Goal: Transaction & Acquisition: Purchase product/service

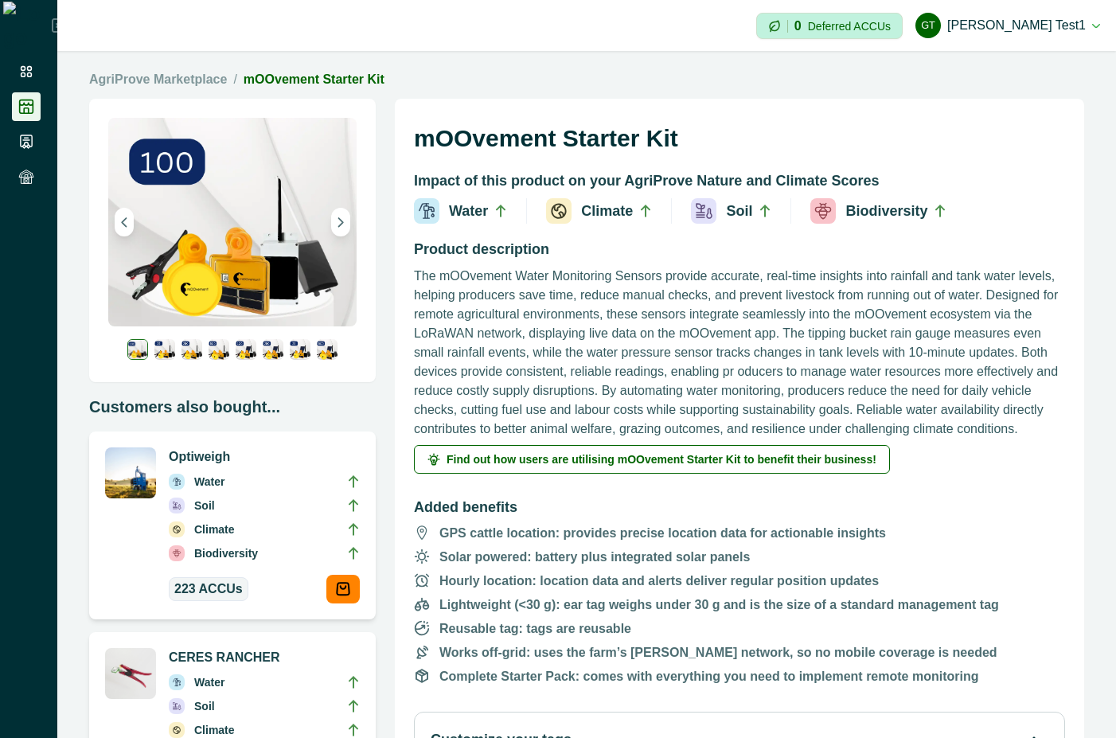
scroll to position [430, 0]
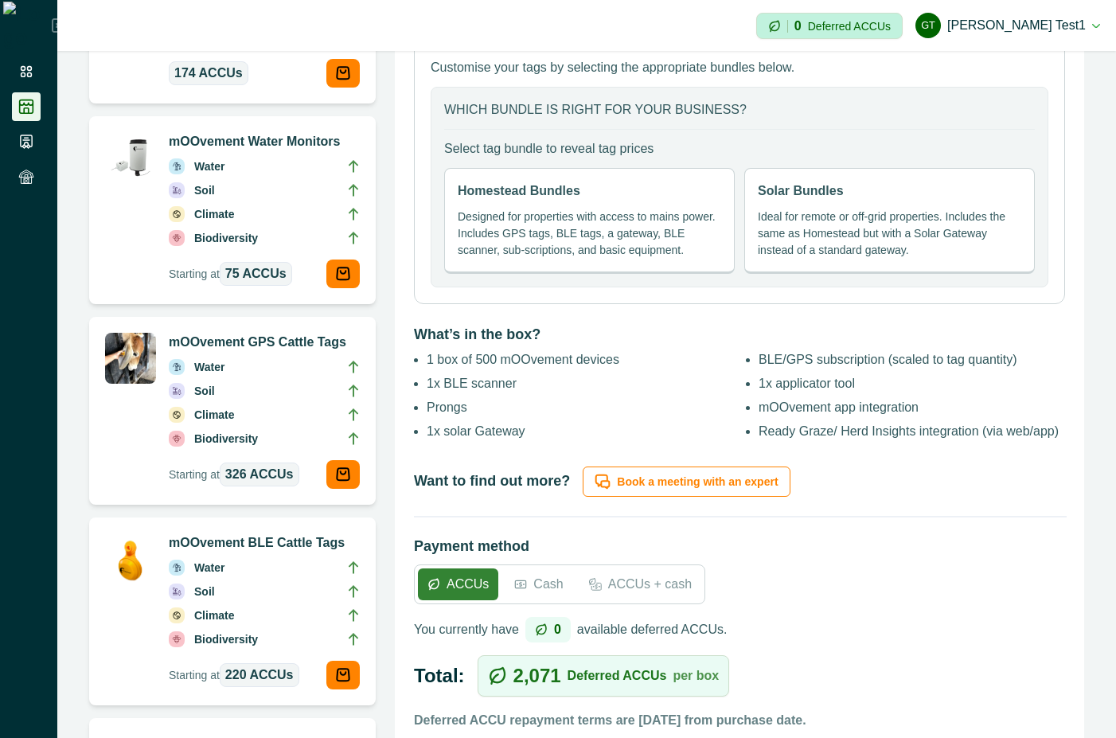
scroll to position [430, 0]
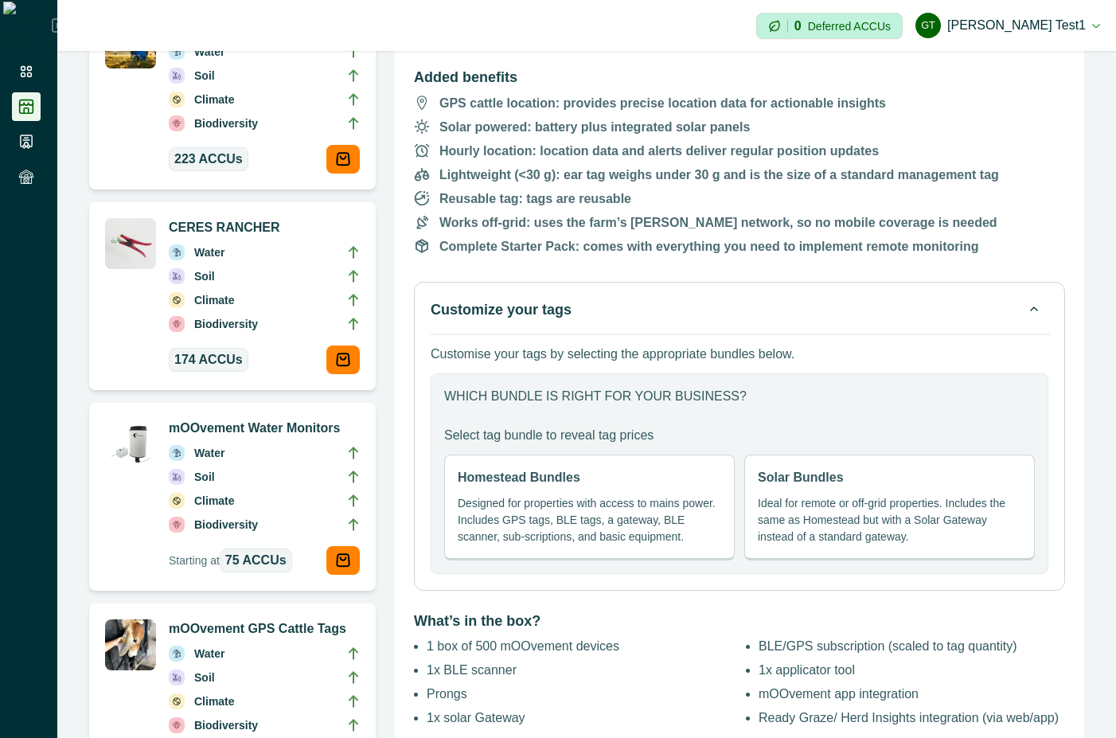
click at [972, 302] on button "Customize your tags" at bounding box center [740, 309] width 618 height 22
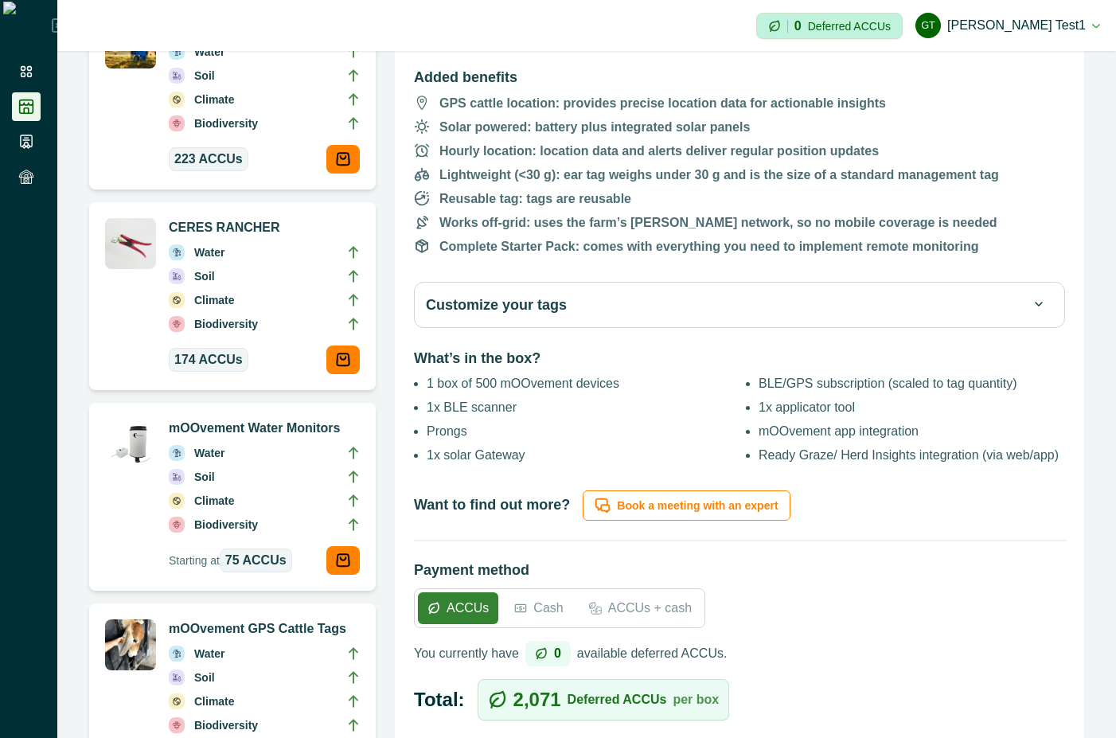
scroll to position [286, 0]
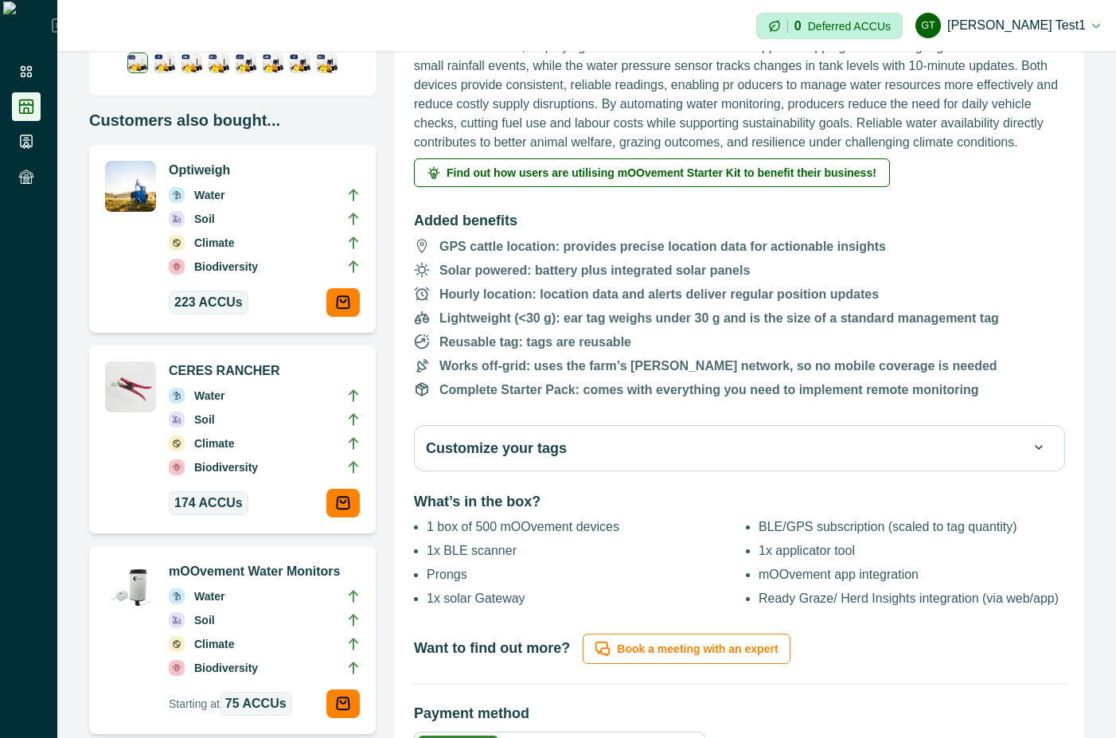
click at [688, 449] on button "Customize your tags" at bounding box center [739, 448] width 627 height 22
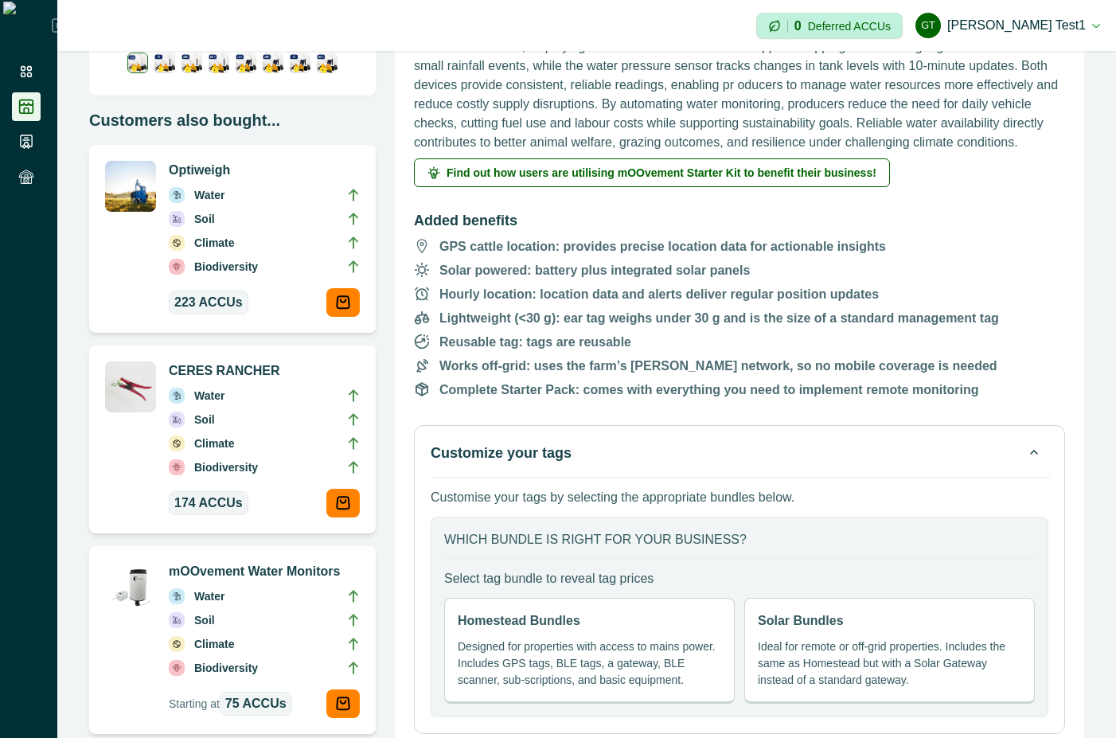
click at [688, 449] on button "Customize your tags" at bounding box center [740, 453] width 618 height 22
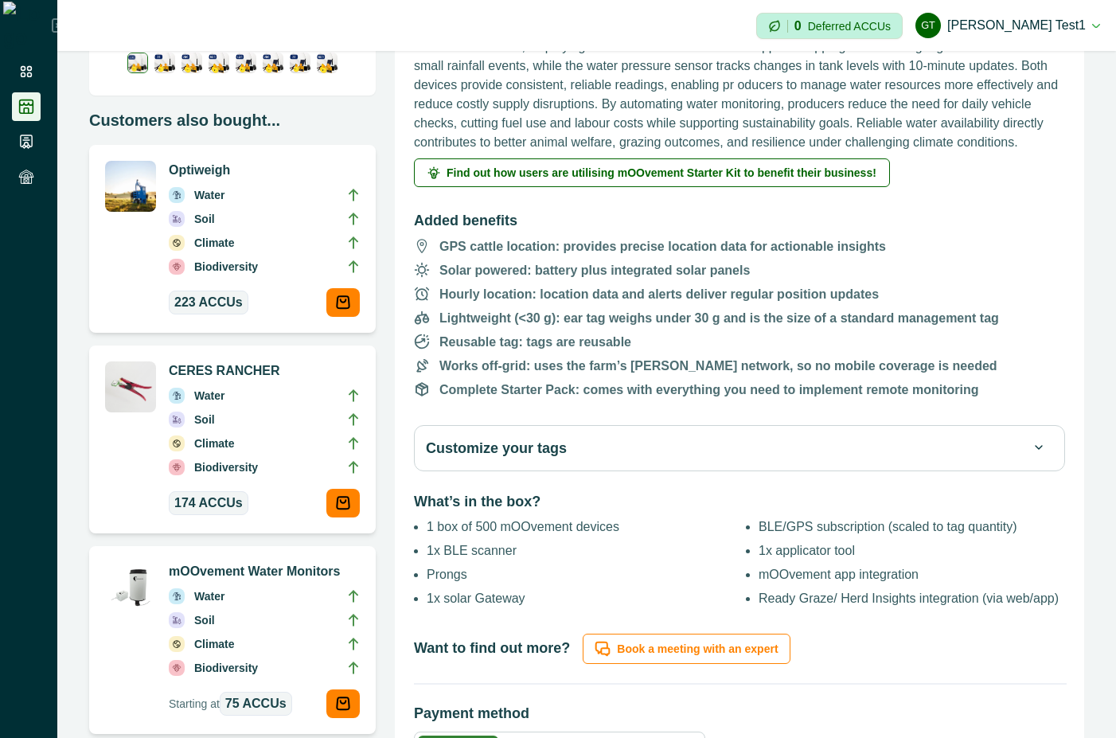
scroll to position [430, 0]
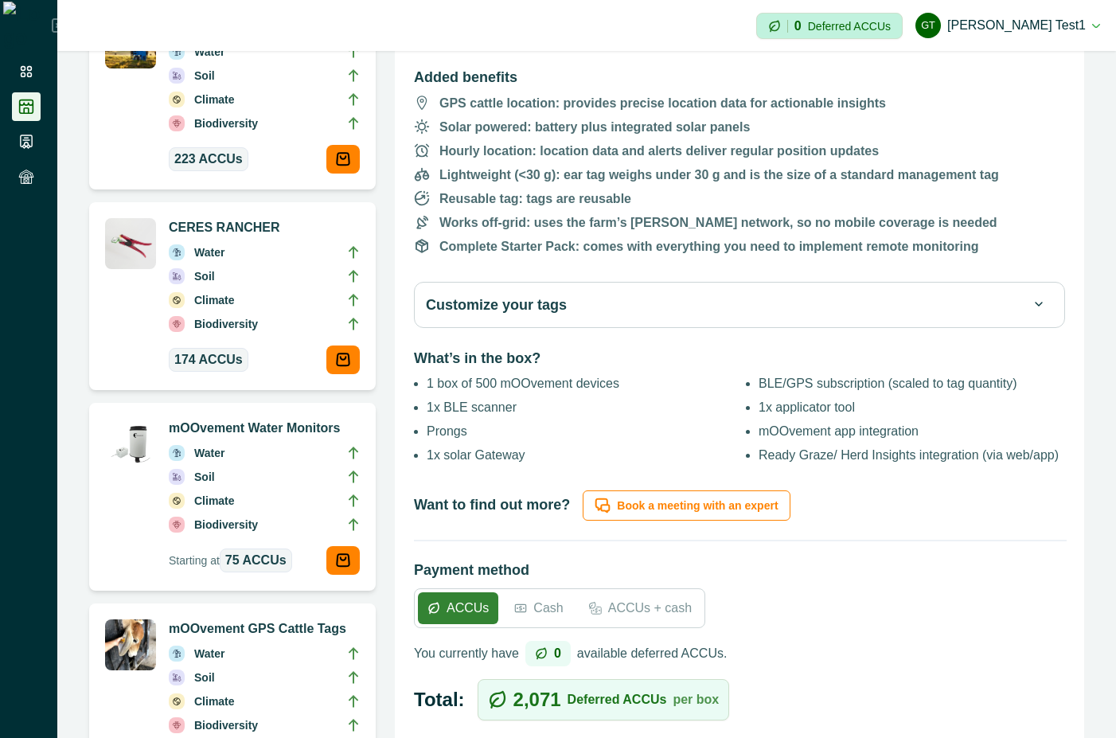
click at [773, 292] on div "Customize your tags" at bounding box center [739, 305] width 651 height 46
click at [773, 296] on button "Customize your tags" at bounding box center [739, 305] width 627 height 22
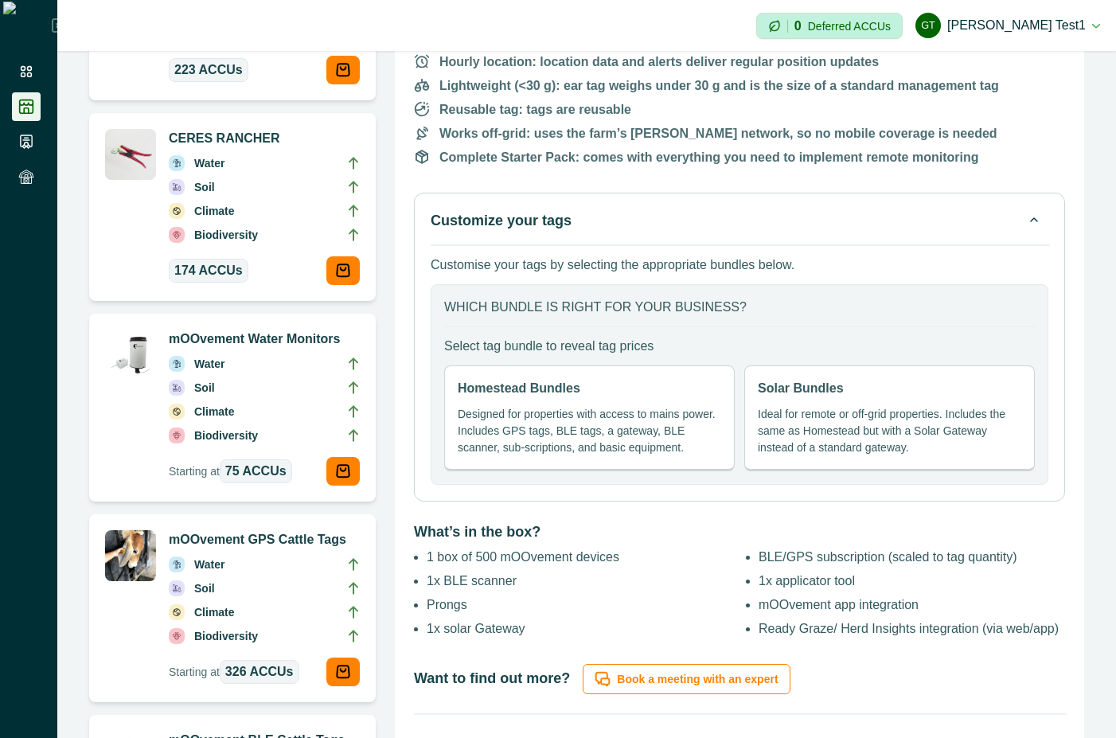
scroll to position [573, 0]
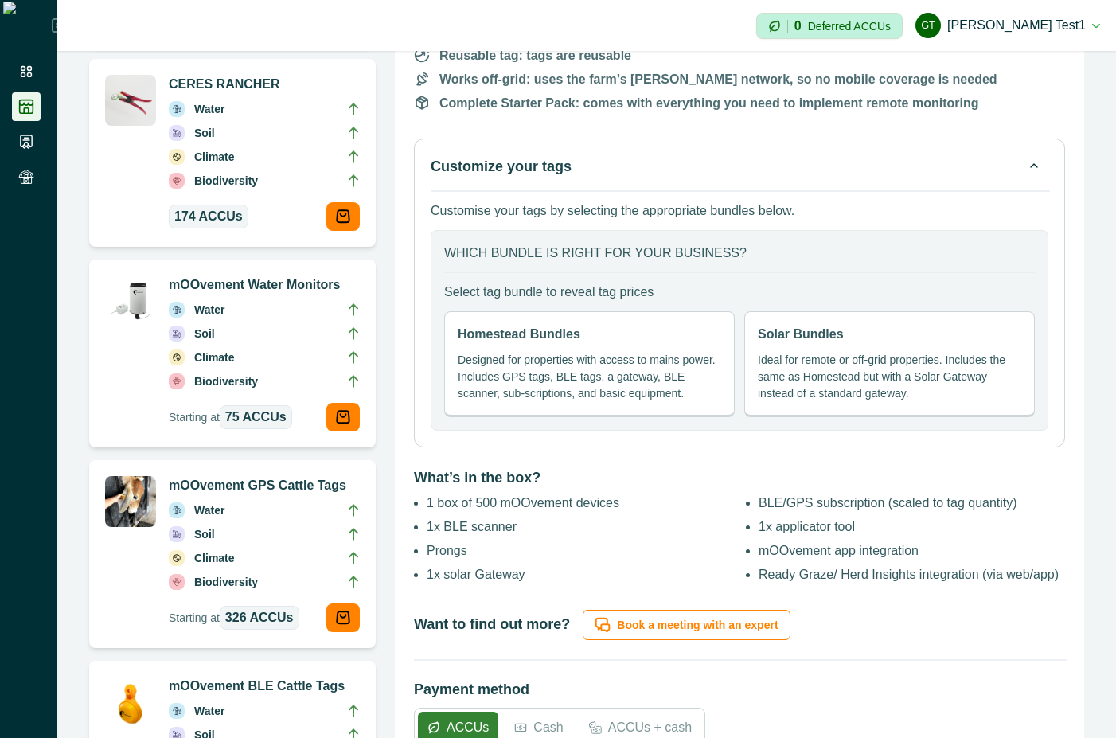
click at [977, 169] on button "Customize your tags" at bounding box center [740, 166] width 618 height 22
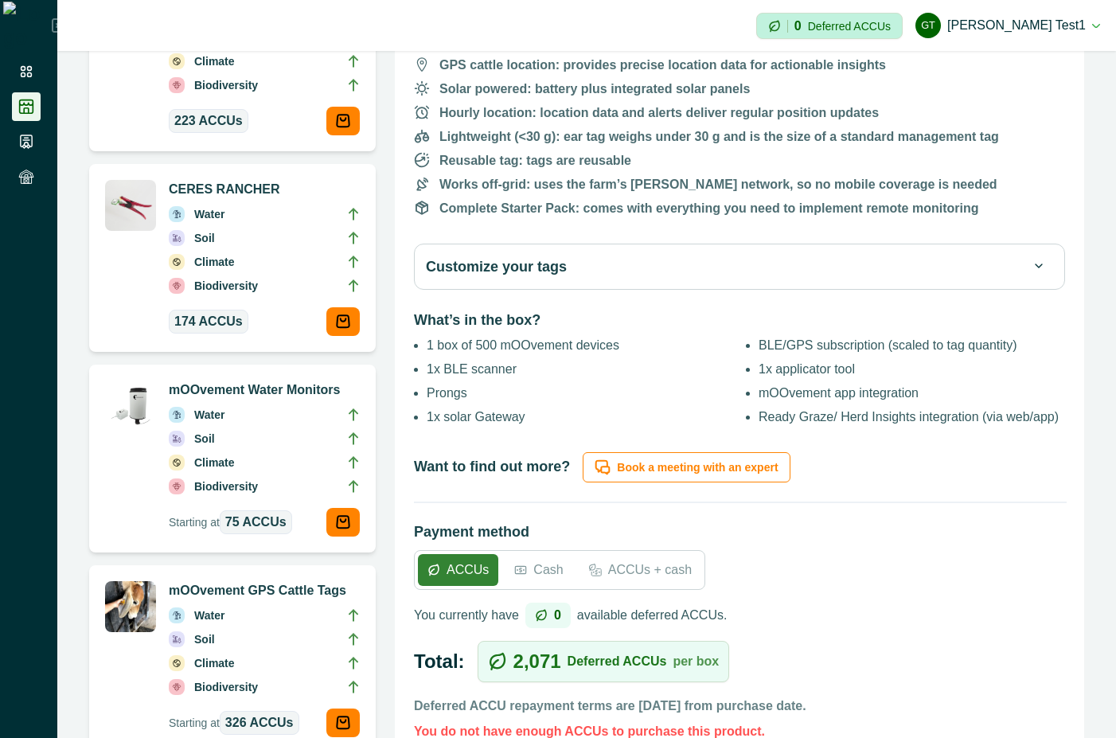
scroll to position [430, 0]
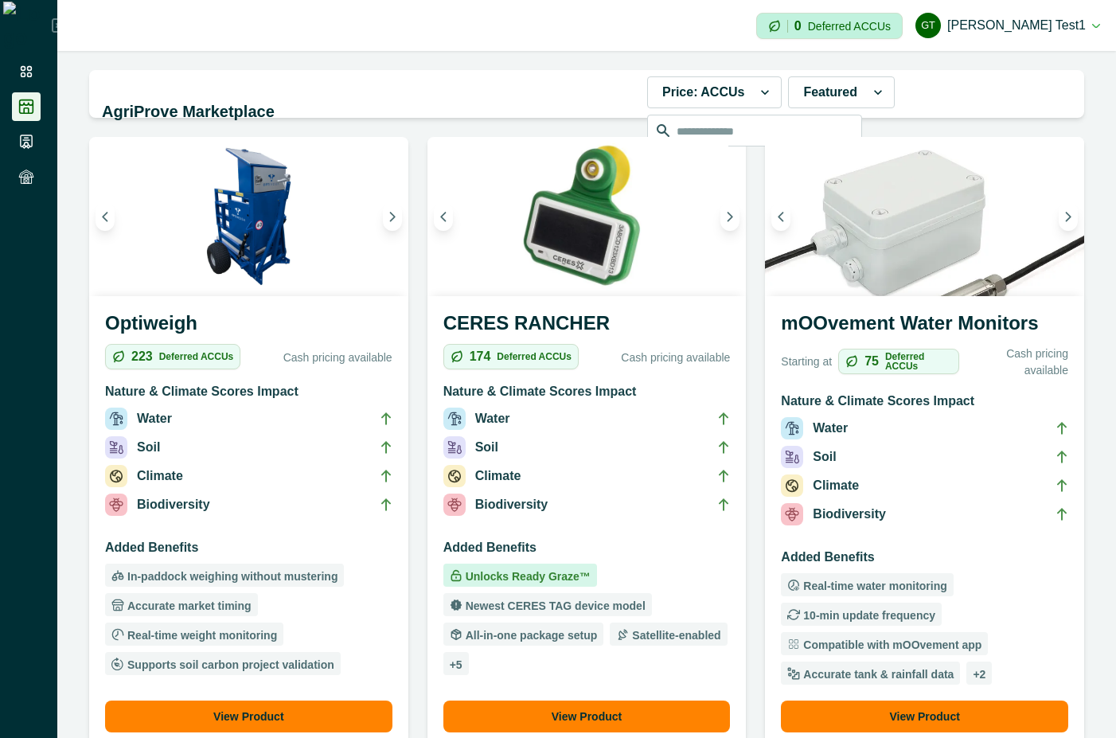
click at [937, 470] on li "Soil" at bounding box center [924, 460] width 287 height 29
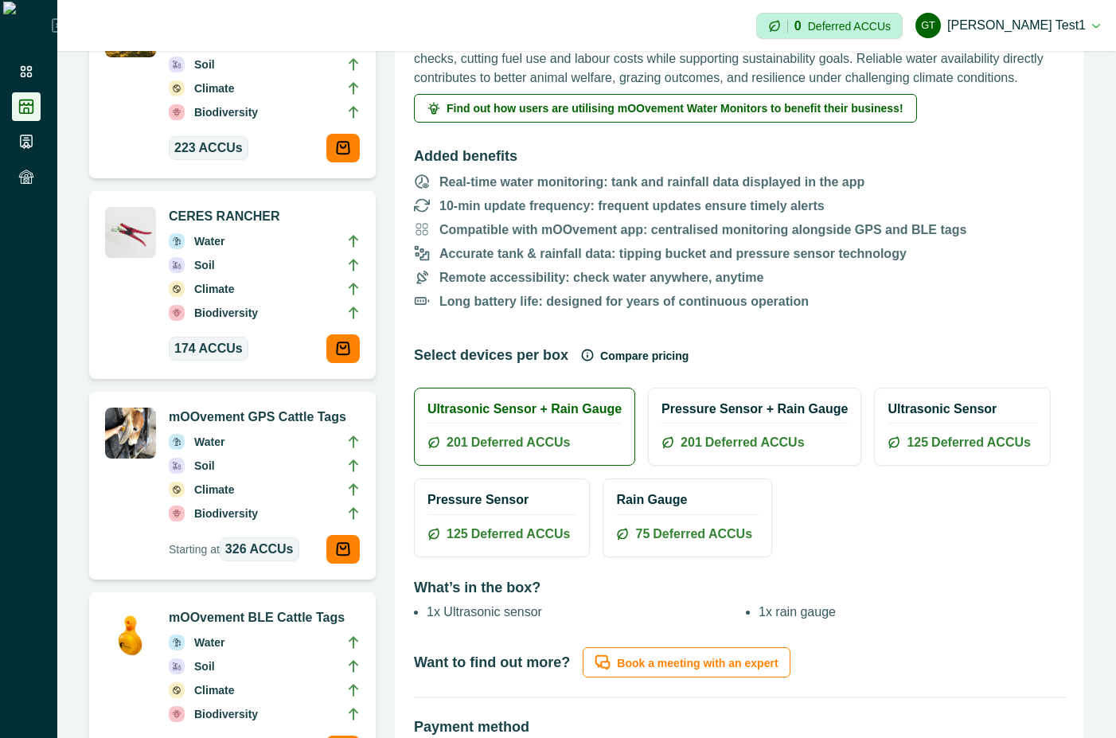
scroll to position [430, 0]
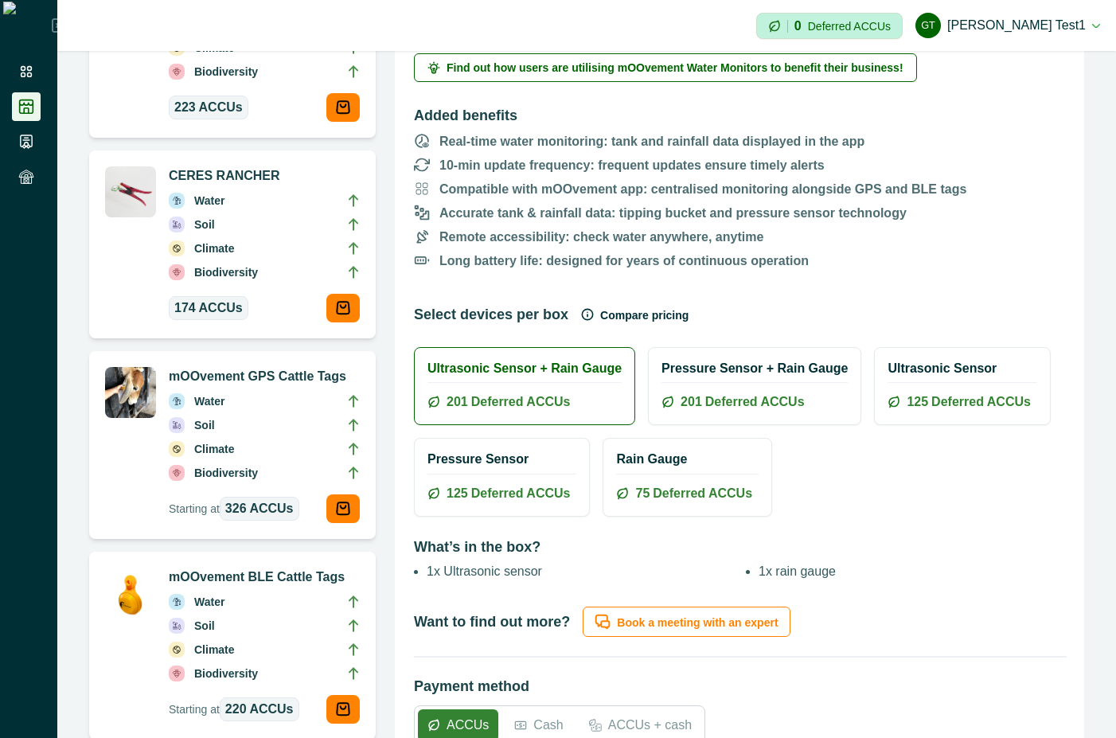
click at [581, 310] on icon "button" at bounding box center [587, 314] width 13 height 13
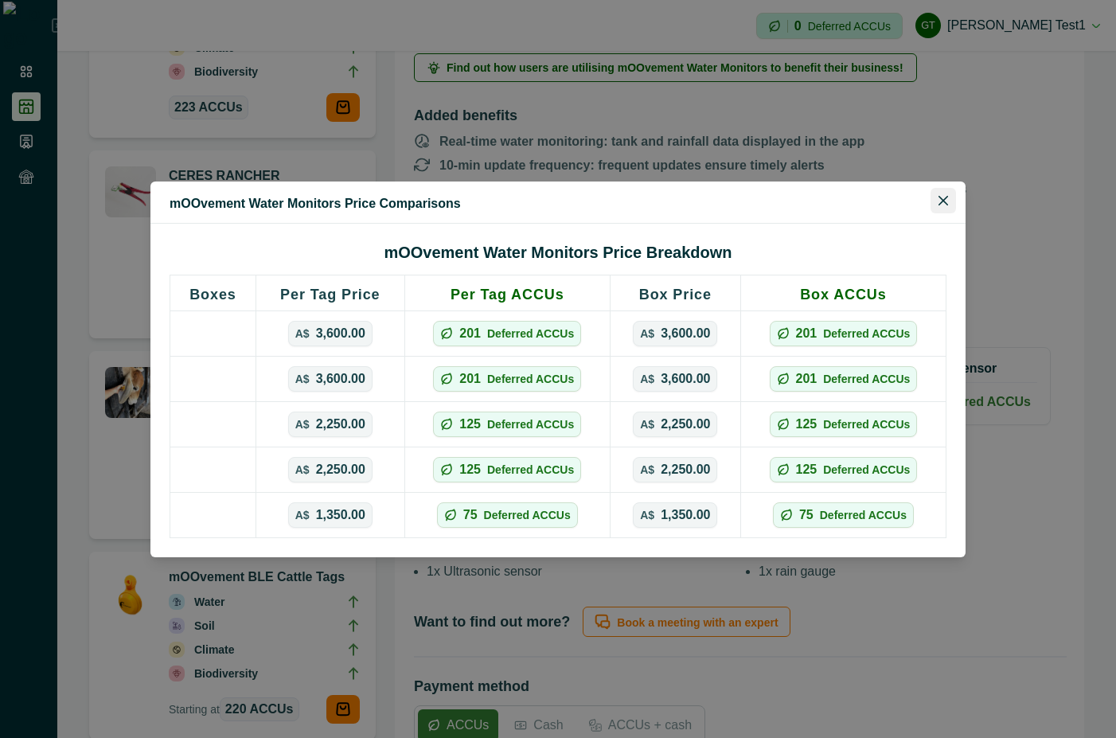
click at [940, 199] on icon "Close" at bounding box center [943, 201] width 10 height 10
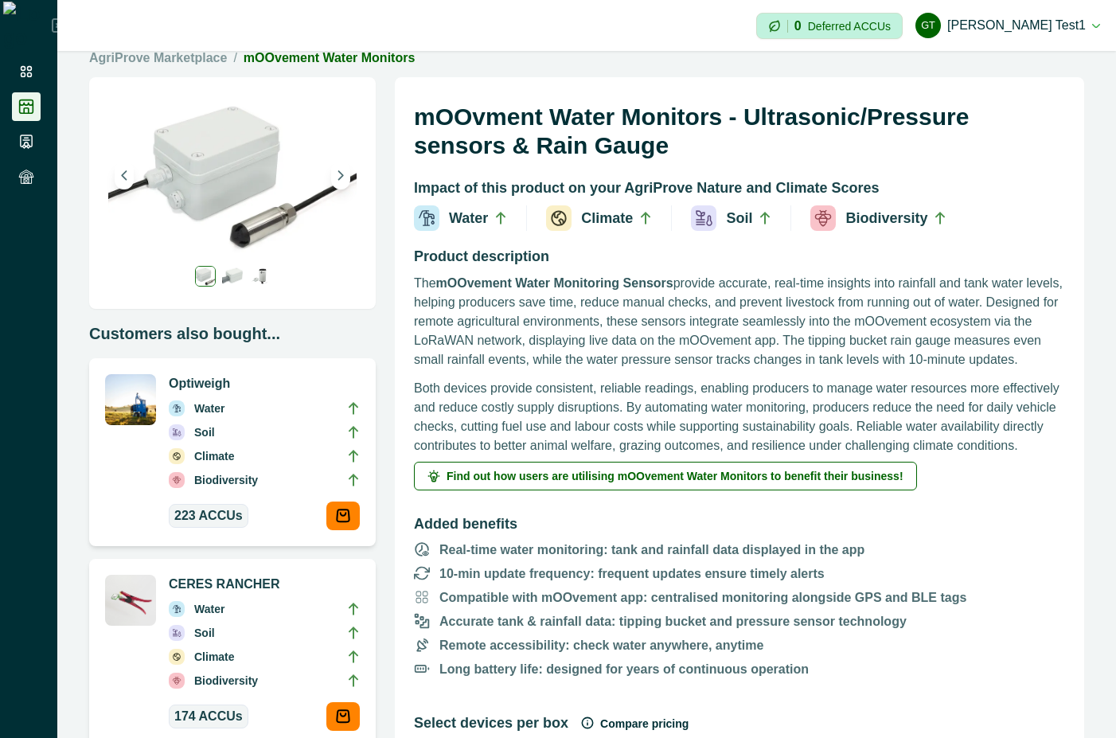
scroll to position [0, 0]
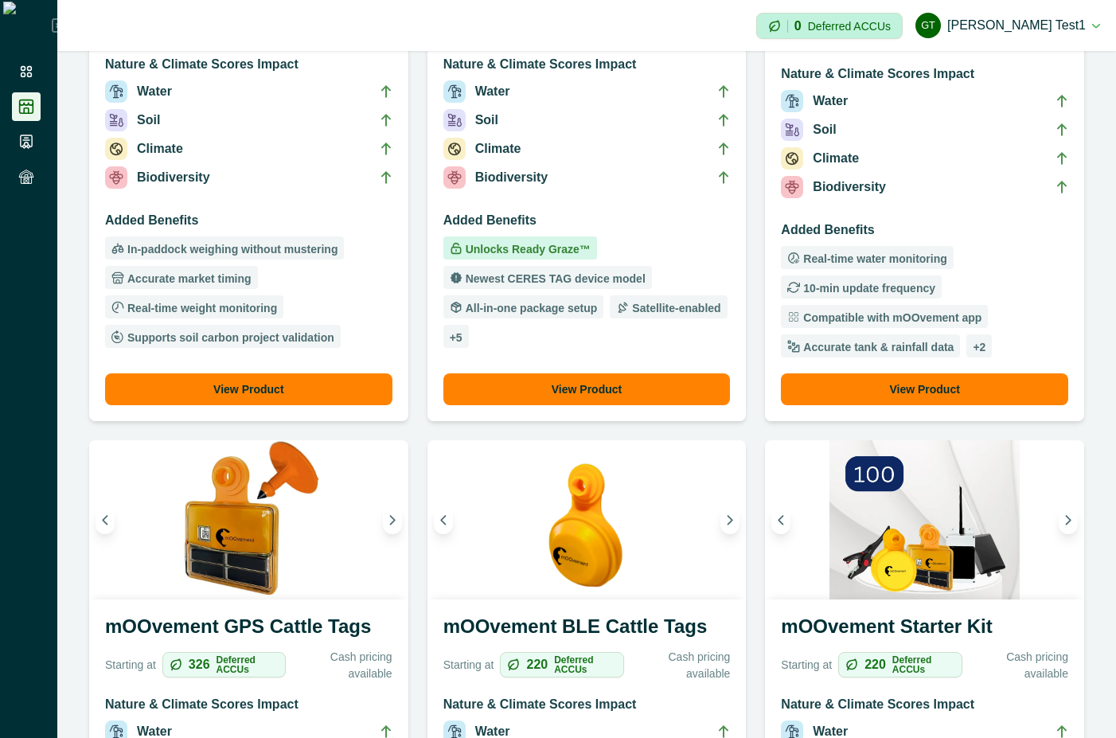
scroll to position [573, 0]
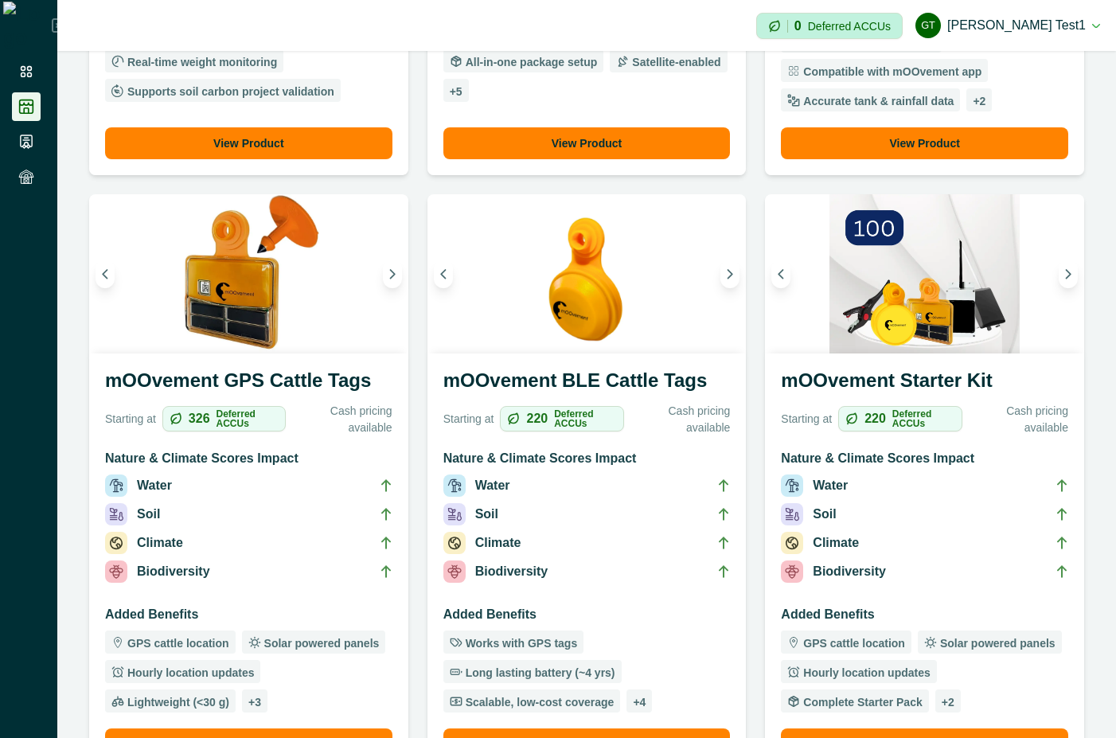
click at [891, 537] on li "Climate" at bounding box center [924, 546] width 287 height 29
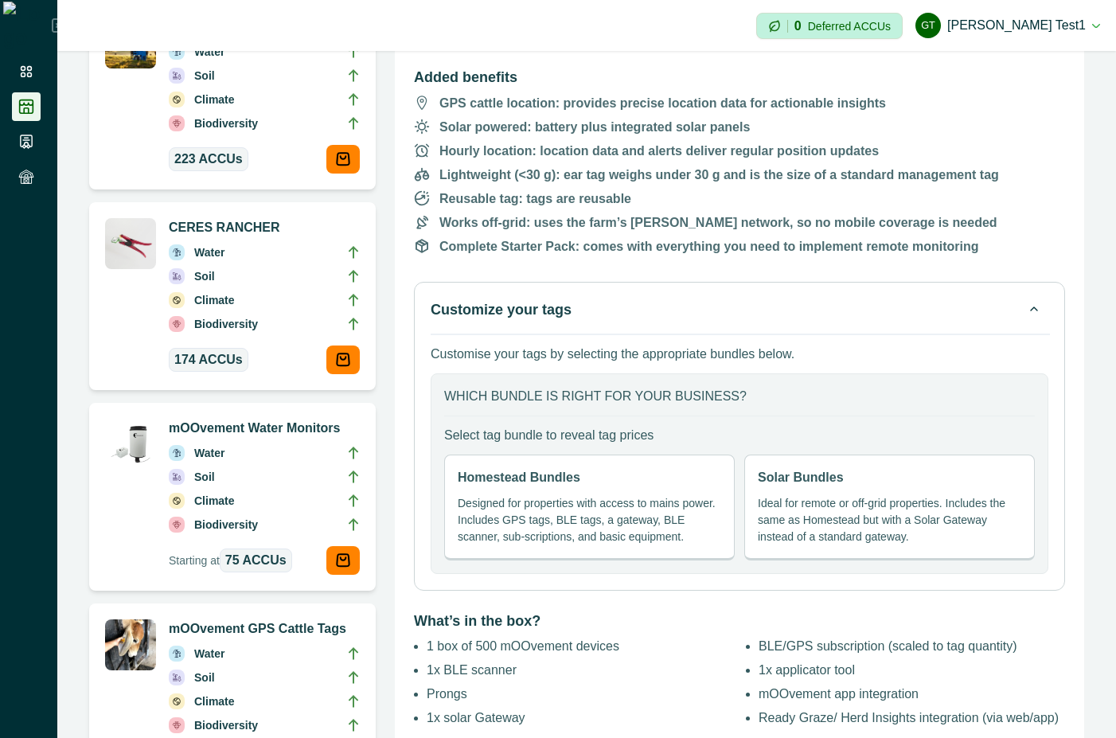
click at [816, 487] on div "Solar Bundles Ideal for remote or off-grid properties. Includes the same as Hom…" at bounding box center [889, 507] width 290 height 106
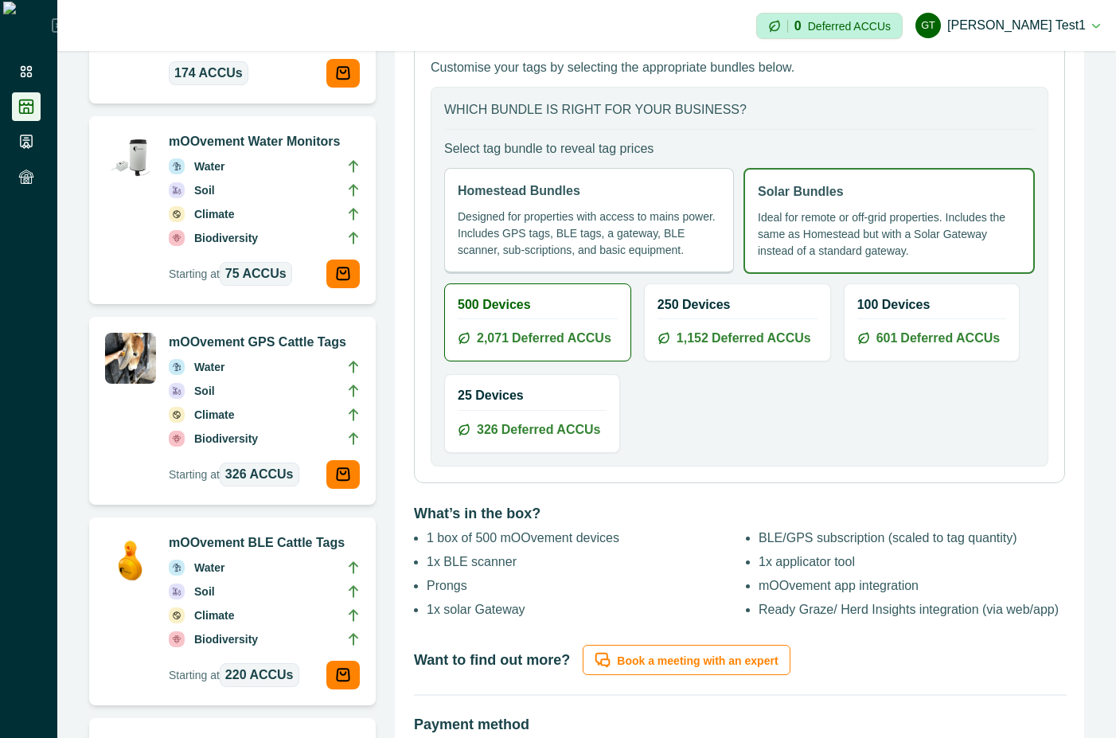
scroll to position [1146, 0]
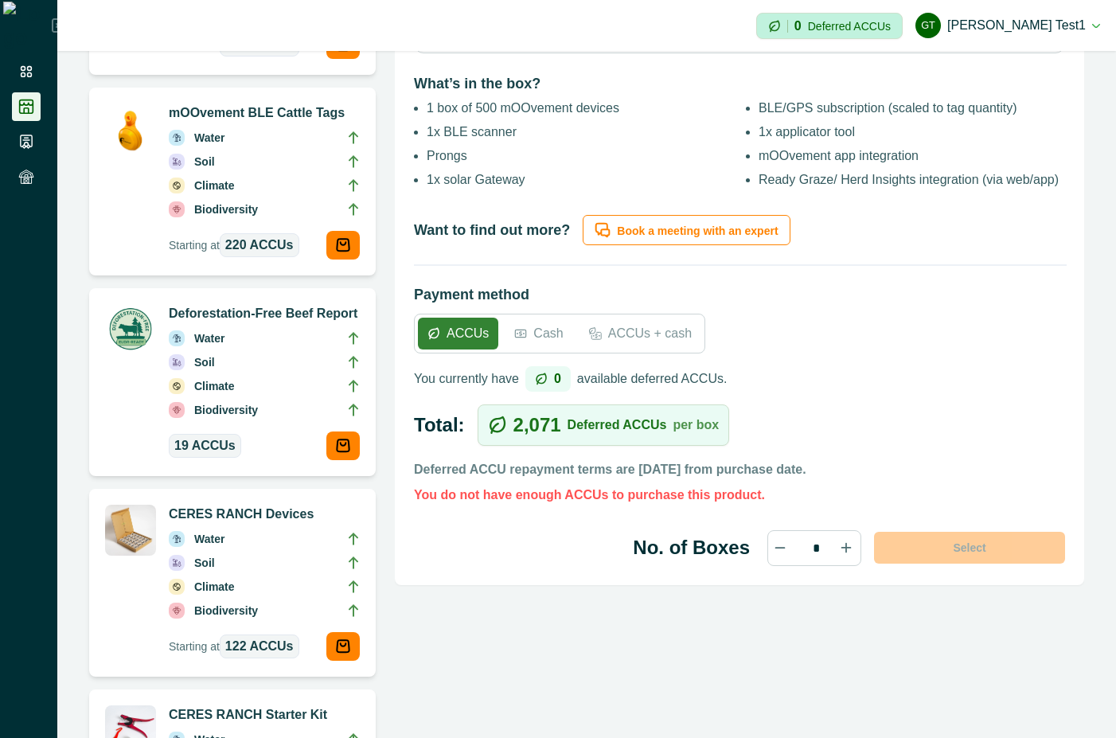
click at [537, 344] on div "Cash" at bounding box center [539, 334] width 68 height 32
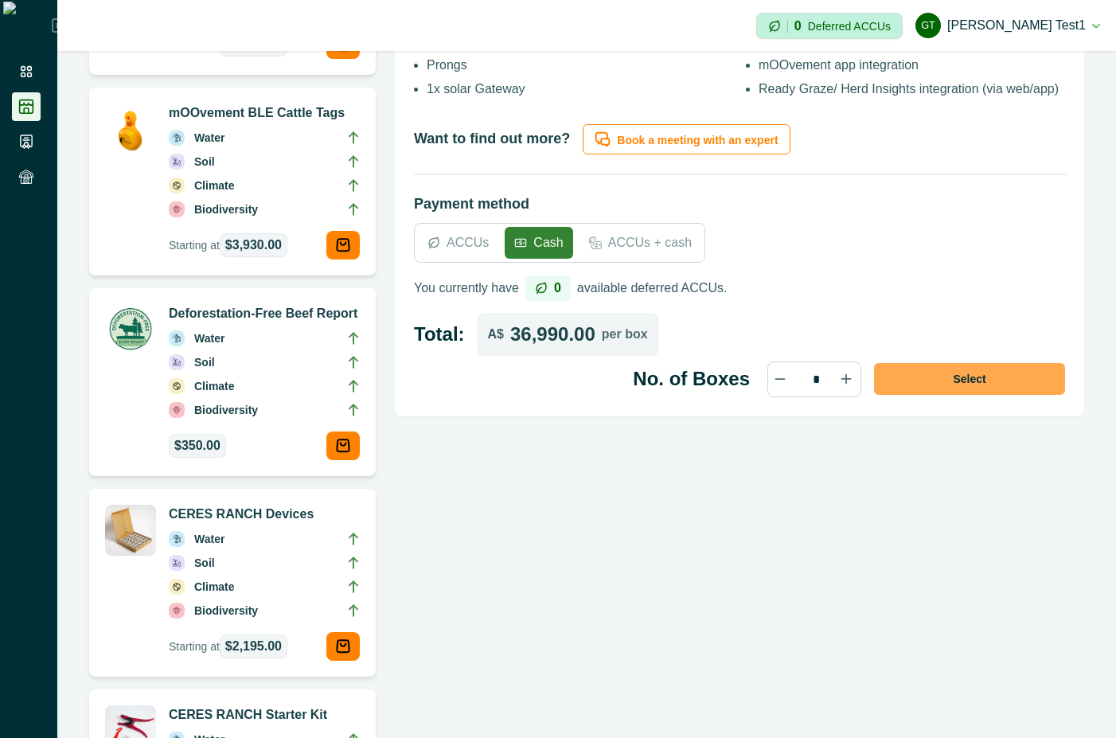
click at [1002, 382] on button "Select" at bounding box center [969, 379] width 191 height 32
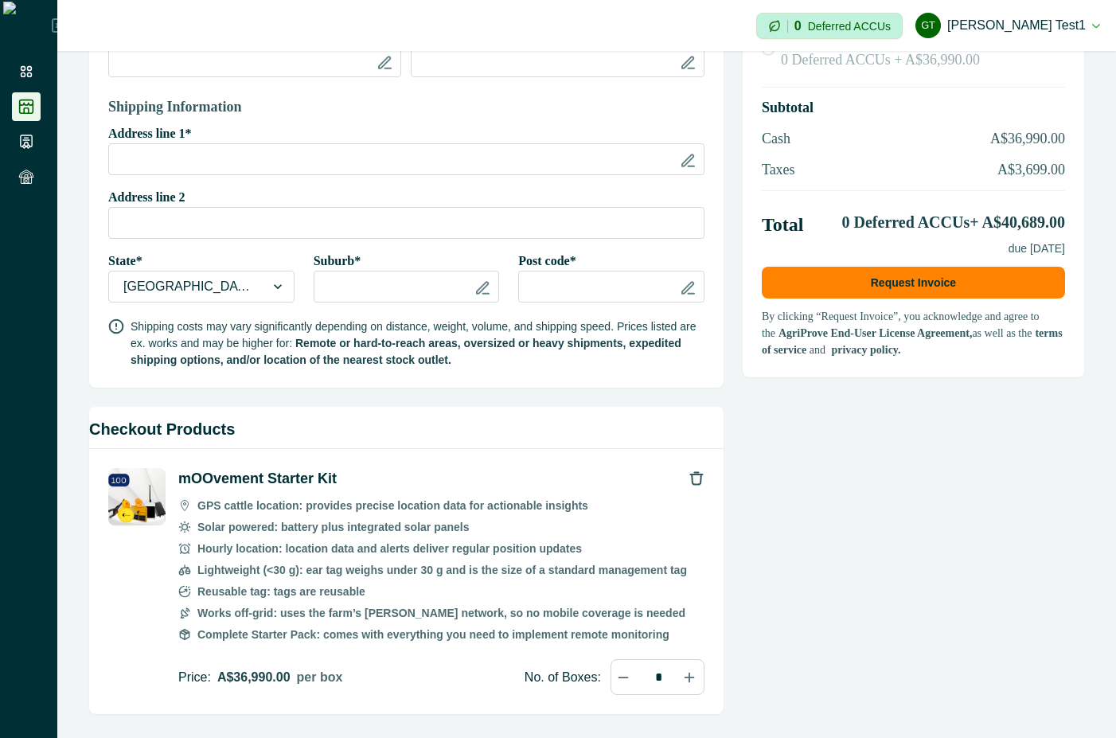
scroll to position [340, 0]
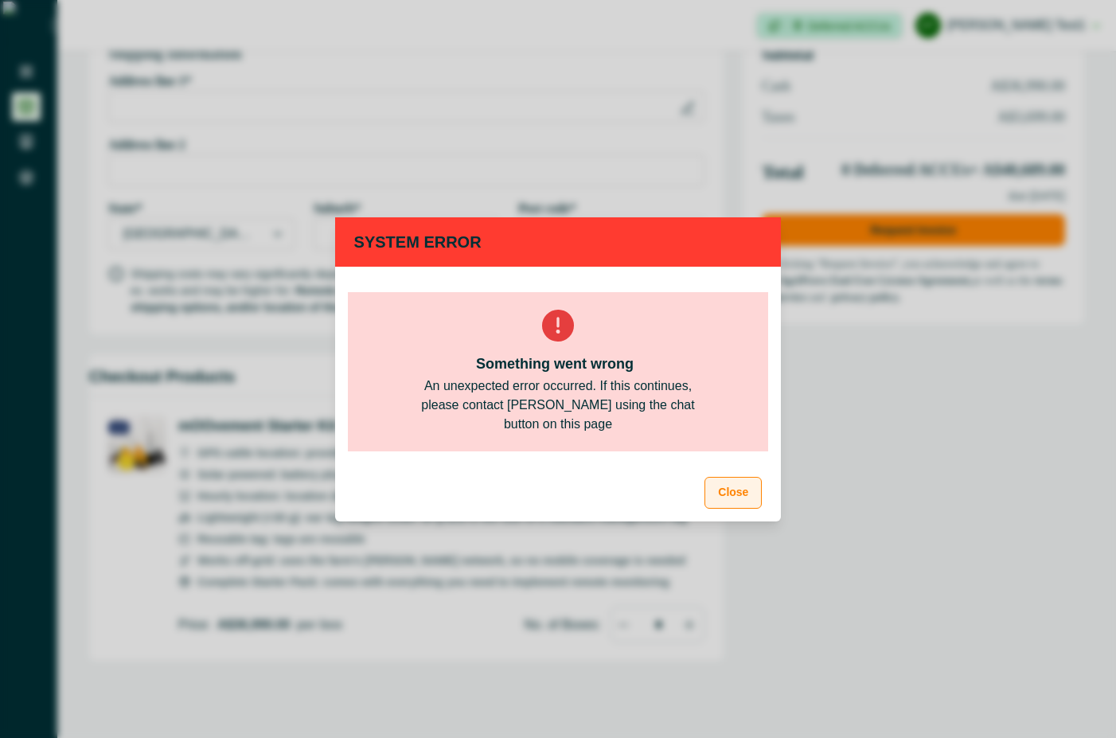
click at [738, 488] on button "Close" at bounding box center [732, 493] width 57 height 32
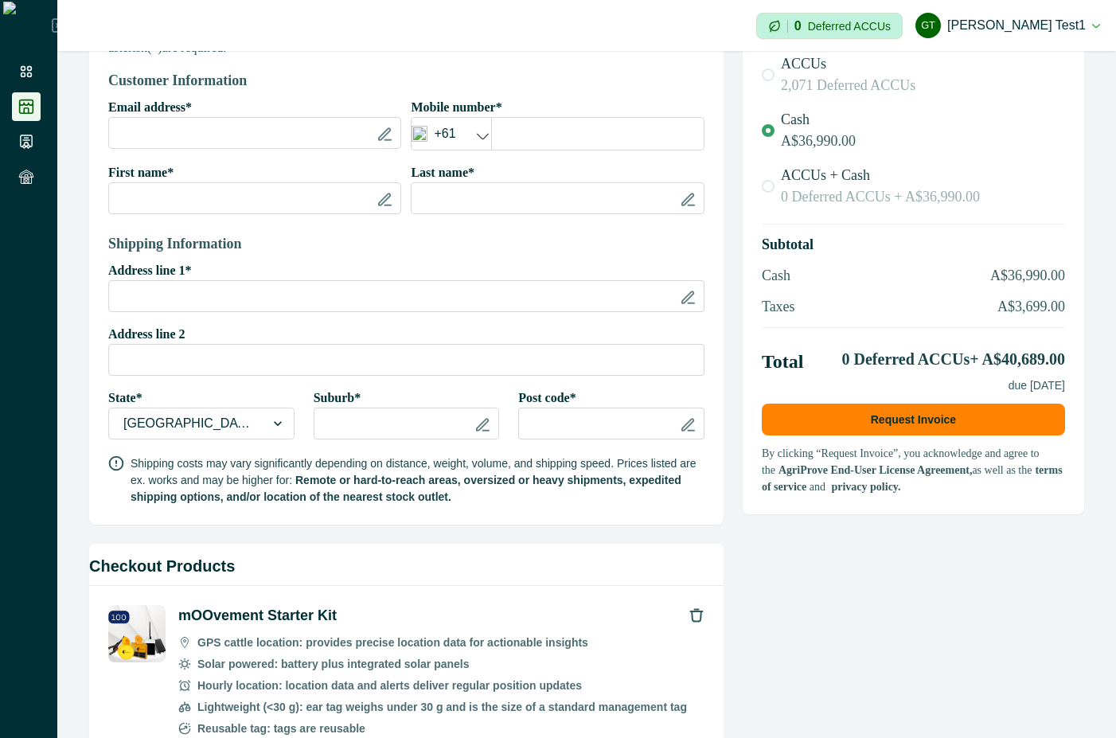
scroll to position [0, 0]
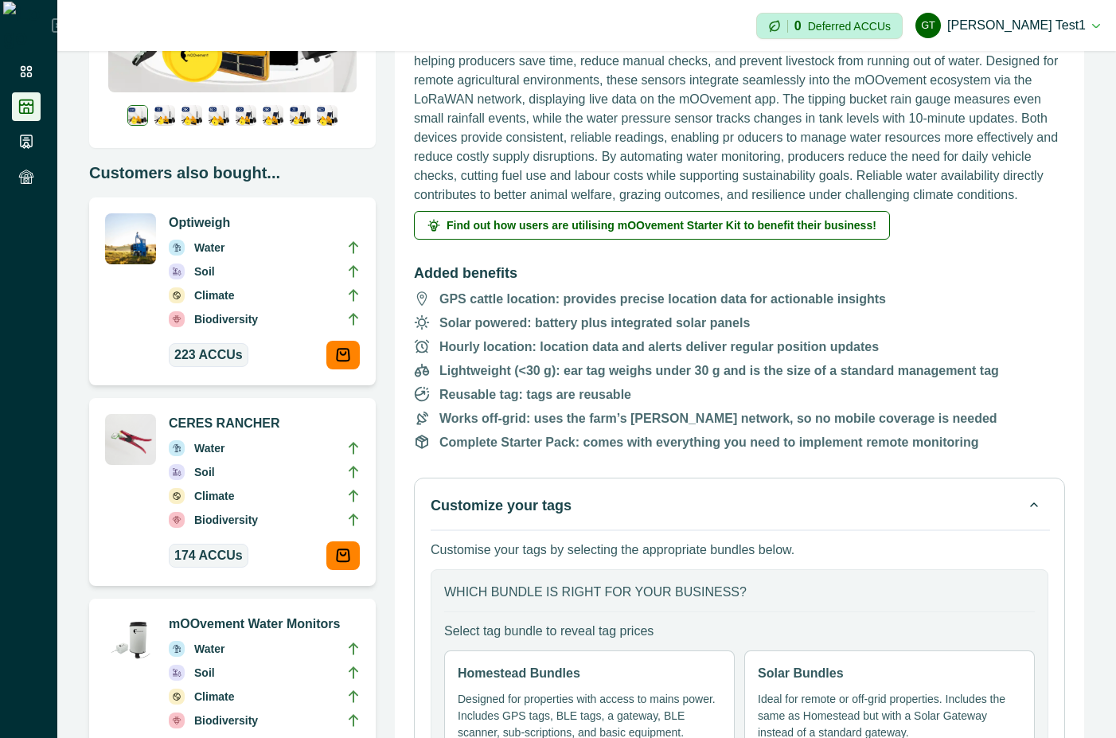
scroll to position [286, 0]
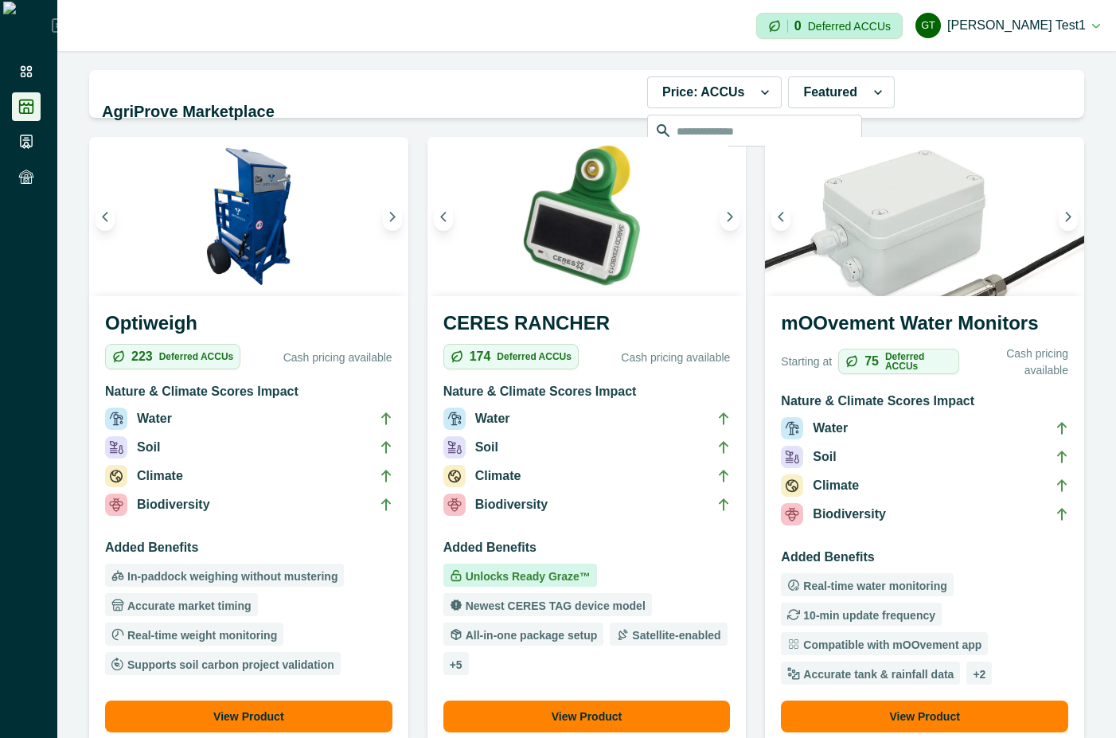
click at [954, 446] on li "Soil" at bounding box center [924, 460] width 287 height 29
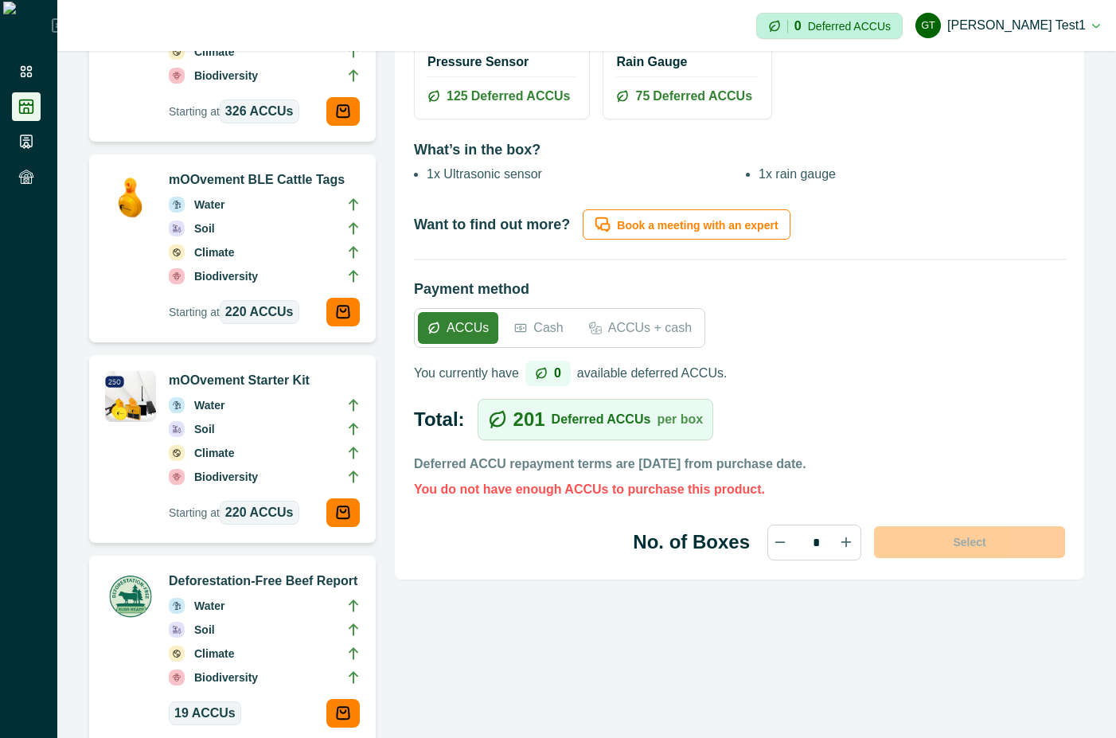
scroll to position [859, 0]
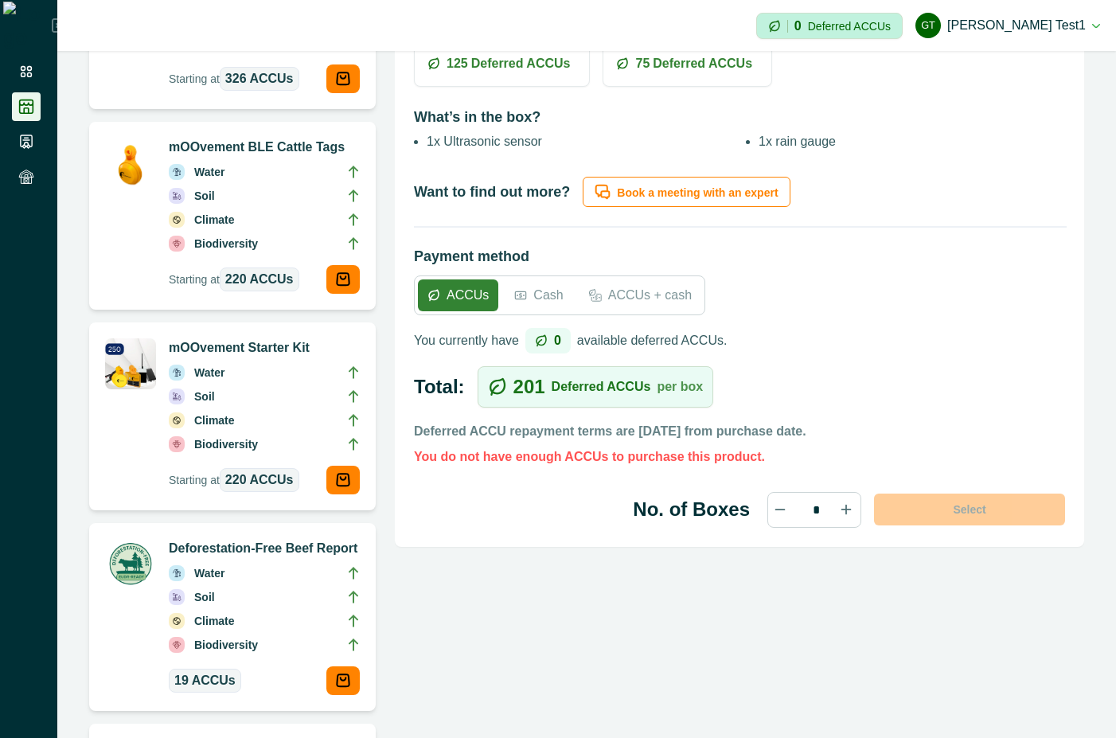
click at [542, 300] on p "Cash" at bounding box center [547, 295] width 29 height 19
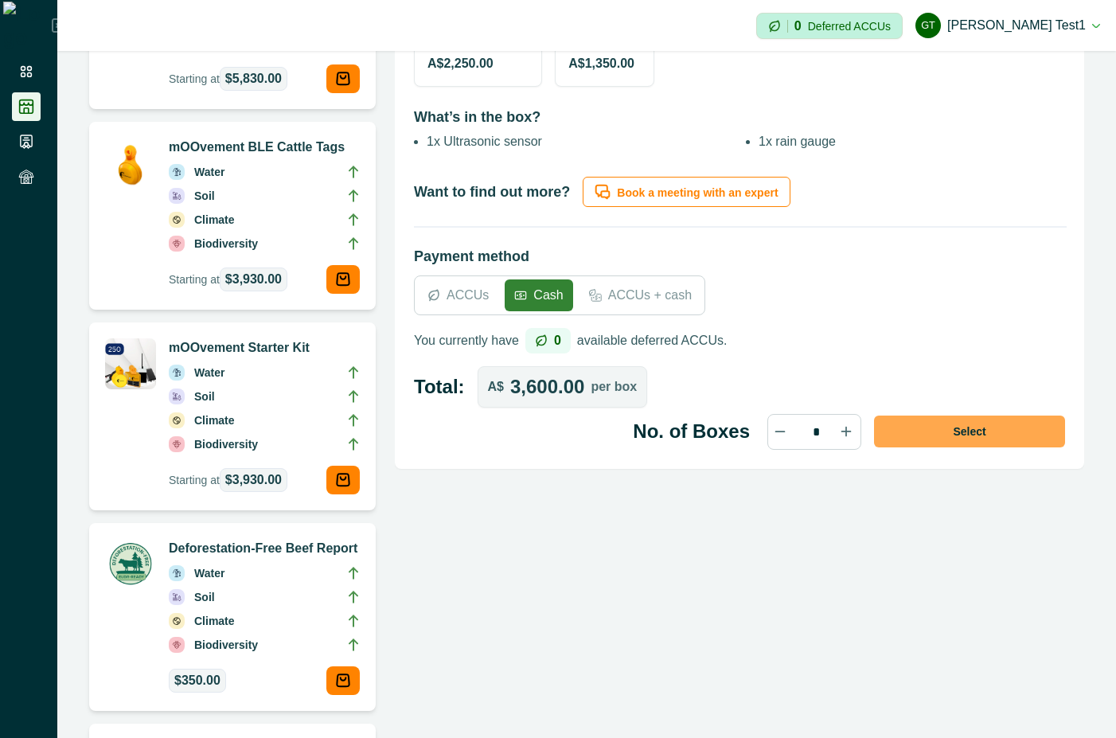
click at [1003, 430] on button "Select" at bounding box center [969, 431] width 191 height 32
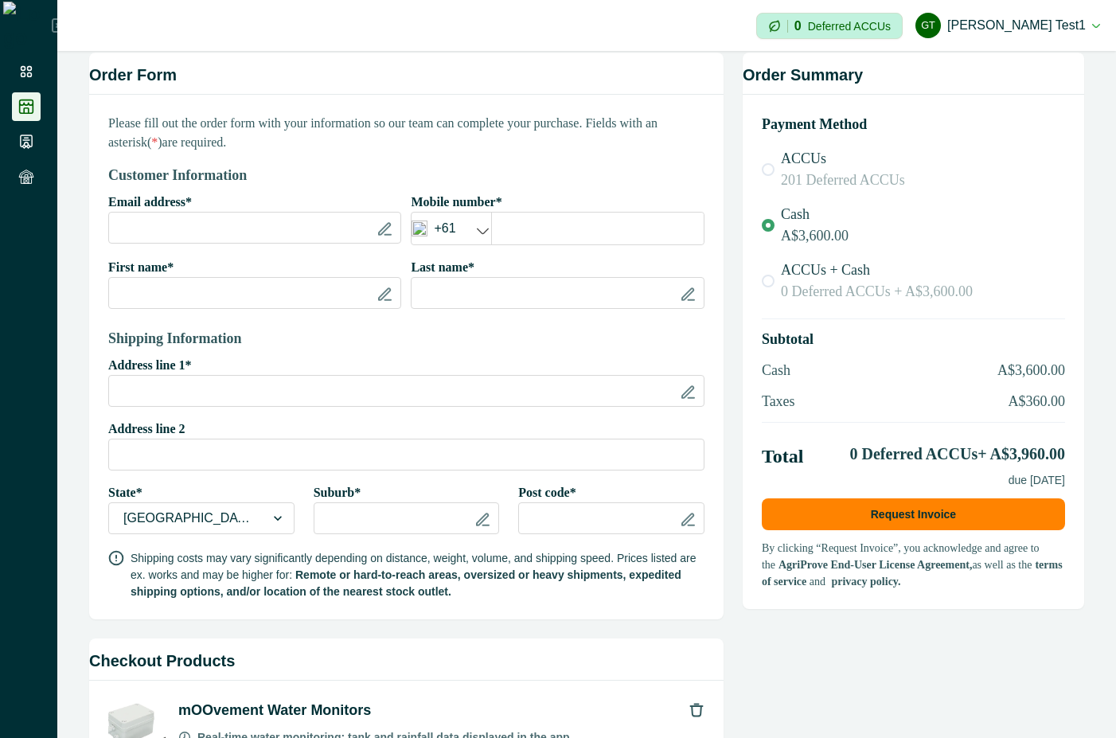
scroll to position [53, 0]
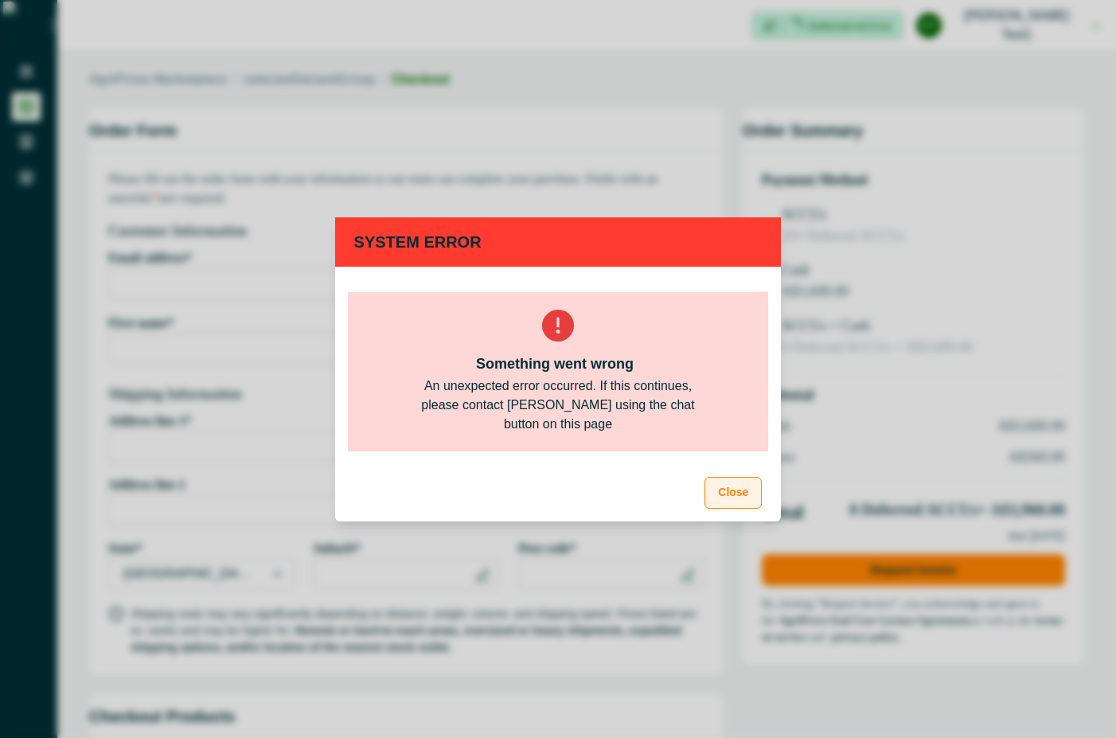
click at [728, 496] on button "Close" at bounding box center [732, 493] width 57 height 32
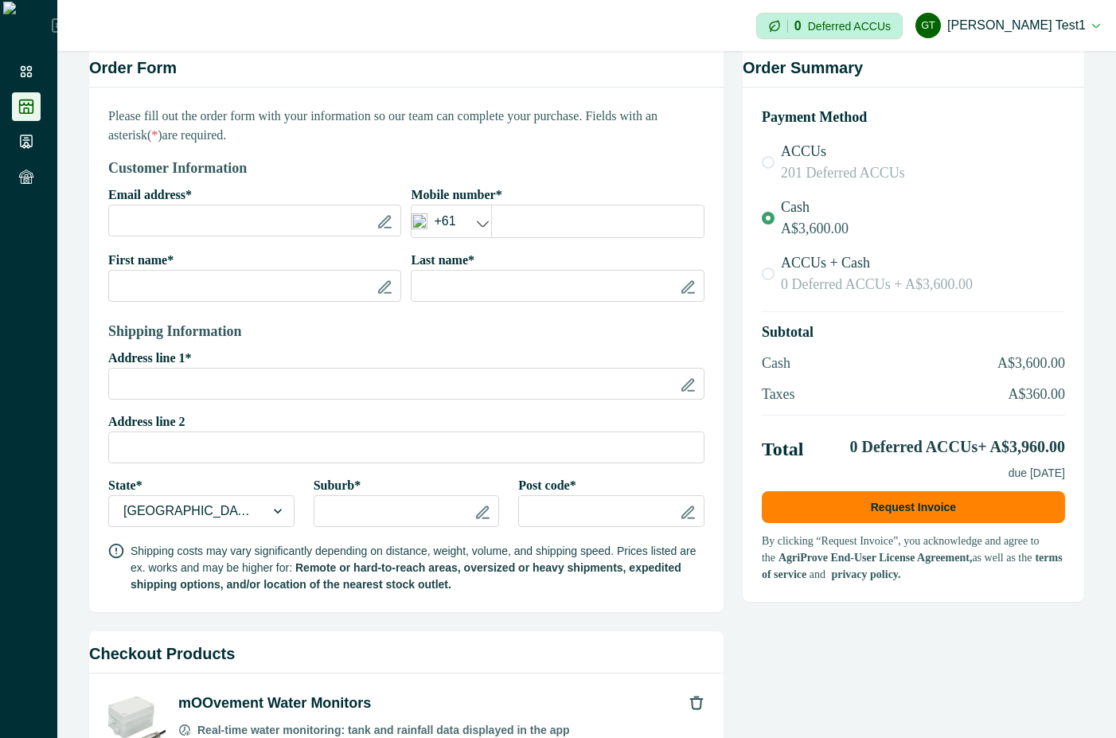
scroll to position [0, 0]
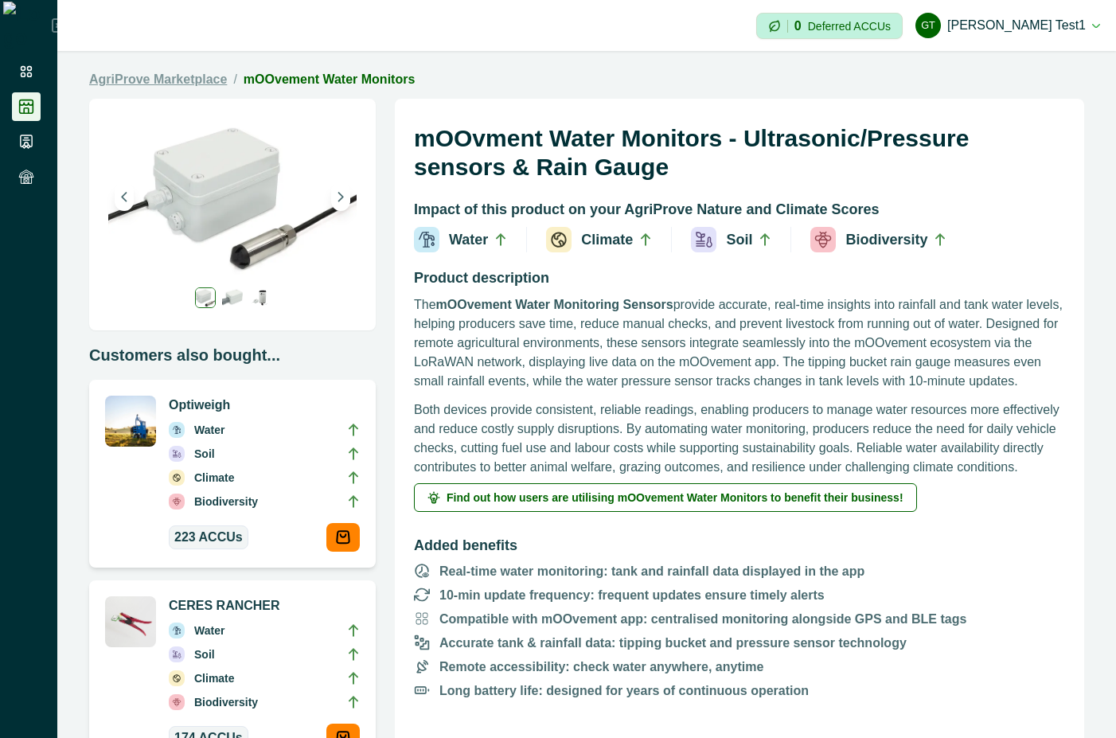
click at [173, 83] on link "AgriProve Marketplace" at bounding box center [158, 79] width 138 height 19
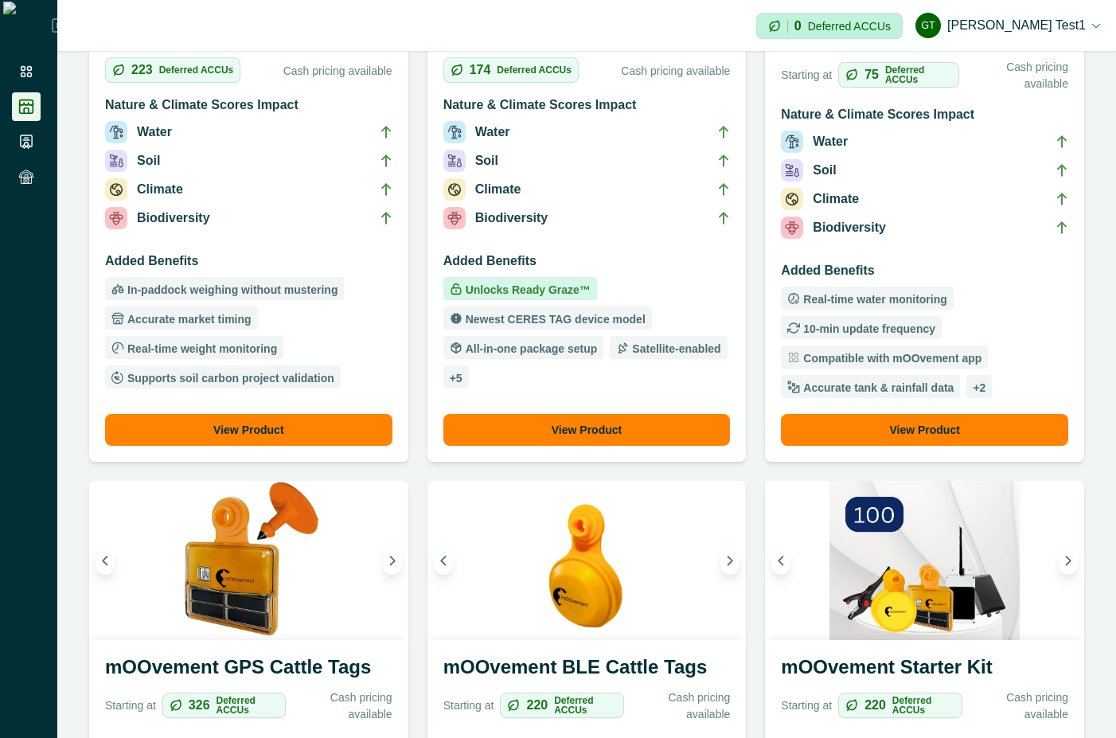
scroll to position [430, 0]
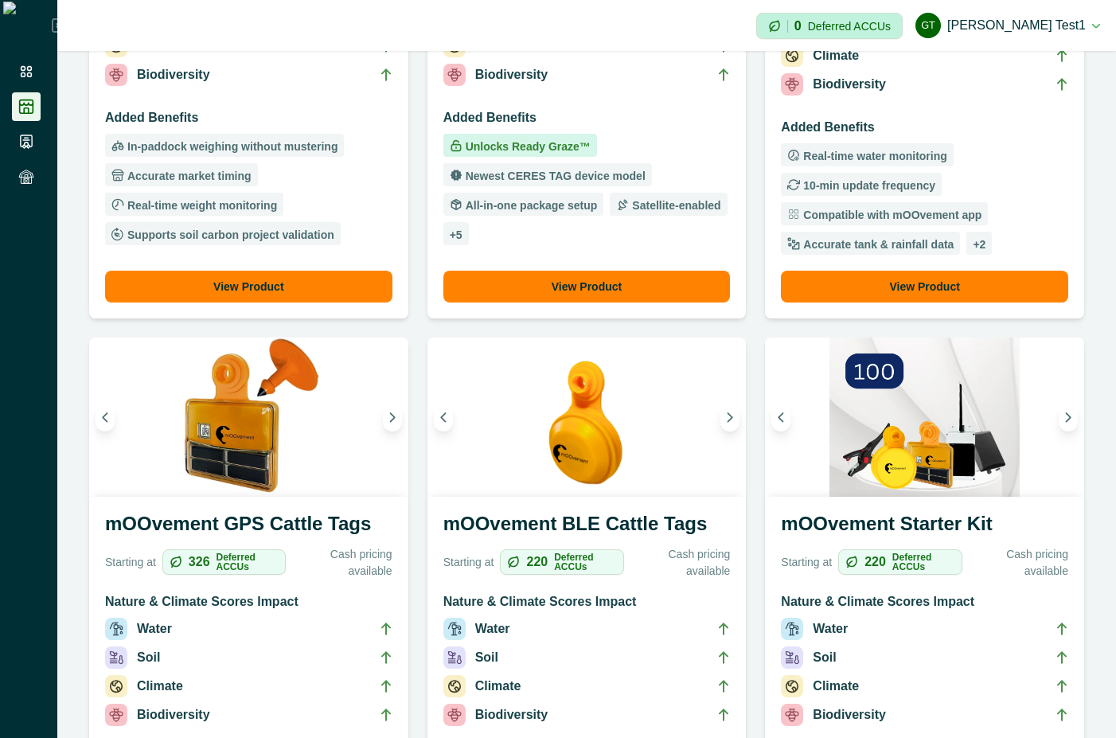
click at [887, 488] on img at bounding box center [924, 416] width 319 height 159
click at [887, 512] on h3 "mOOvement Starter Kit" at bounding box center [924, 526] width 287 height 35
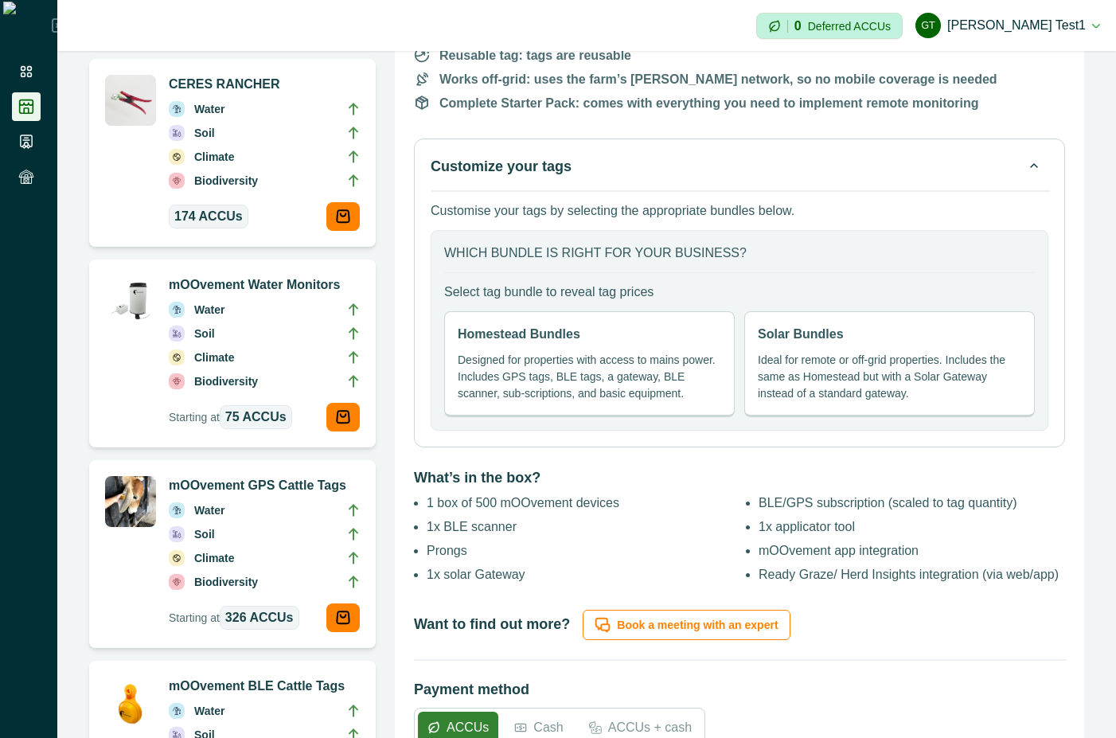
scroll to position [859, 0]
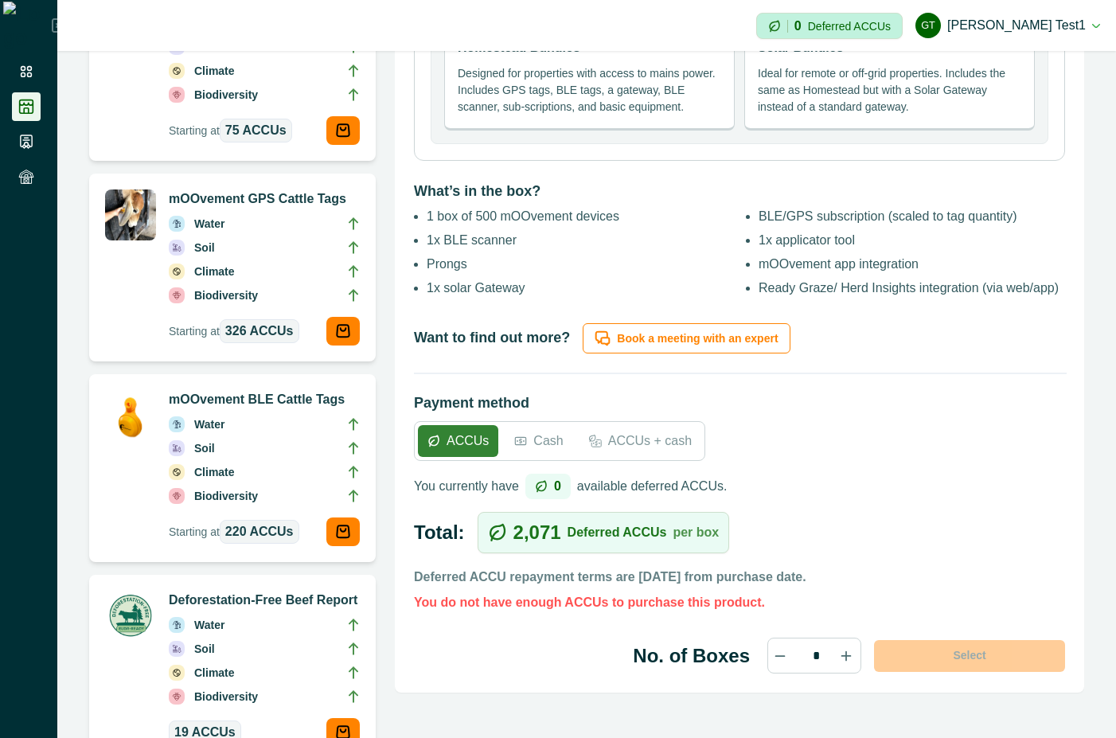
click at [533, 438] on p "Cash" at bounding box center [547, 440] width 29 height 19
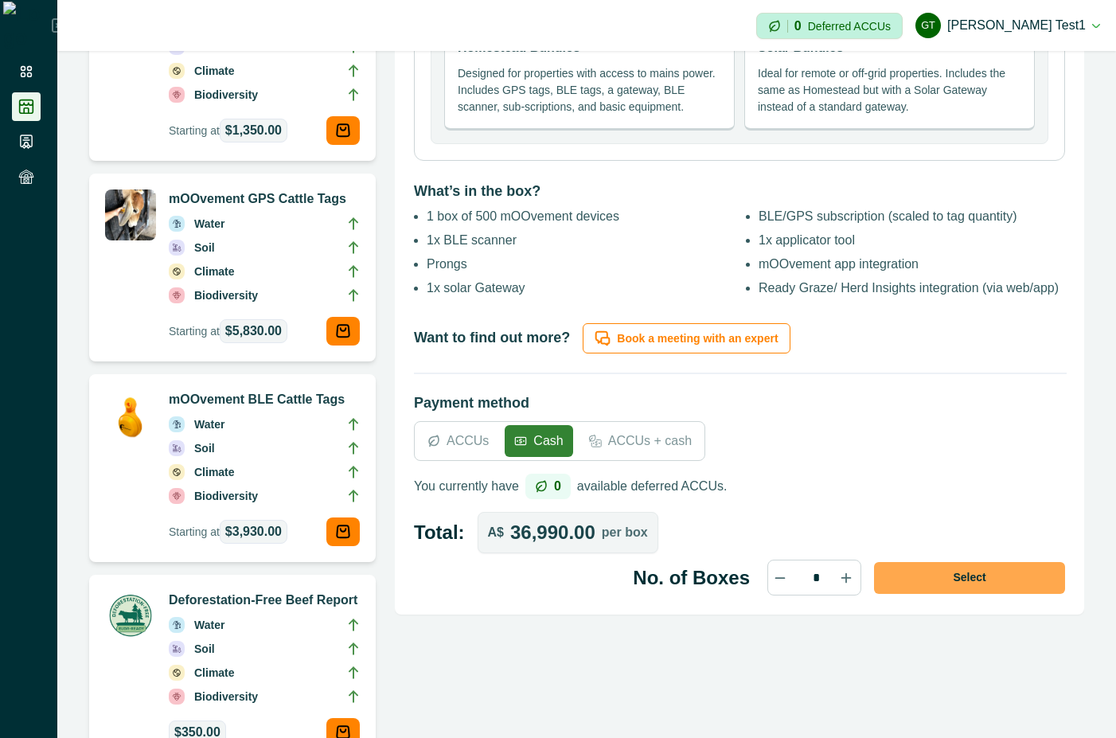
click at [1021, 573] on button "Select" at bounding box center [969, 578] width 191 height 32
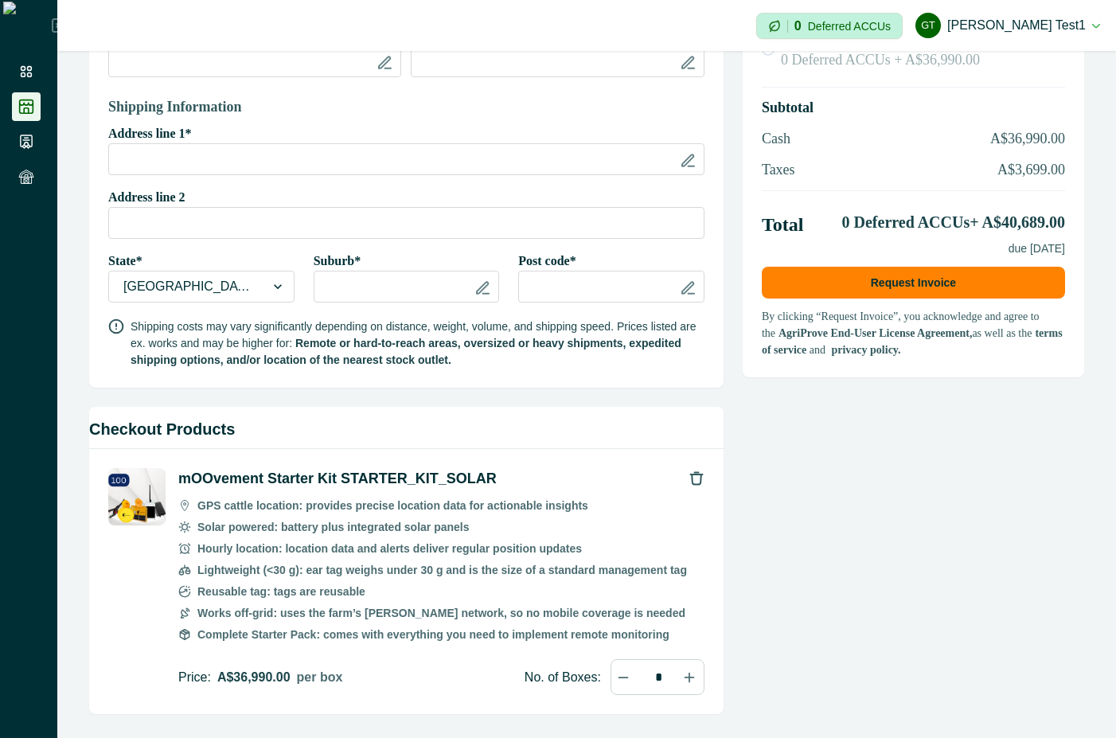
scroll to position [340, 0]
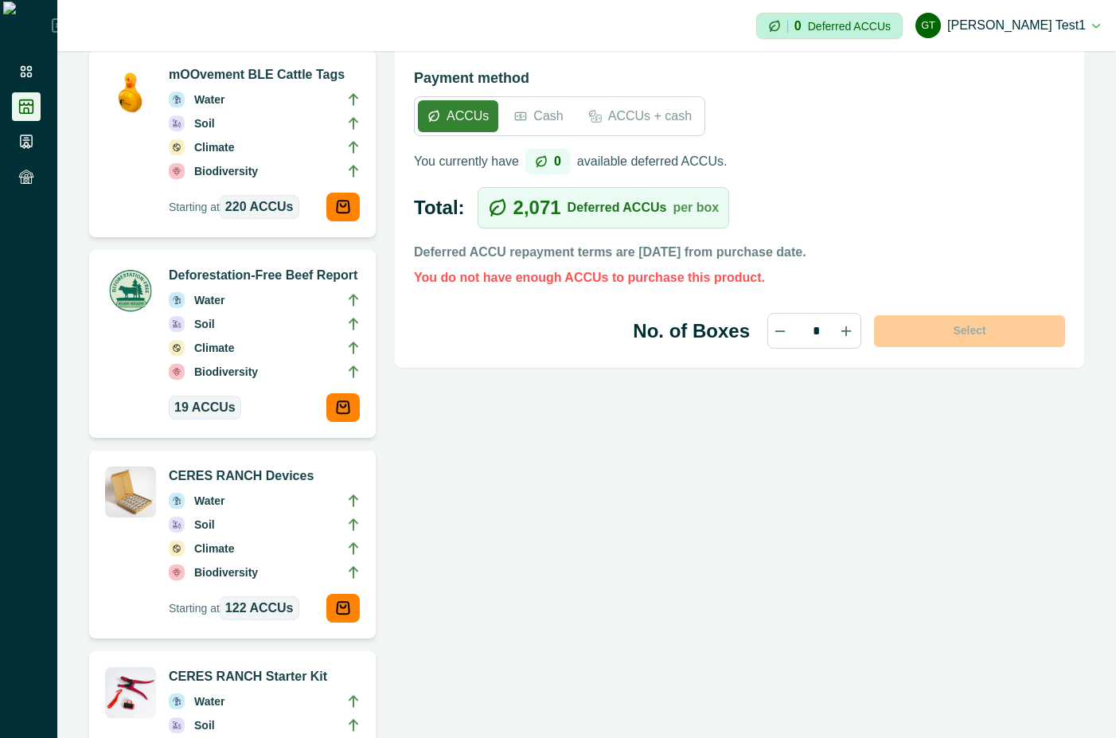
scroll to position [1146, 0]
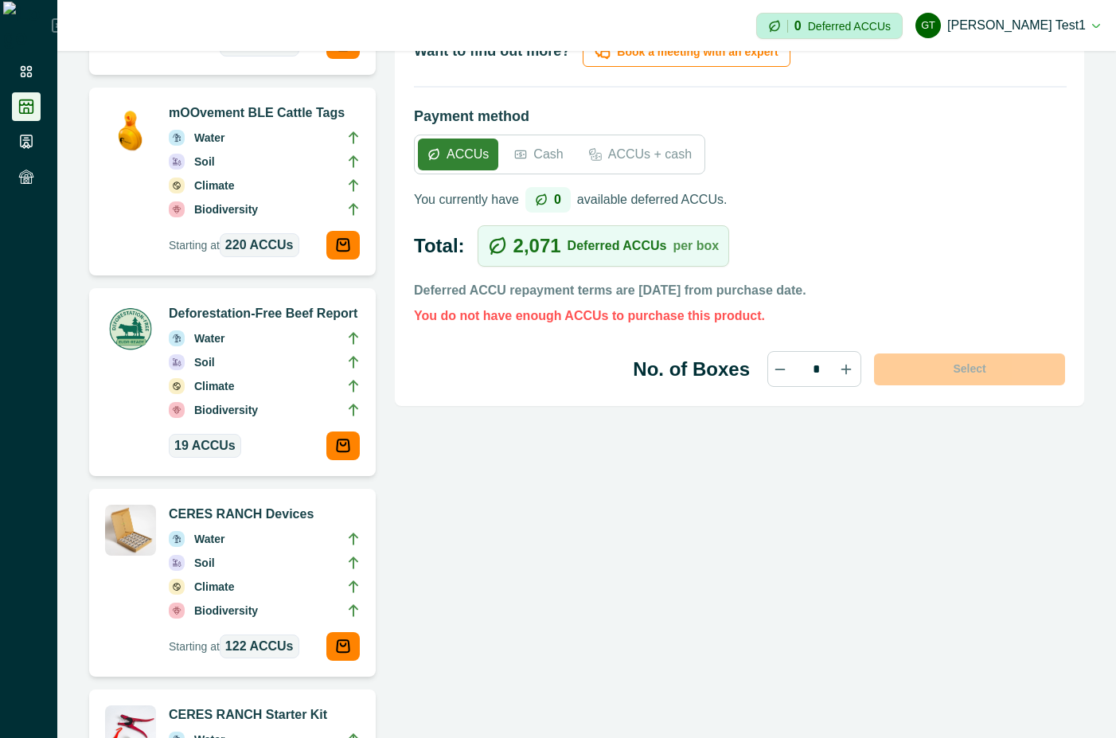
click at [551, 155] on p "Cash" at bounding box center [547, 154] width 29 height 19
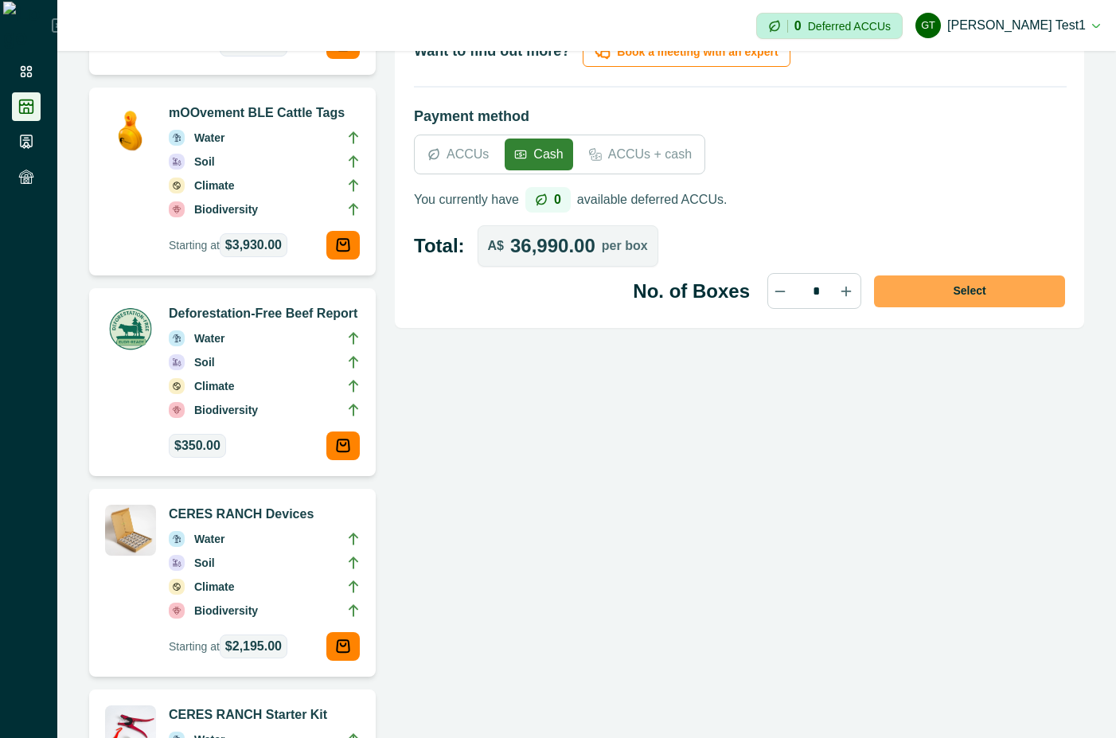
click at [1007, 296] on button "Select" at bounding box center [969, 291] width 191 height 32
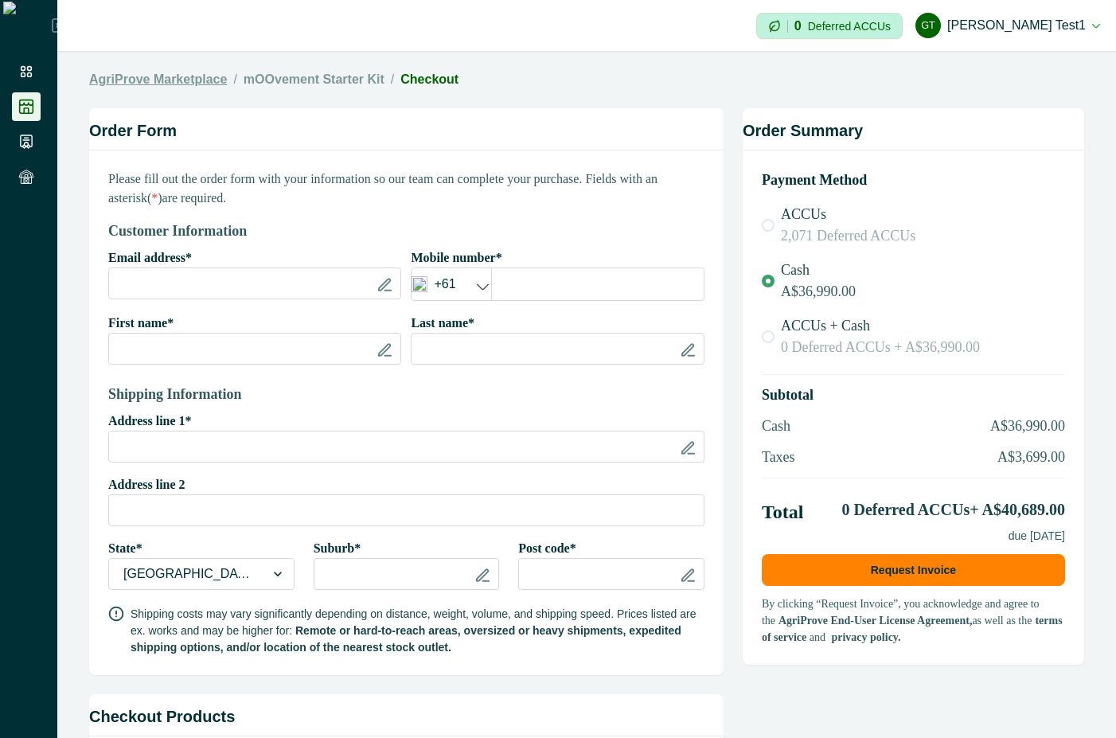
click at [148, 80] on link "AgriProve Marketplace" at bounding box center [158, 79] width 138 height 19
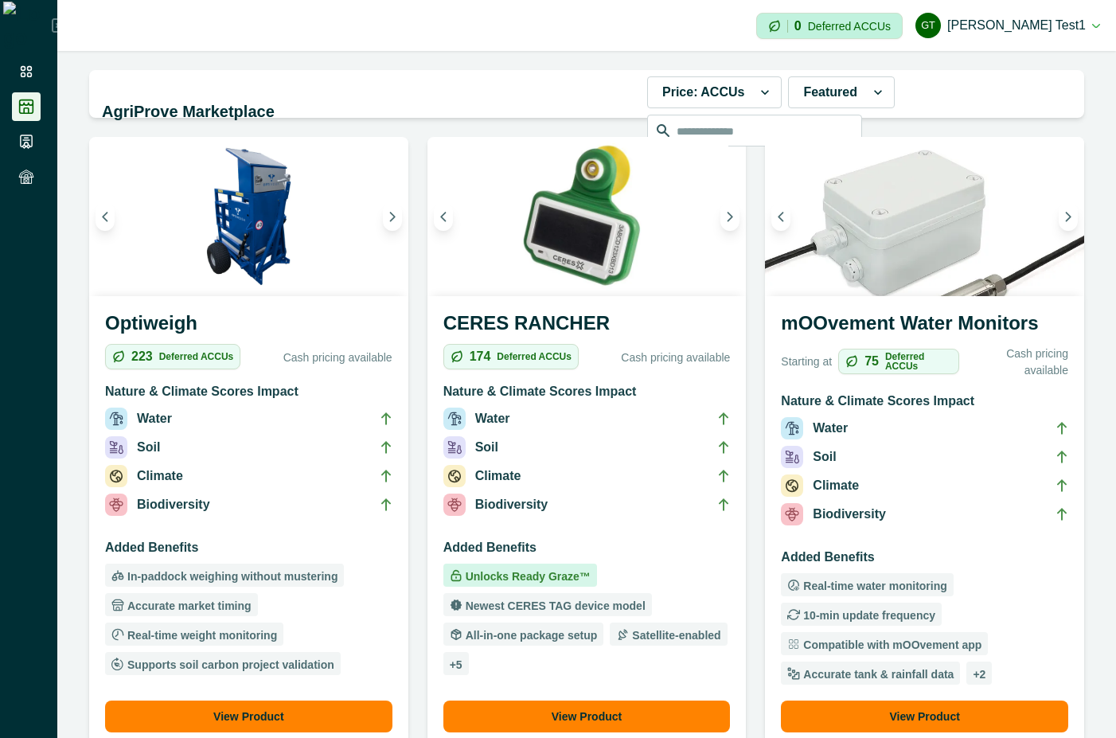
click at [976, 404] on h3 "Nature & Climate Scores Impact" at bounding box center [924, 404] width 287 height 25
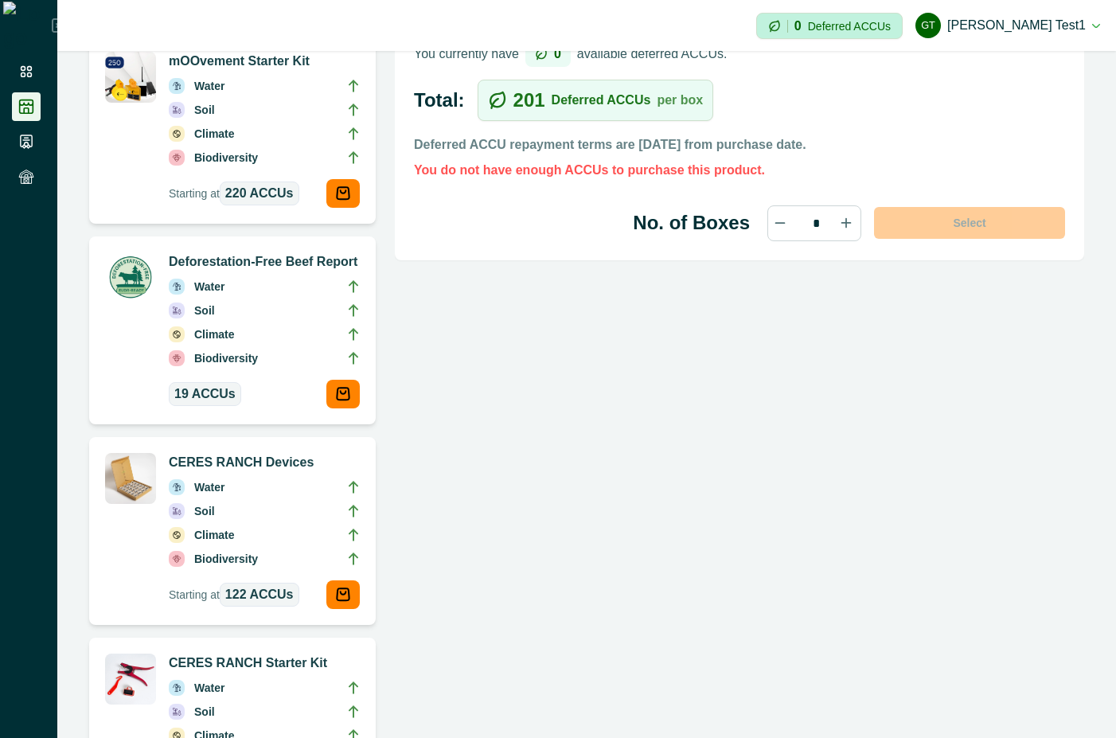
scroll to position [859, 0]
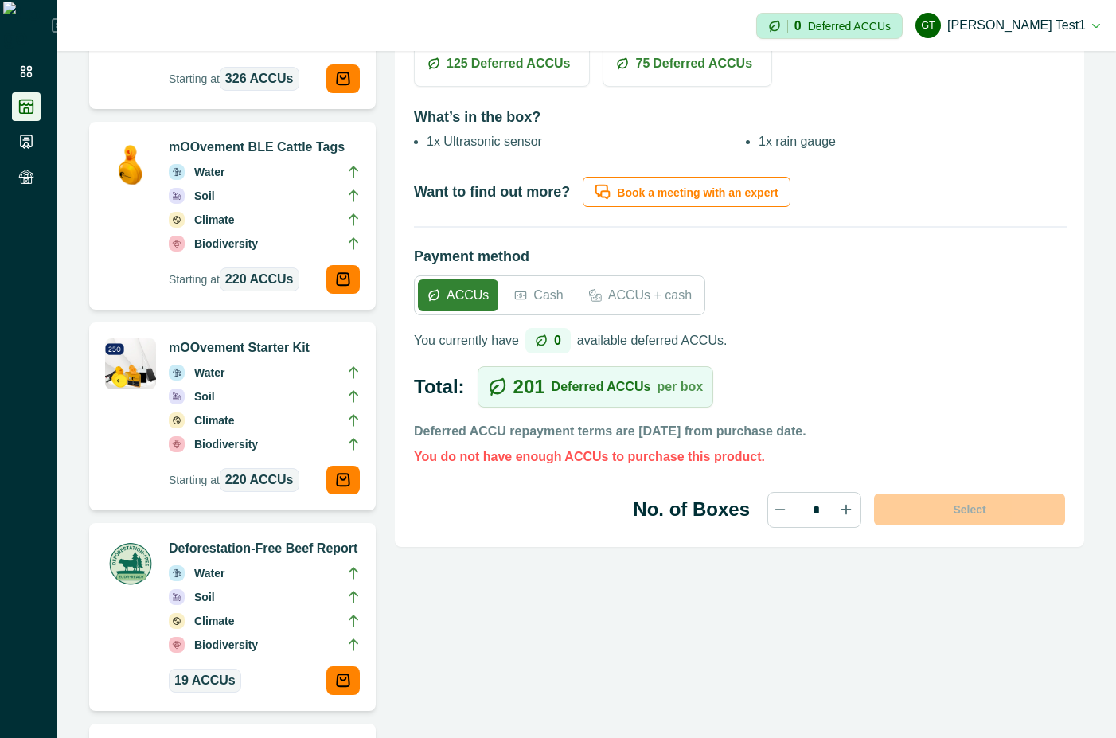
click at [546, 291] on p "Cash" at bounding box center [547, 295] width 29 height 19
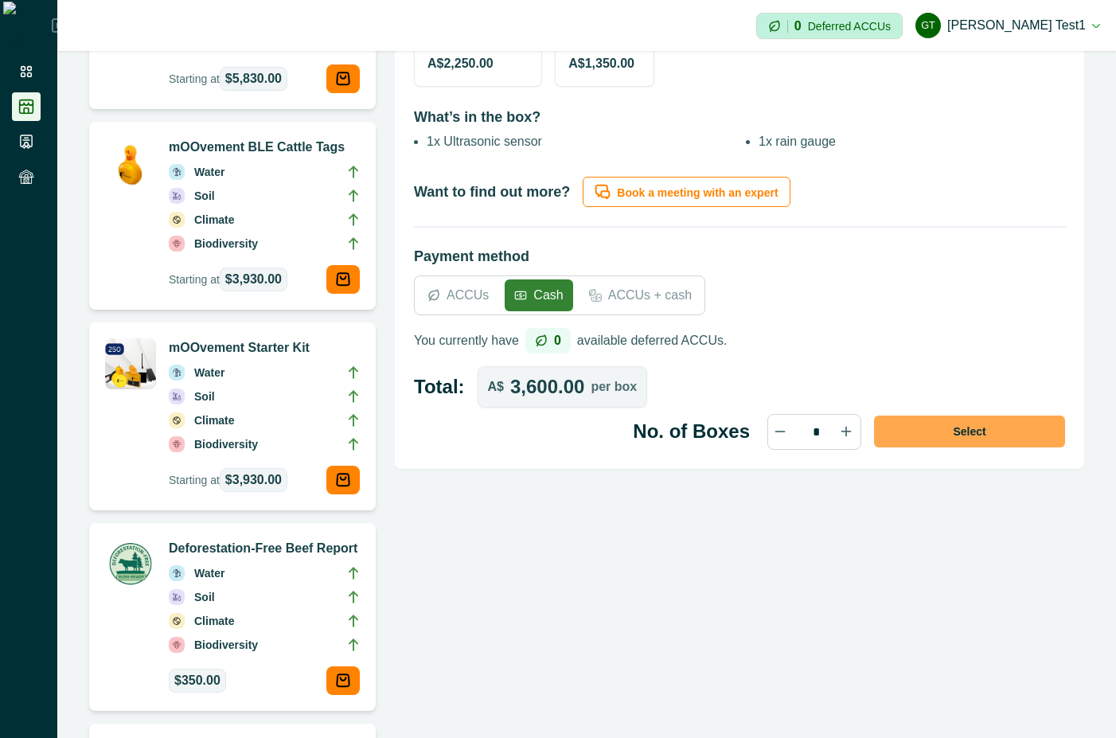
click at [928, 435] on button "Select" at bounding box center [969, 431] width 191 height 32
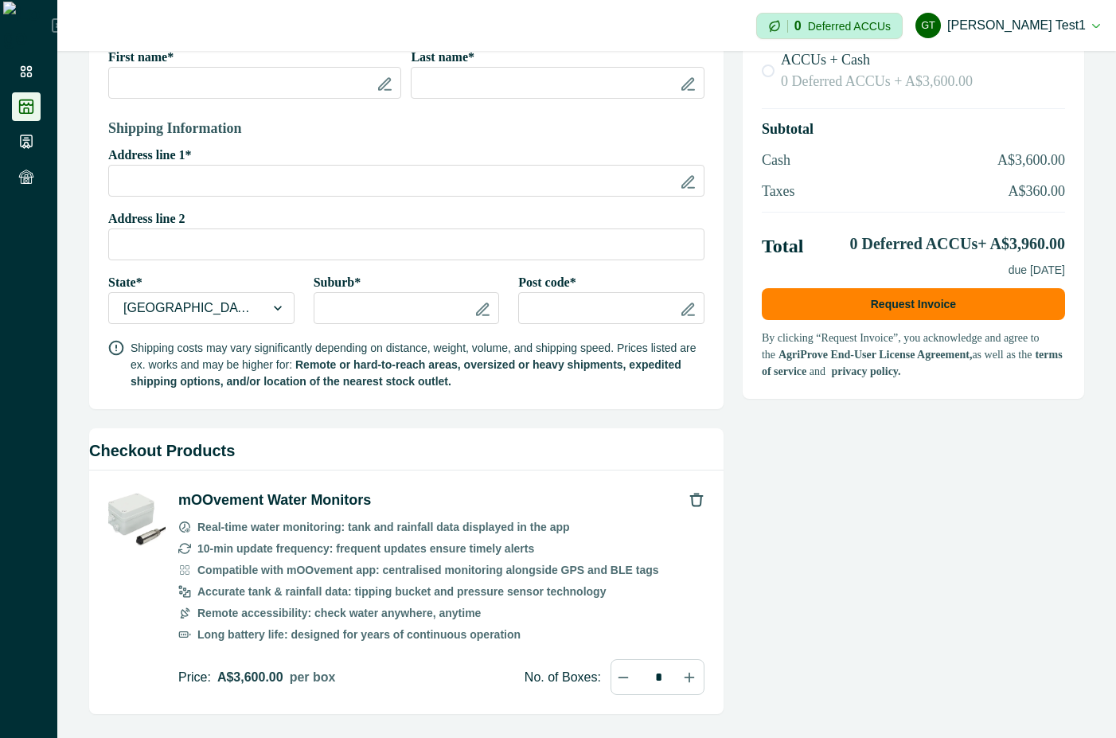
scroll to position [318, 0]
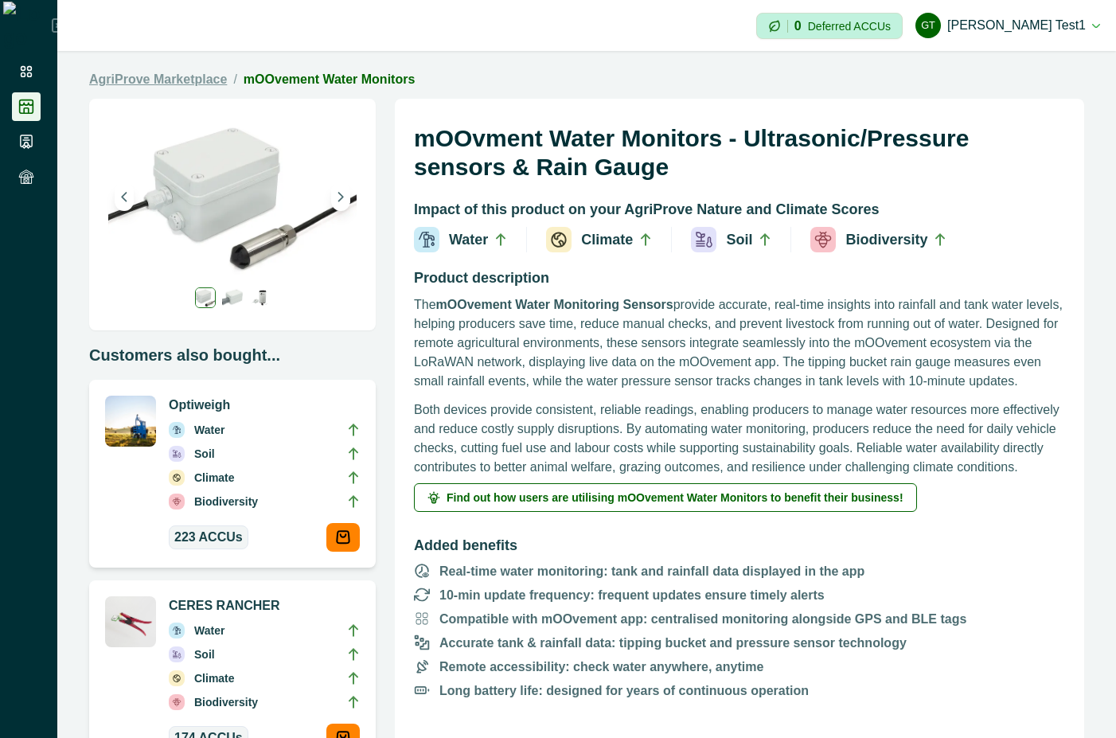
click at [188, 84] on link "AgriProve Marketplace" at bounding box center [158, 79] width 138 height 19
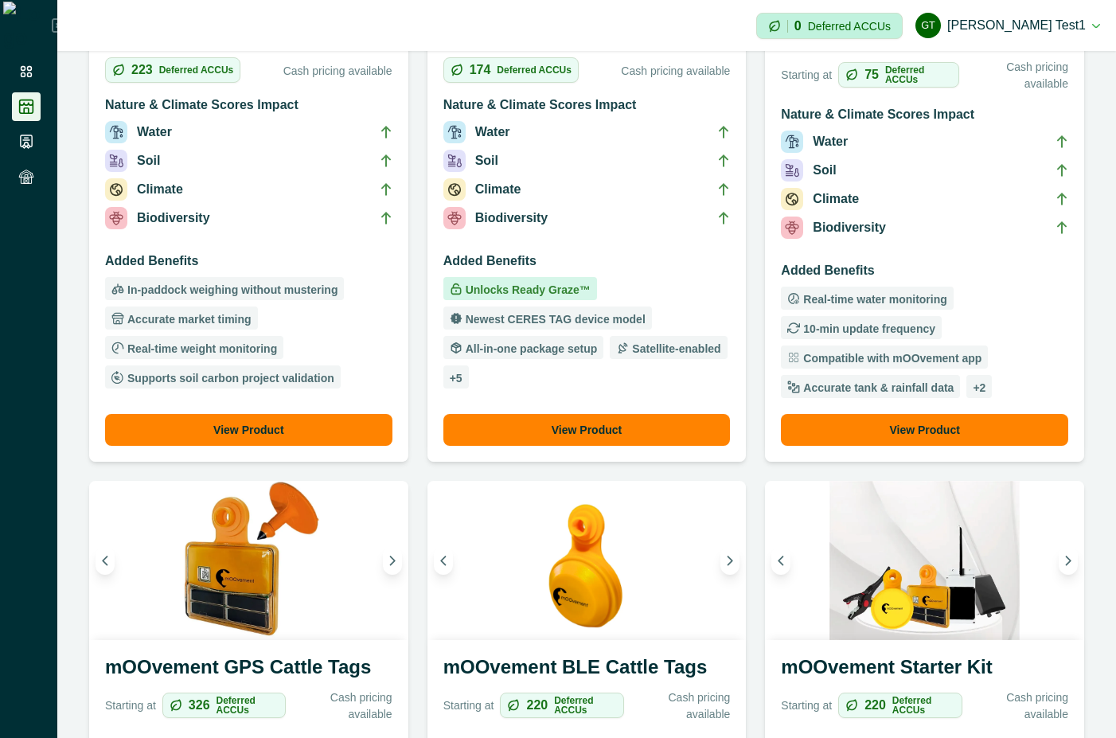
scroll to position [430, 0]
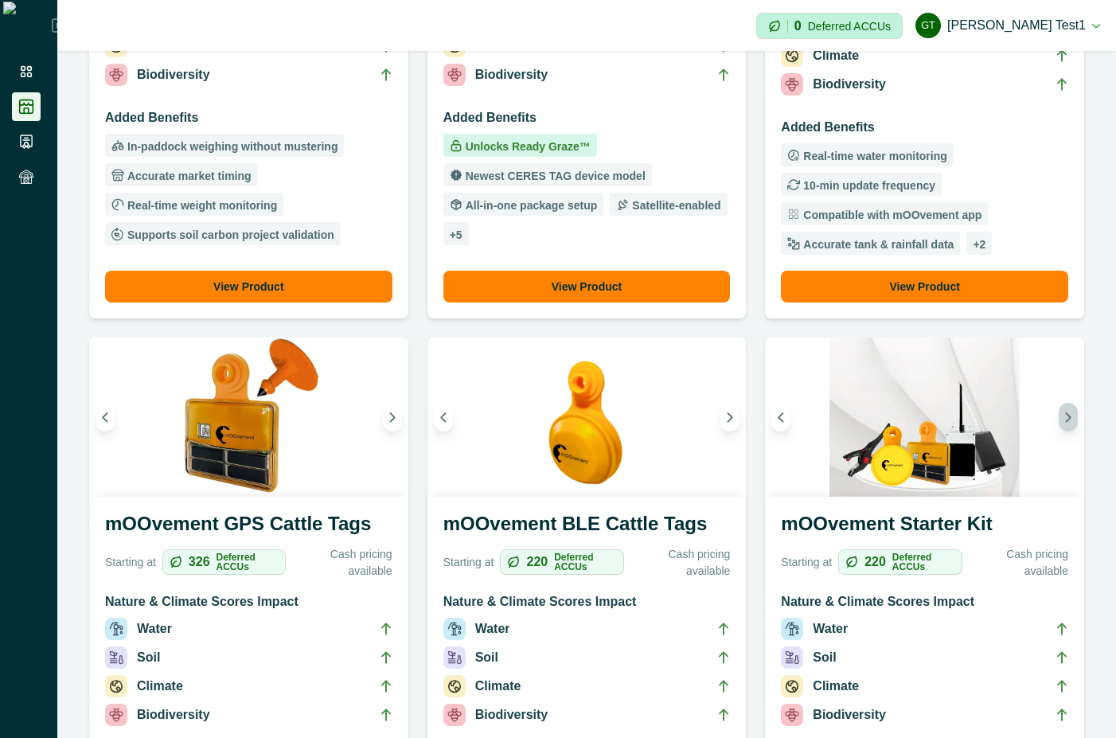
click at [1062, 422] on button "Next image" at bounding box center [1067, 417] width 19 height 29
click at [775, 417] on icon "Previous image" at bounding box center [780, 416] width 11 height 11
click at [816, 527] on h3 "mOOvement Starter Kit" at bounding box center [924, 526] width 287 height 35
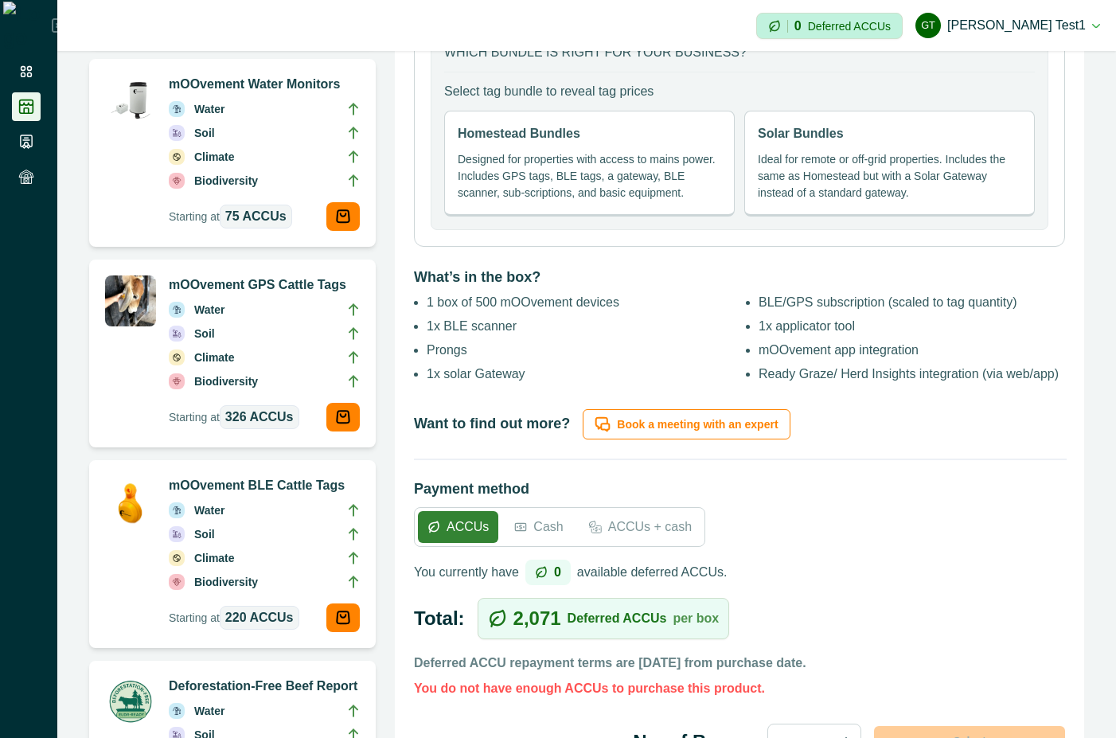
scroll to position [859, 0]
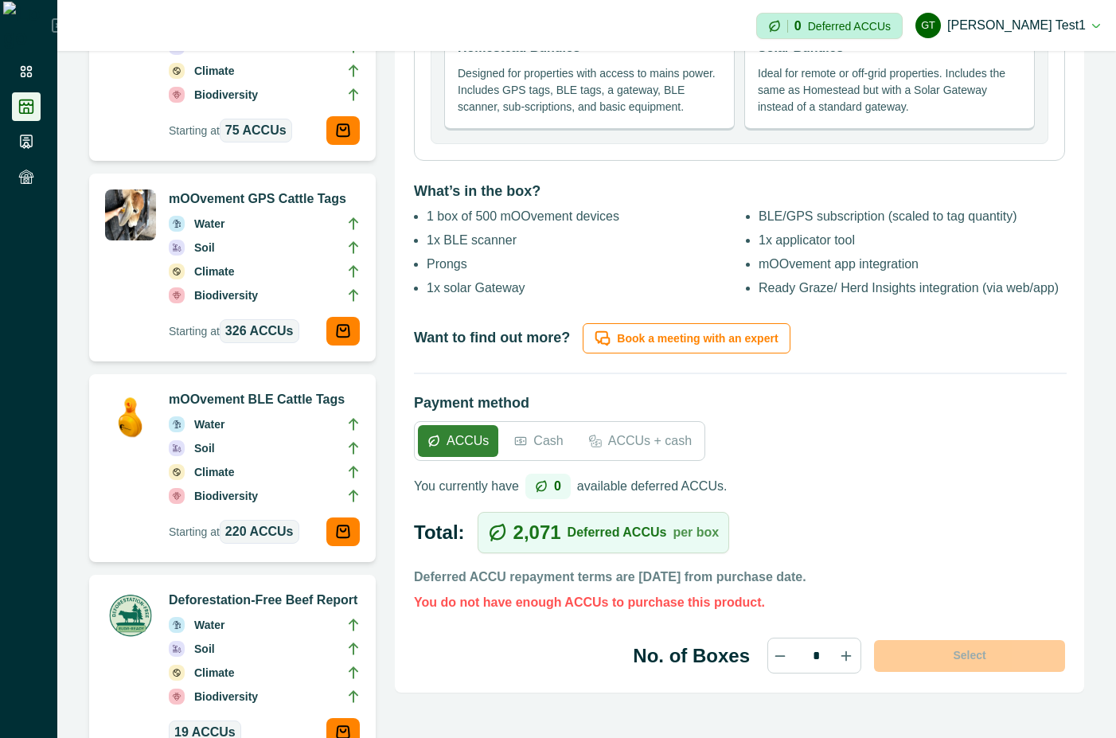
click at [554, 436] on p "Cash" at bounding box center [547, 440] width 29 height 19
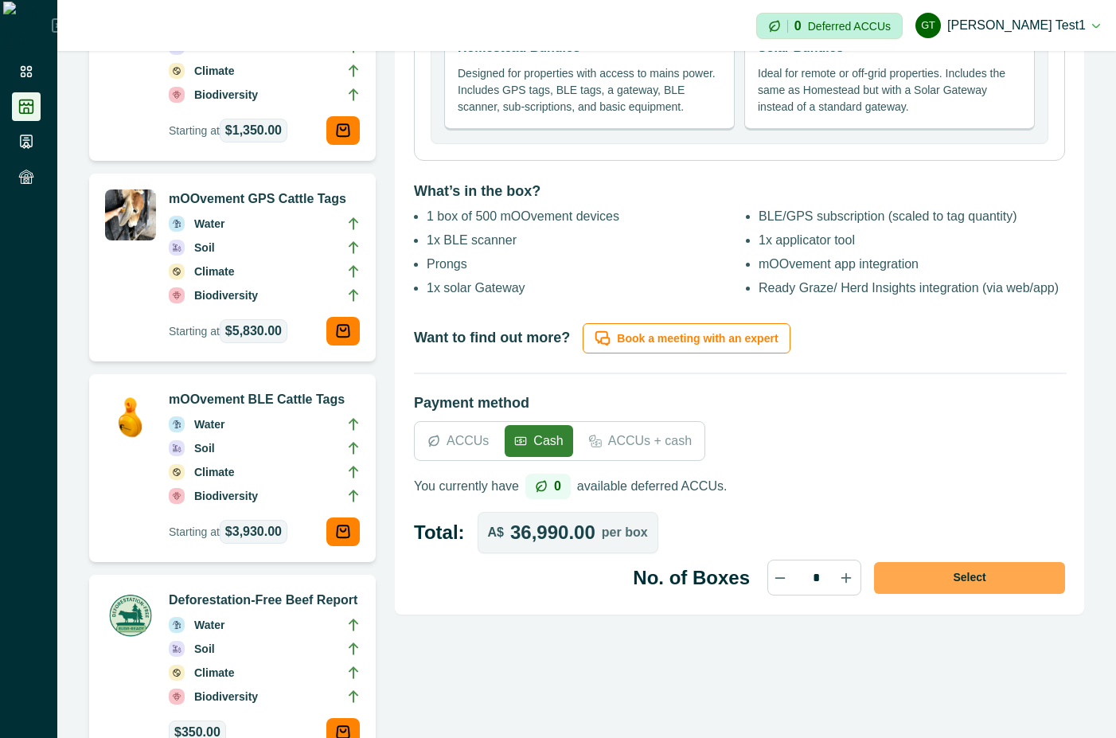
click at [984, 570] on button "Select" at bounding box center [969, 578] width 191 height 32
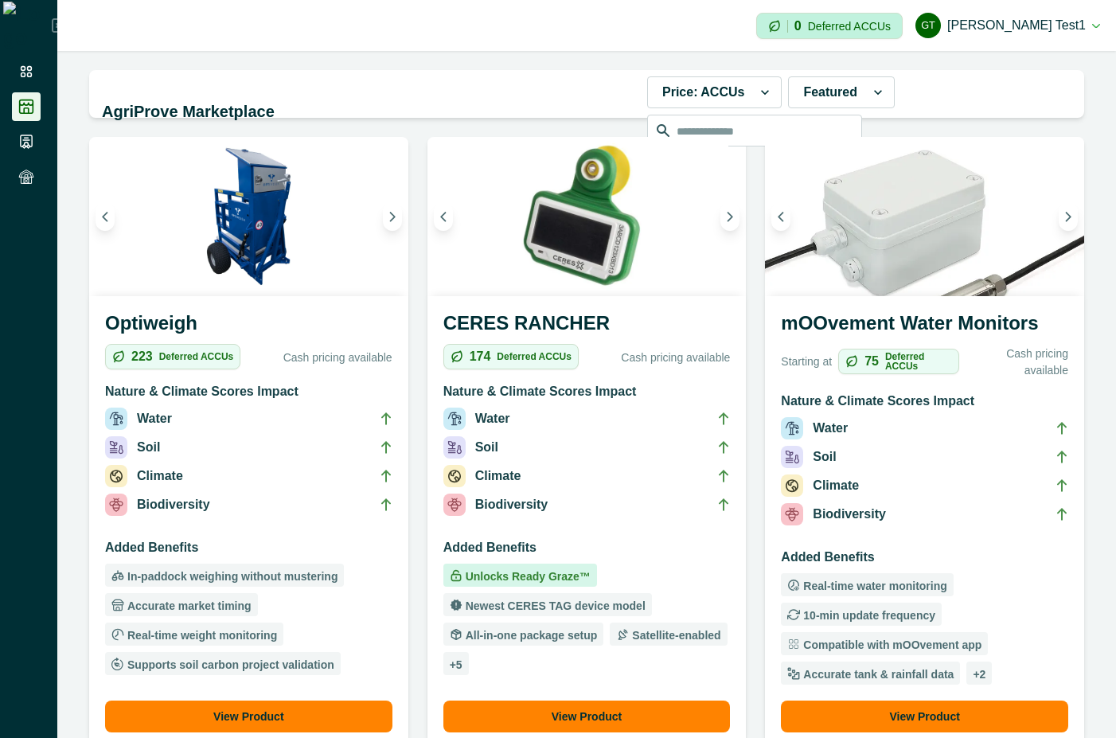
click at [933, 318] on h3 "mOOvement Water Monitors" at bounding box center [924, 326] width 287 height 35
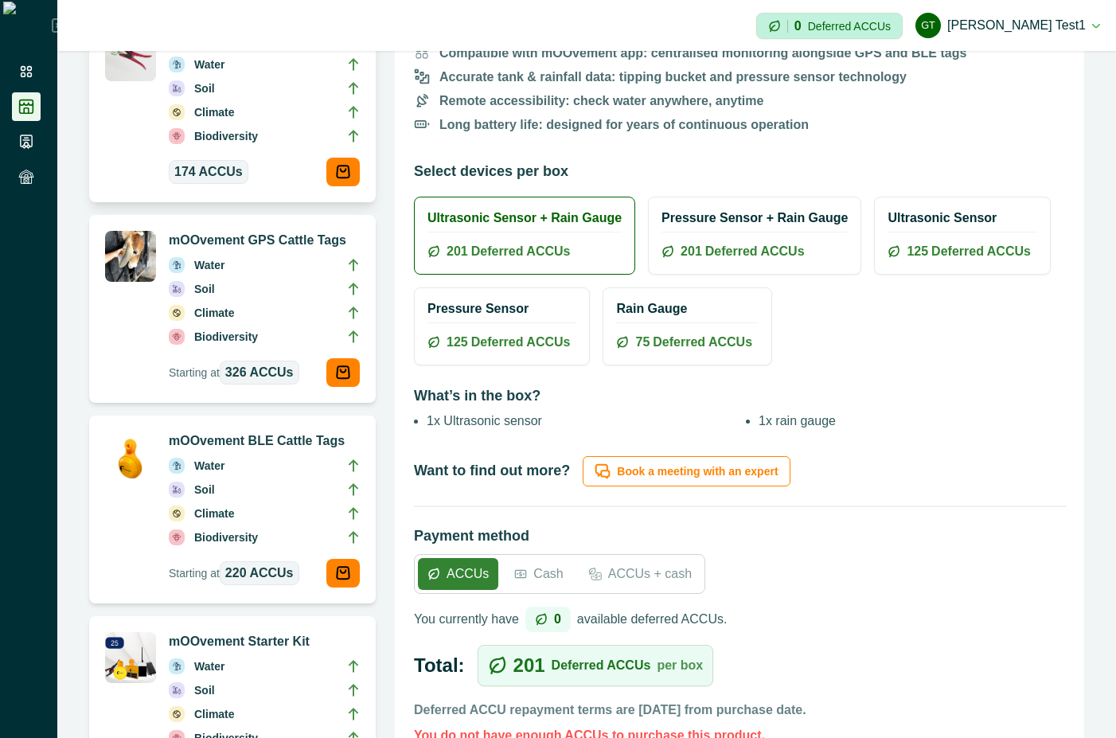
scroll to position [573, 0]
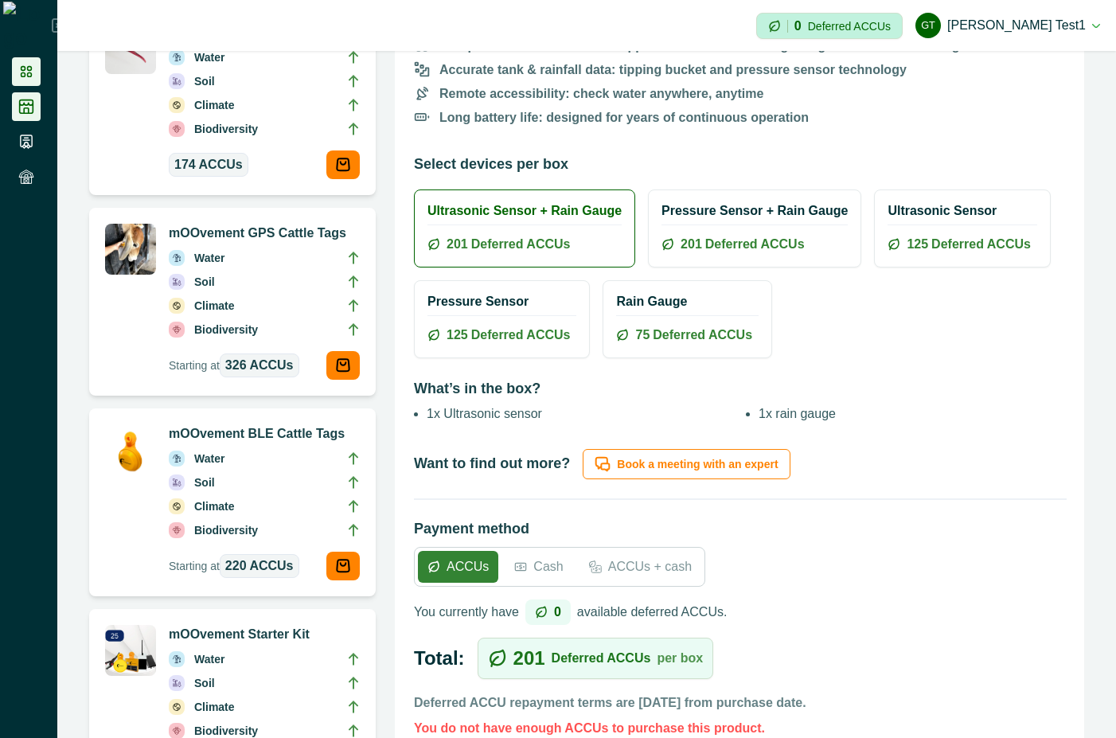
click at [21, 70] on icon at bounding box center [26, 71] width 11 height 11
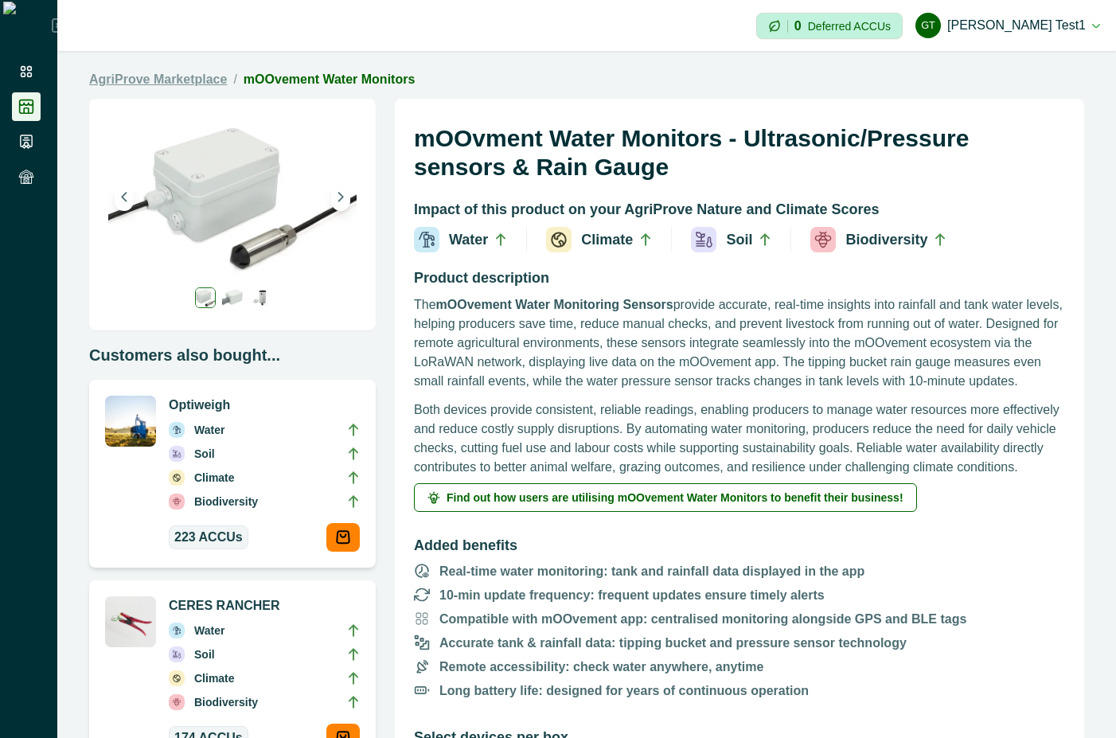
click at [123, 73] on link "AgriProve Marketplace" at bounding box center [158, 79] width 138 height 19
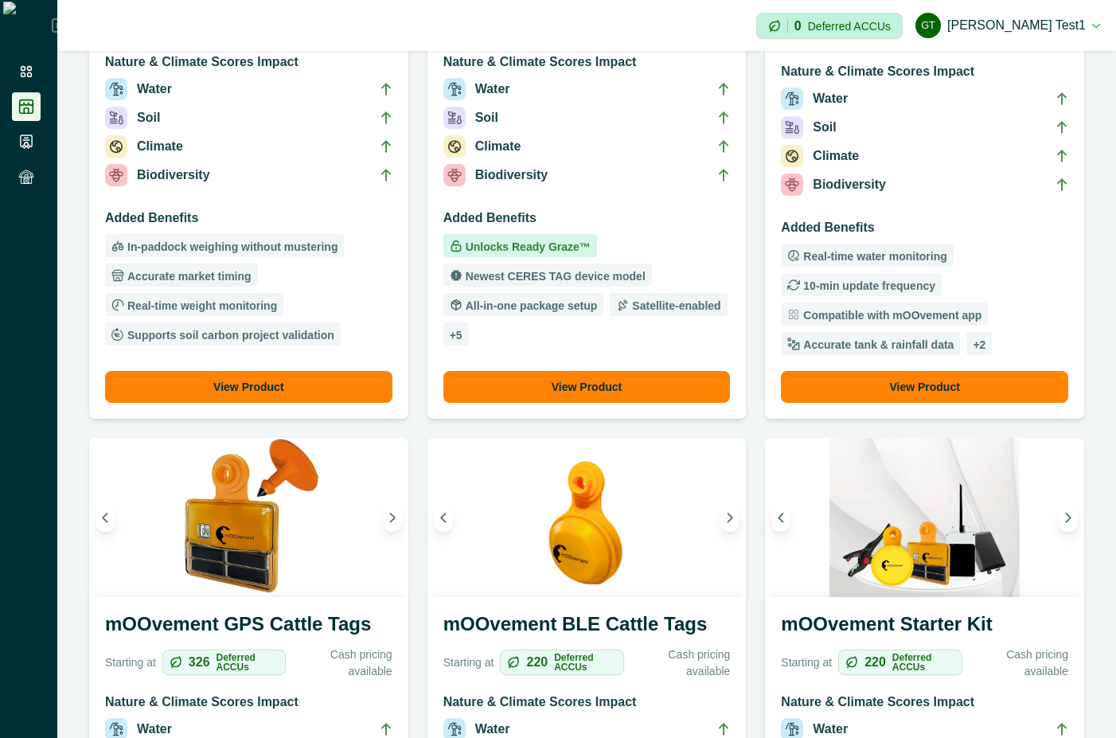
scroll to position [430, 0]
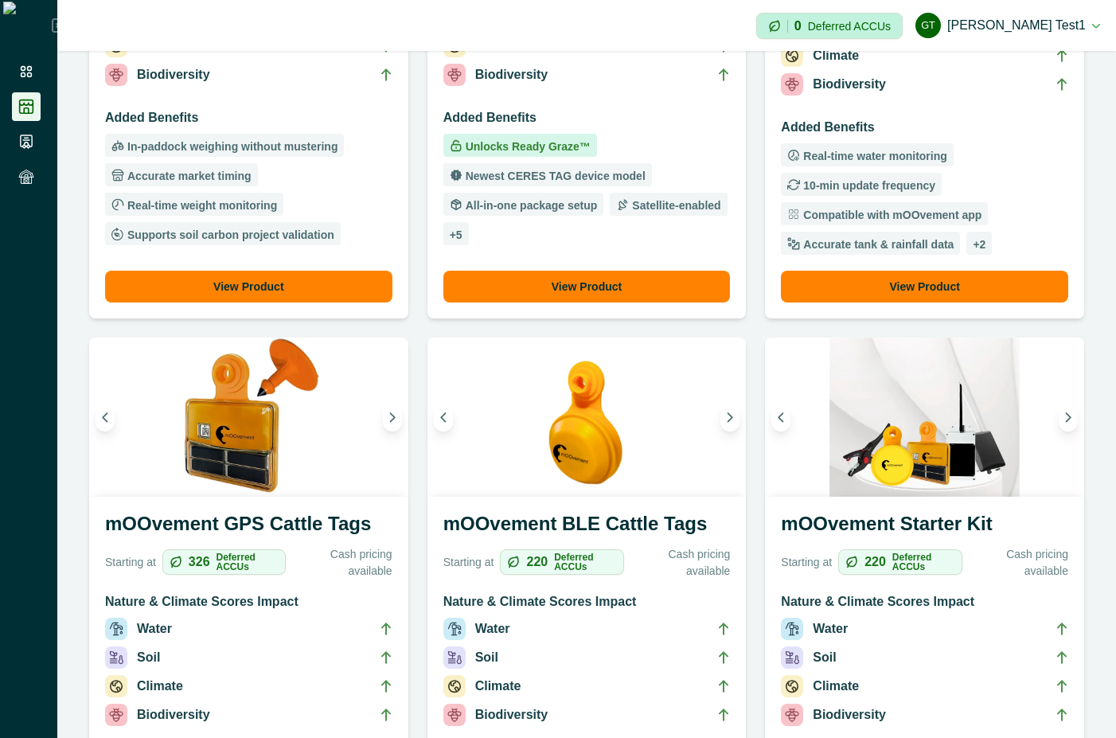
click at [298, 606] on h3 "Nature & Climate Scores Impact" at bounding box center [248, 604] width 287 height 25
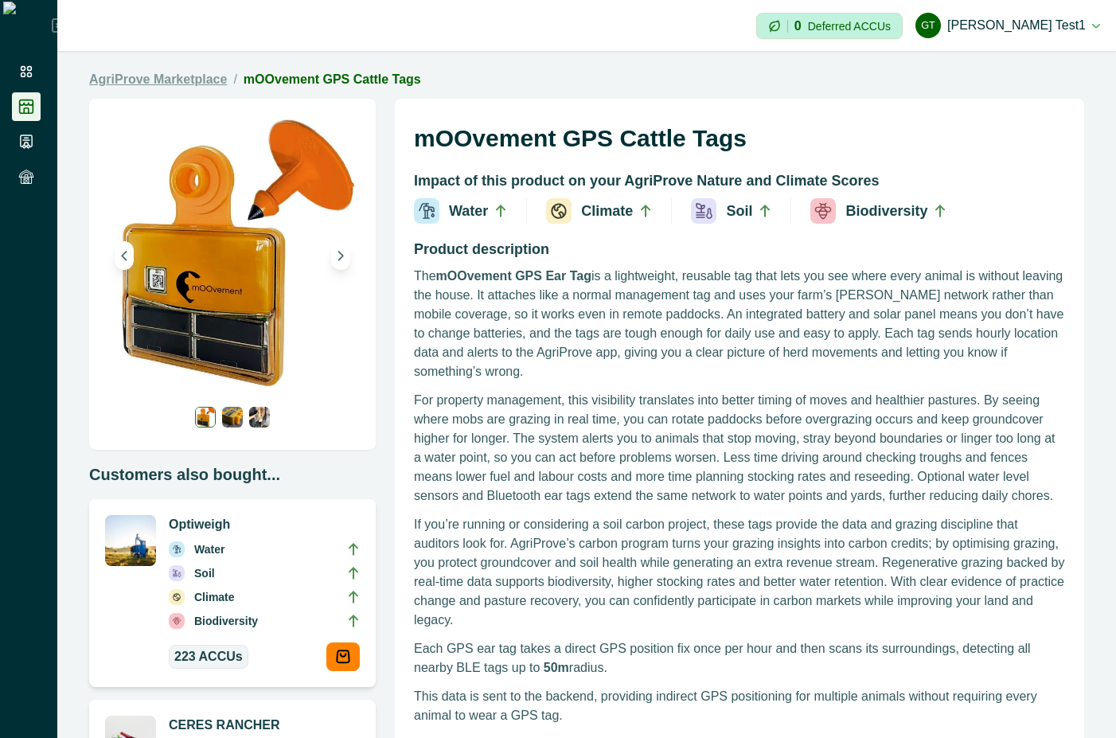
click at [142, 72] on link "AgriProve Marketplace" at bounding box center [158, 79] width 138 height 19
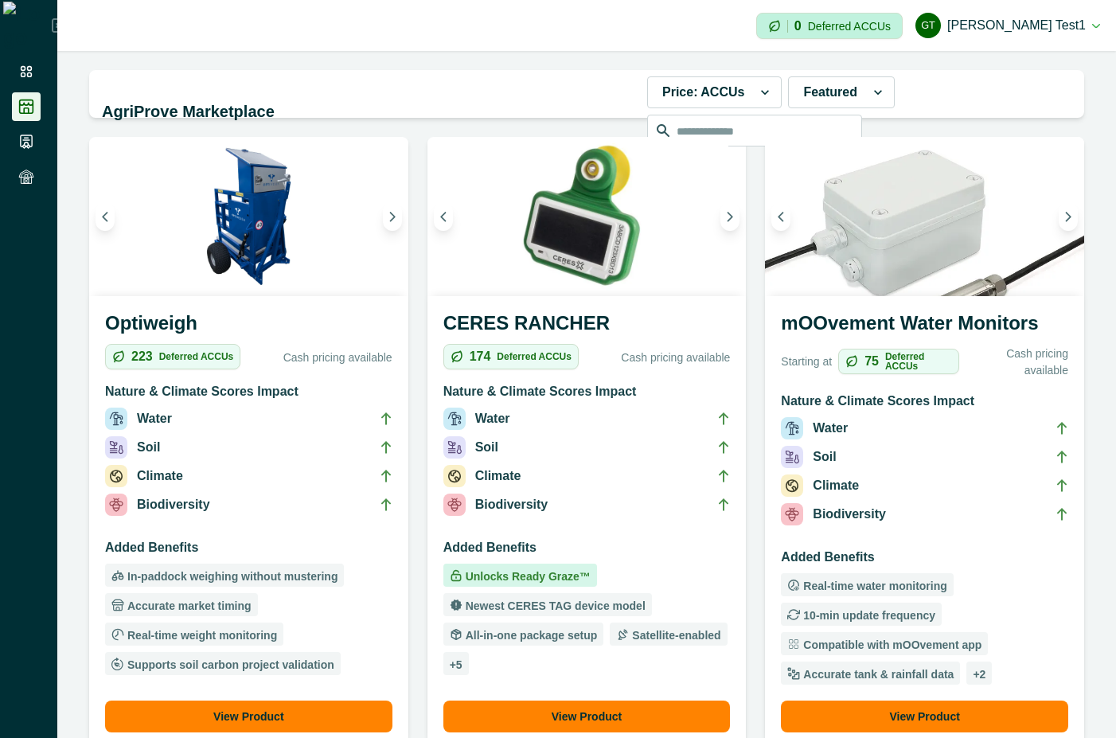
click at [598, 546] on h3 "Added Benefits" at bounding box center [586, 550] width 287 height 25
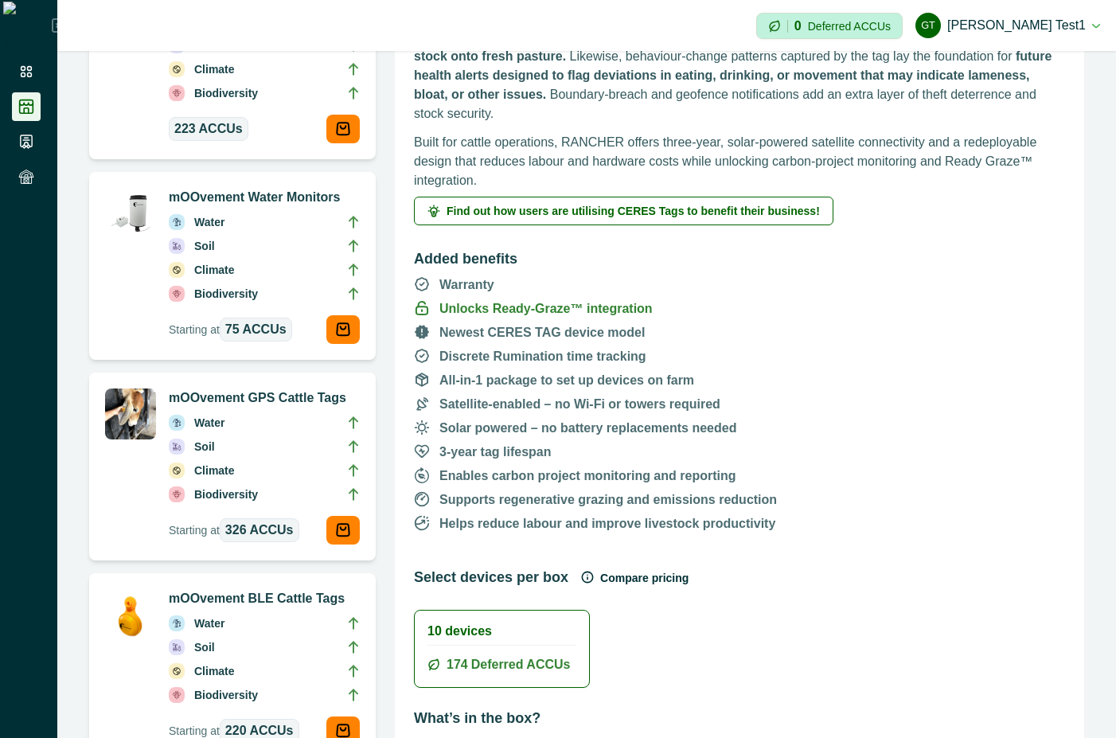
scroll to position [430, 0]
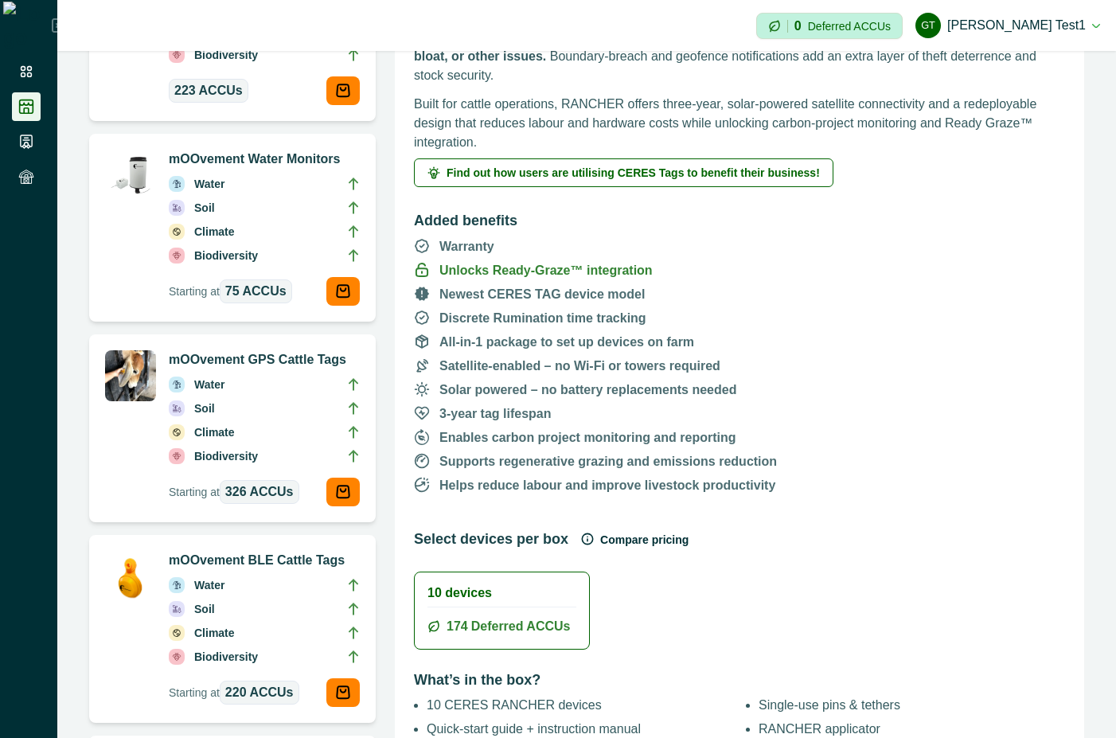
click at [608, 524] on button "Compare pricing" at bounding box center [634, 540] width 107 height 32
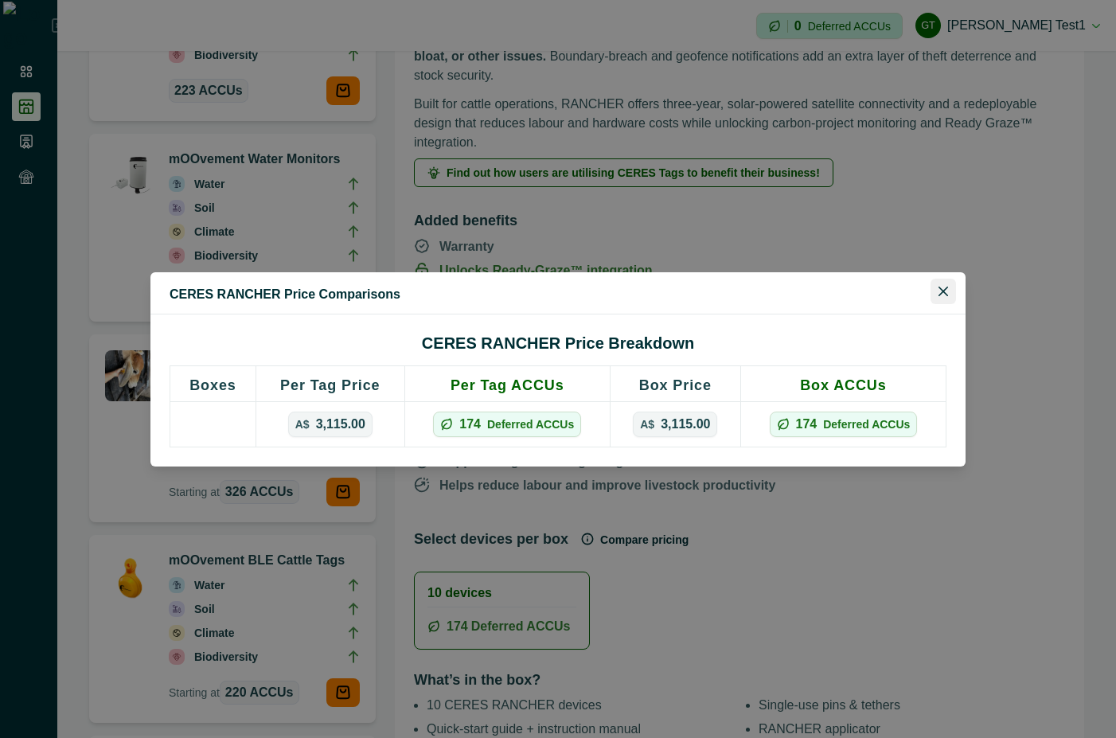
click at [938, 296] on button "Close" at bounding box center [942, 291] width 25 height 25
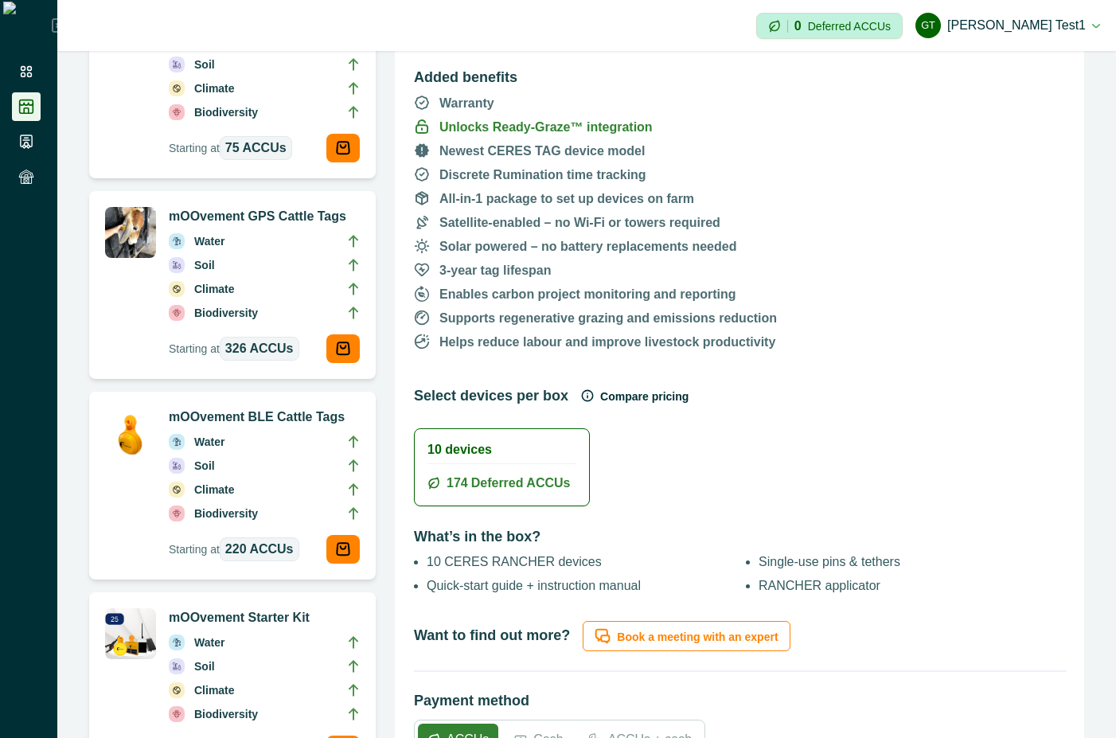
scroll to position [0, 0]
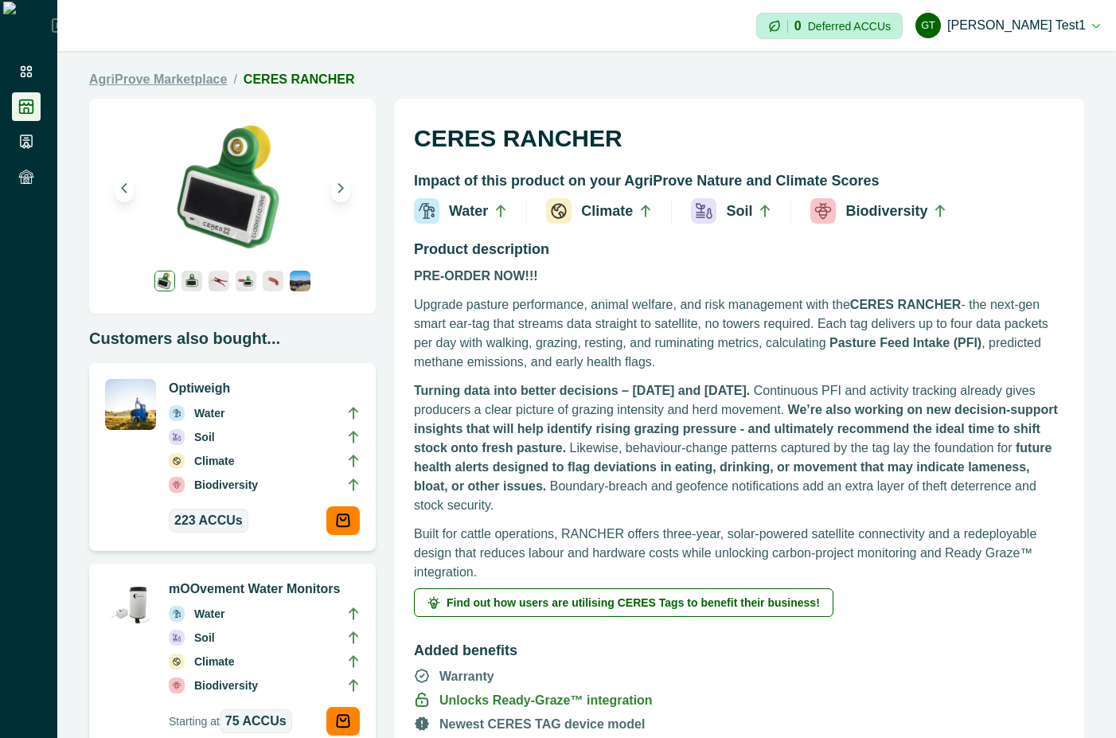
click at [158, 72] on link "AgriProve Marketplace" at bounding box center [158, 79] width 138 height 19
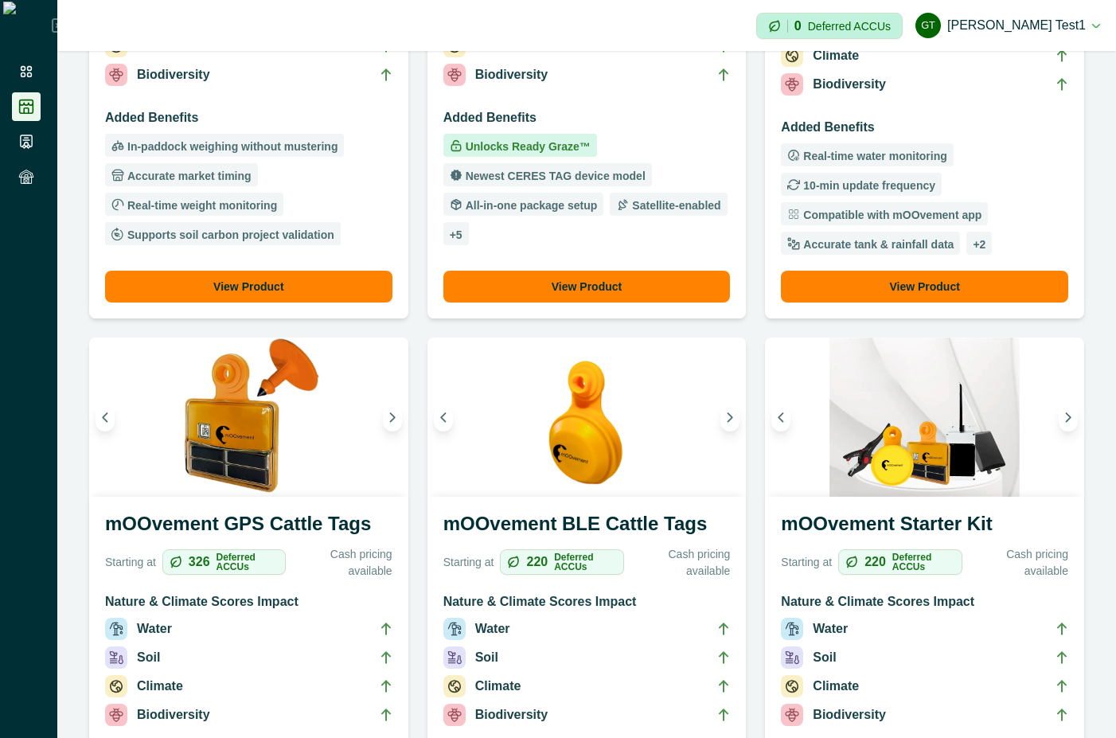
scroll to position [143, 0]
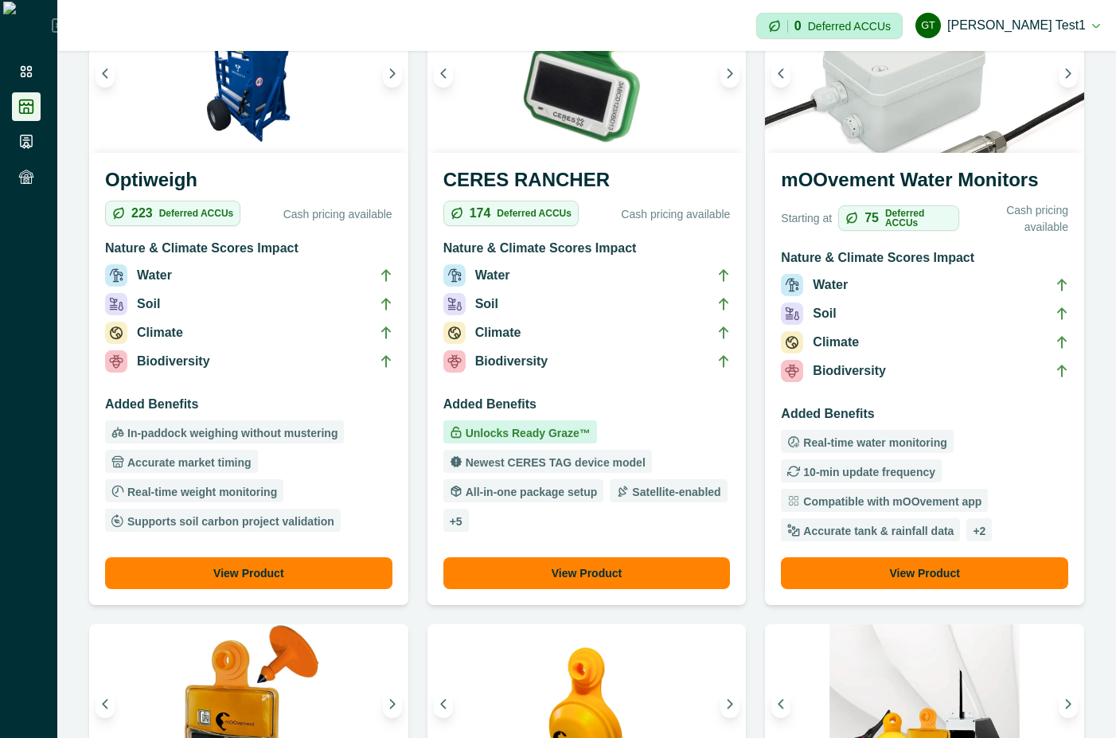
click at [937, 254] on h3 "Nature & Climate Scores Impact" at bounding box center [924, 260] width 287 height 25
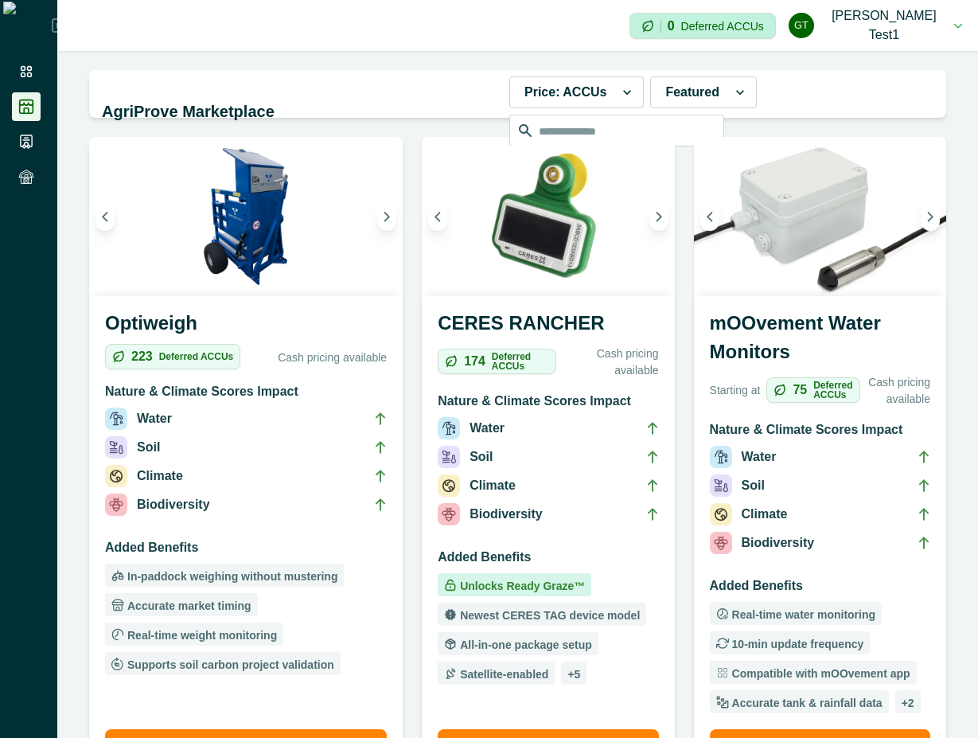
scroll to position [716, 0]
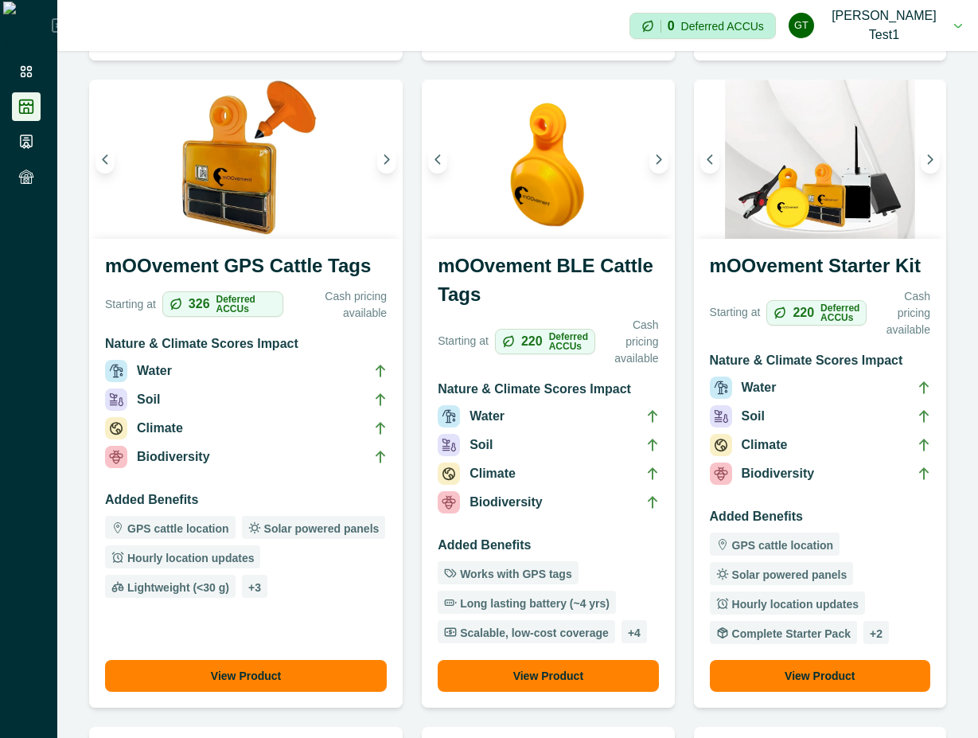
click at [832, 462] on li "Biodiversity" at bounding box center [820, 476] width 220 height 29
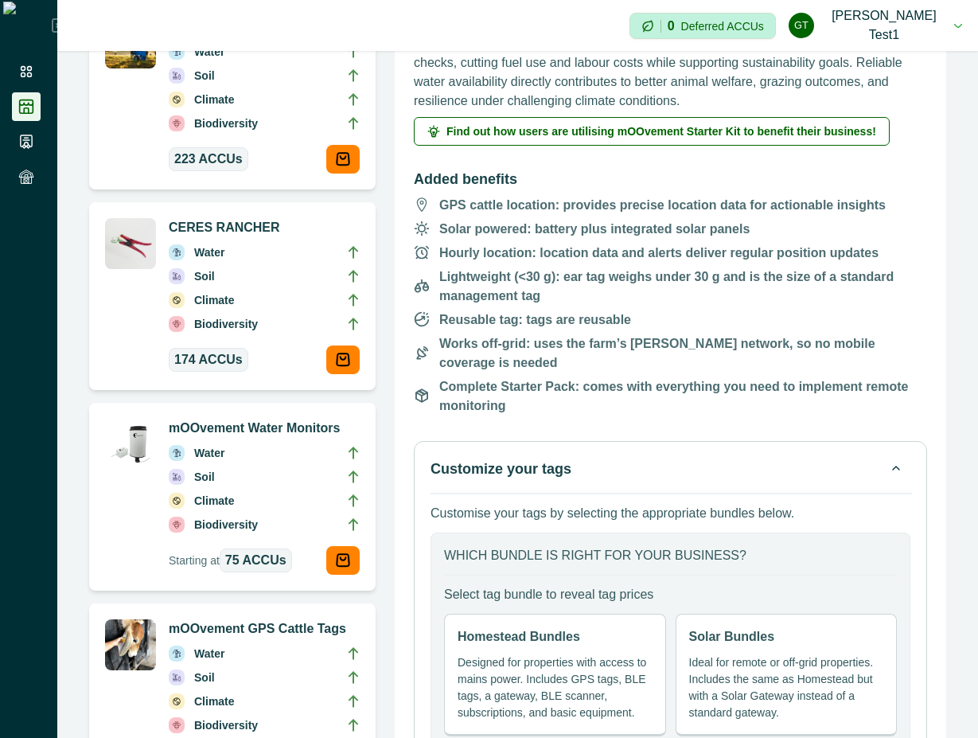
scroll to position [573, 0]
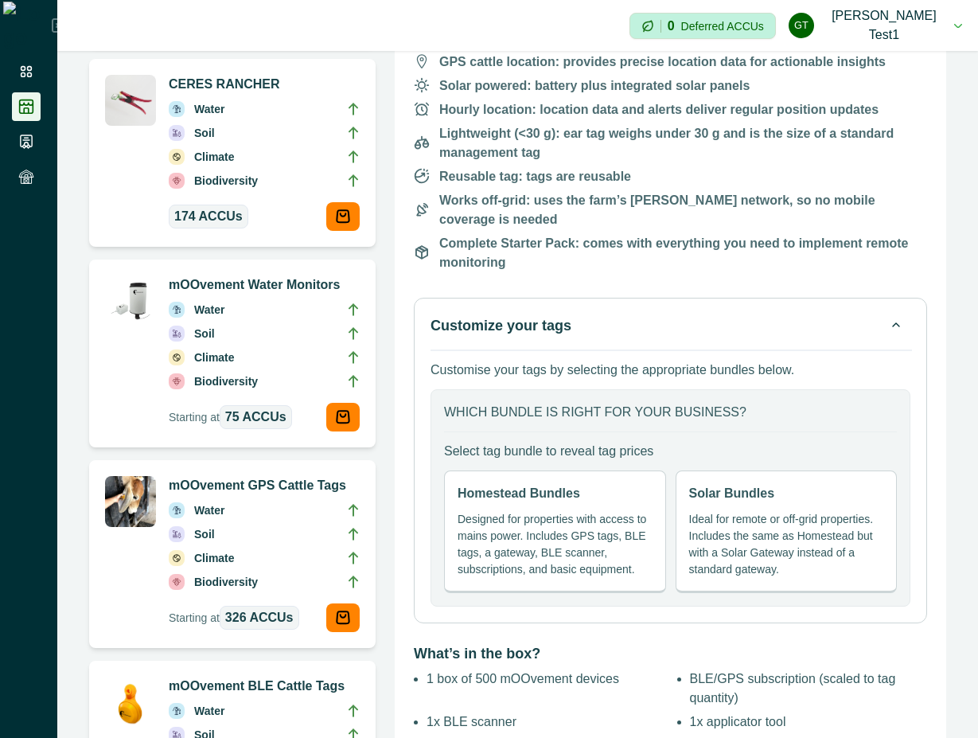
click at [764, 512] on p "Ideal for remote or off-grid properties. Includes the same as Homestead but wit…" at bounding box center [786, 544] width 195 height 67
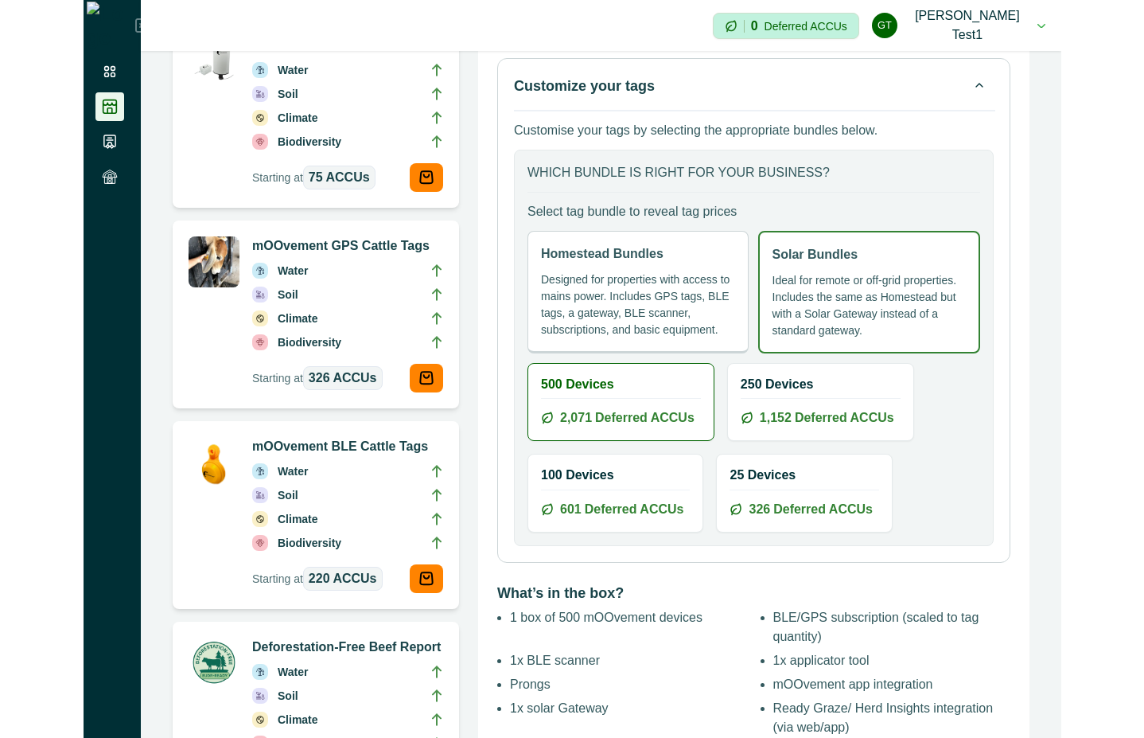
scroll to position [859, 0]
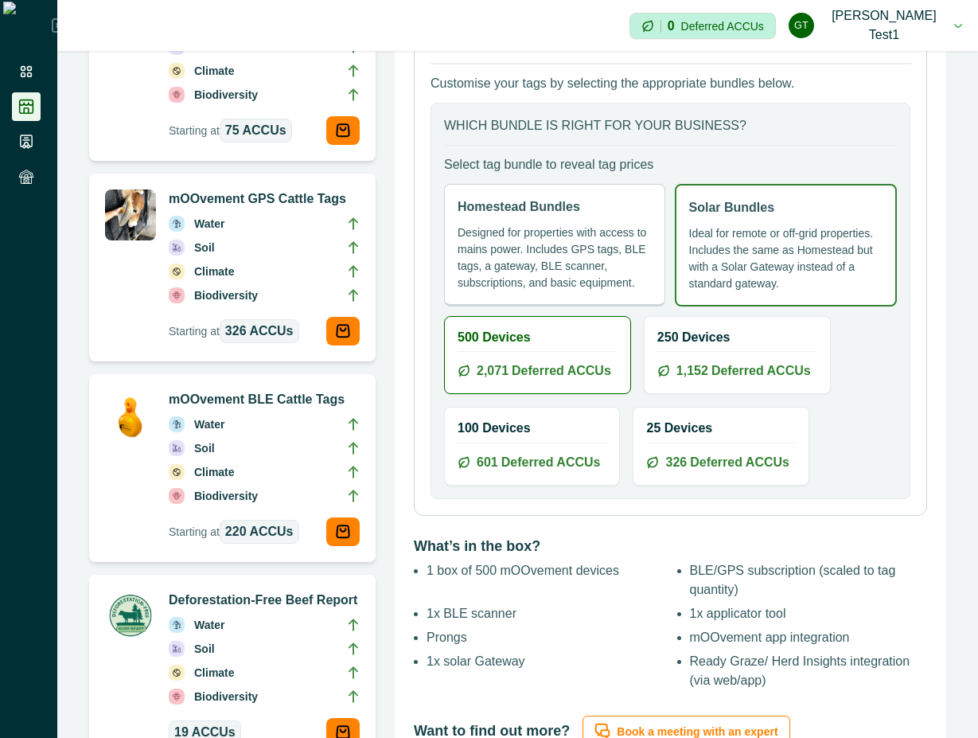
click at [598, 227] on p "Designed for properties with access to mains power. Includes GPS tags, BLE tags…" at bounding box center [555, 257] width 194 height 67
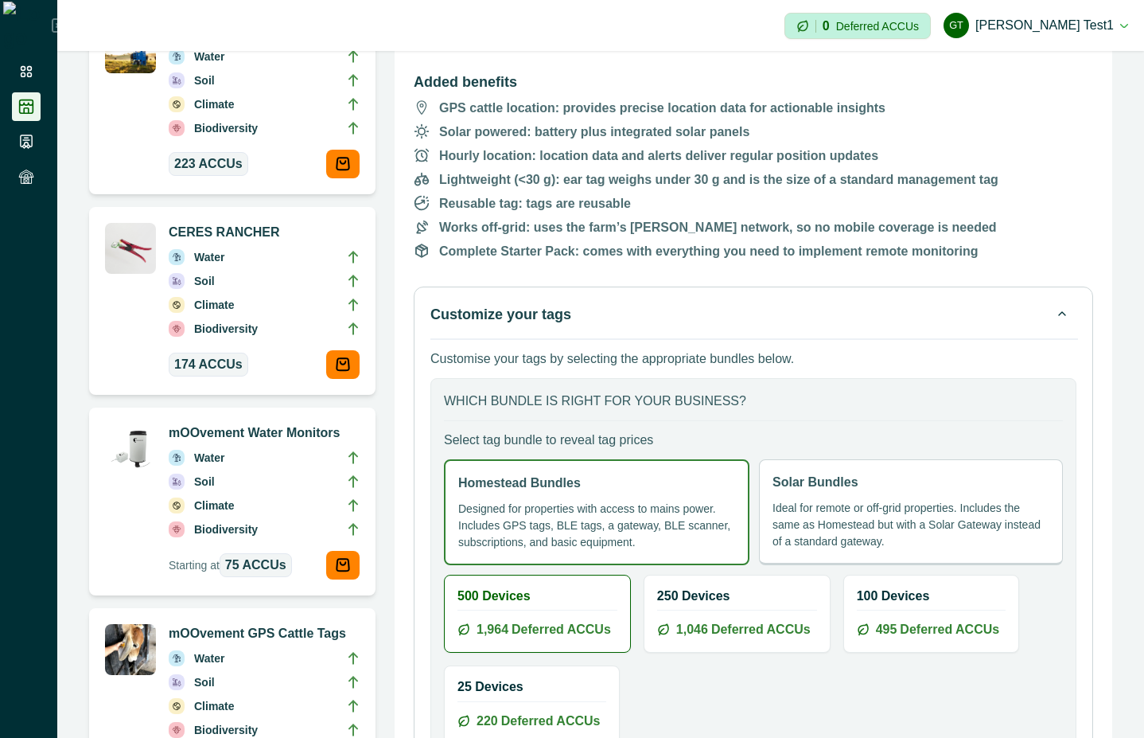
scroll to position [143, 0]
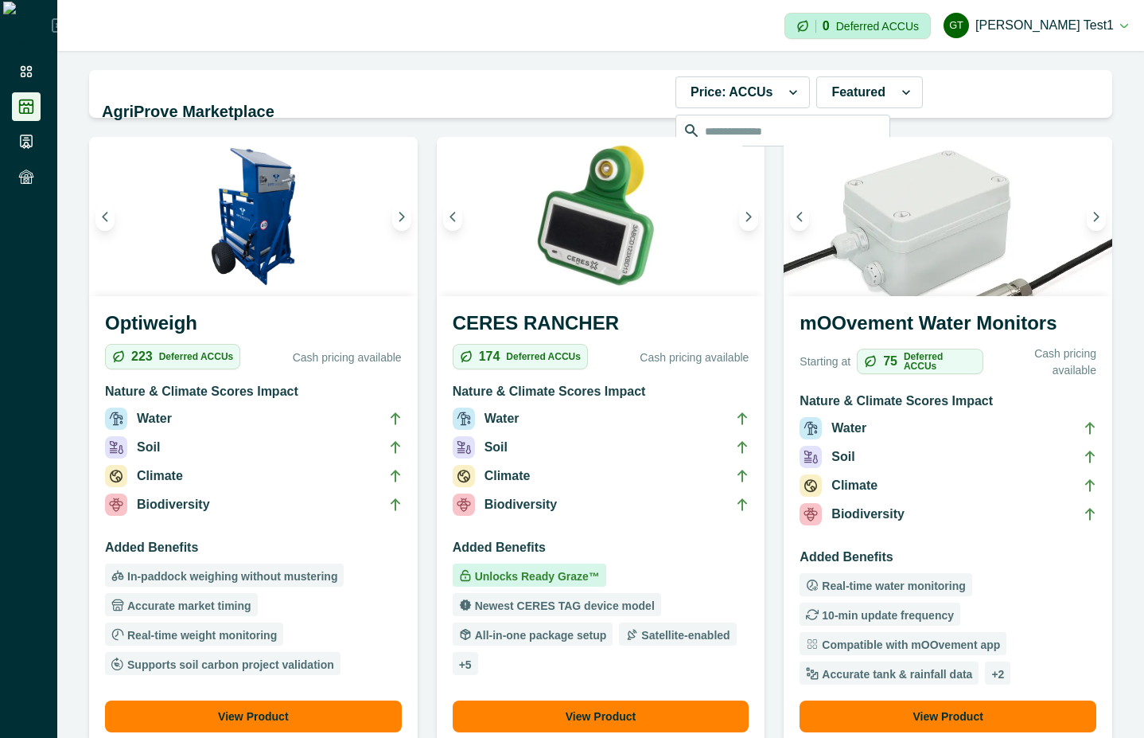
click at [859, 442] on li "Water" at bounding box center [948, 431] width 297 height 29
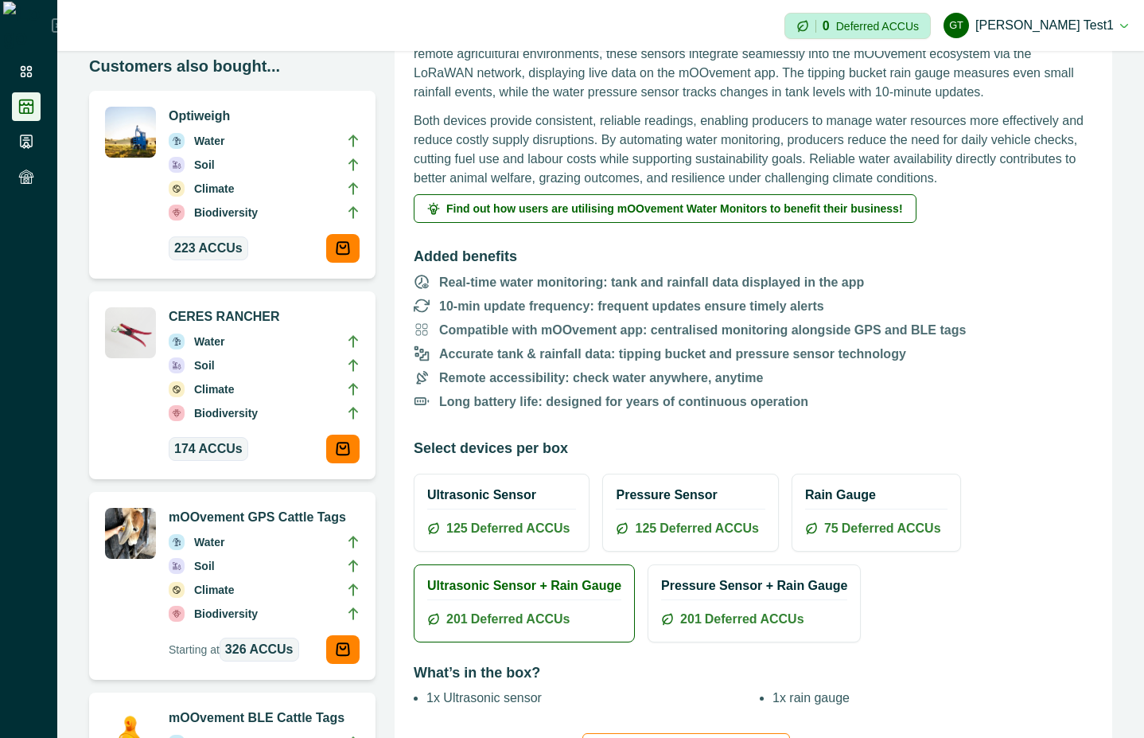
scroll to position [573, 0]
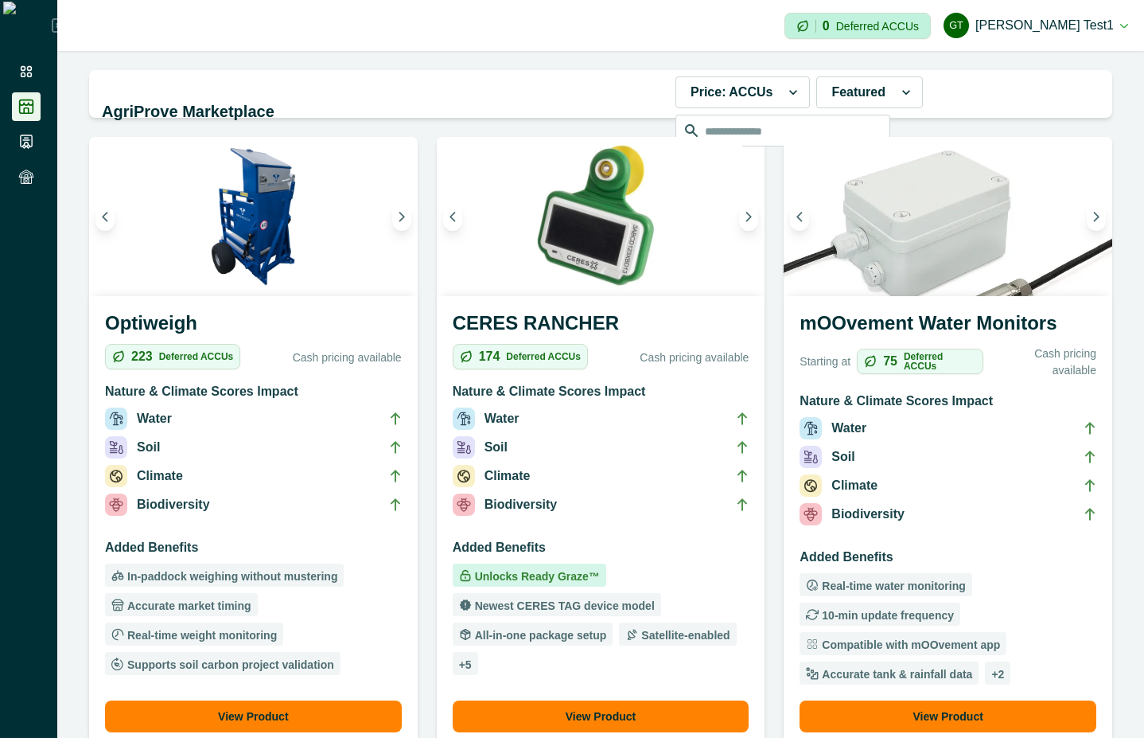
click at [539, 507] on p "Biodiversity" at bounding box center [521, 504] width 73 height 19
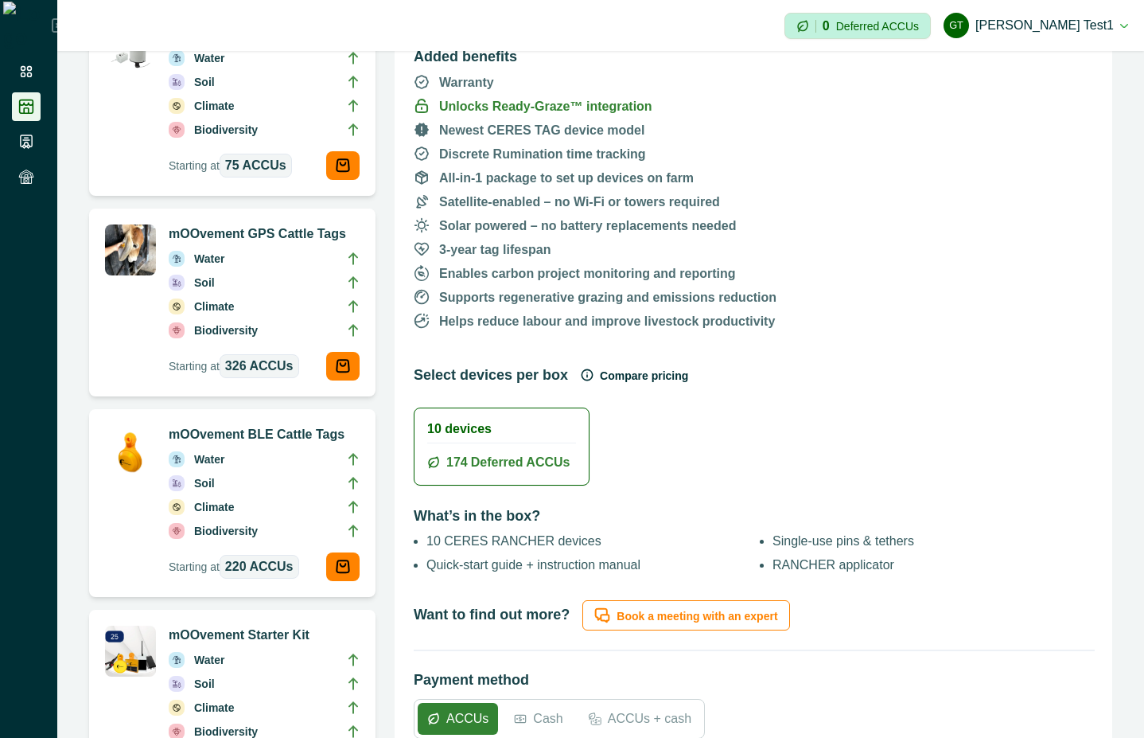
scroll to position [573, 0]
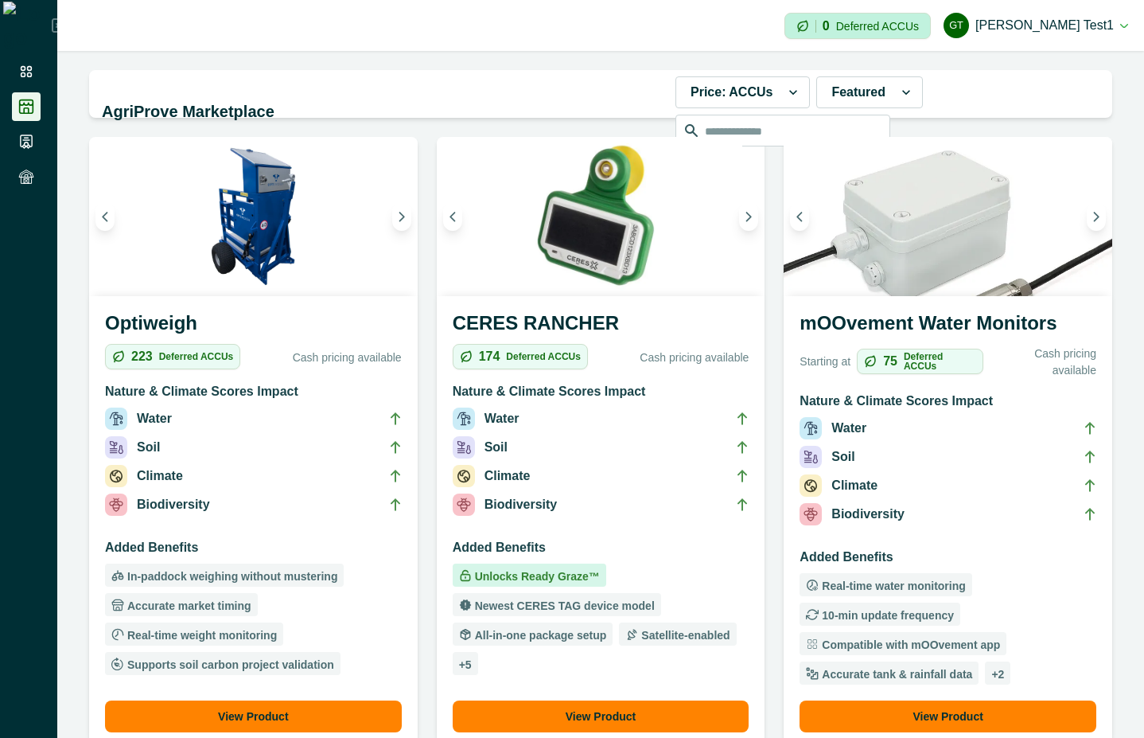
click at [236, 547] on h3 "Added Benefits" at bounding box center [253, 550] width 297 height 25
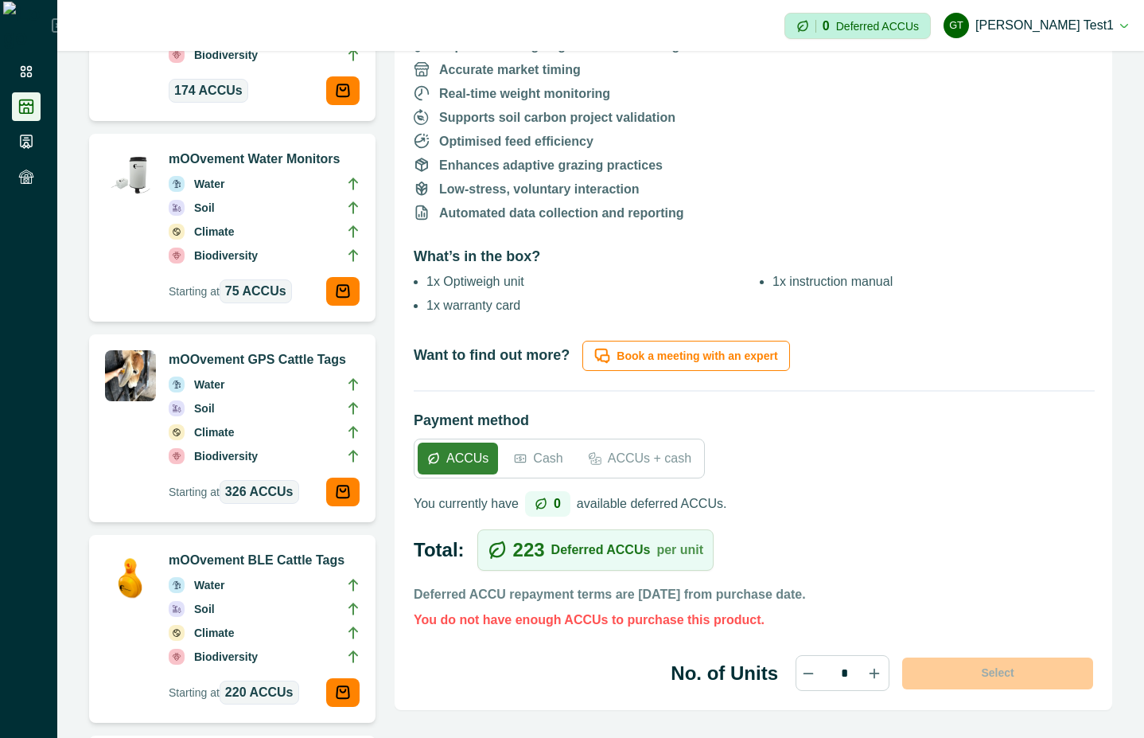
scroll to position [286, 0]
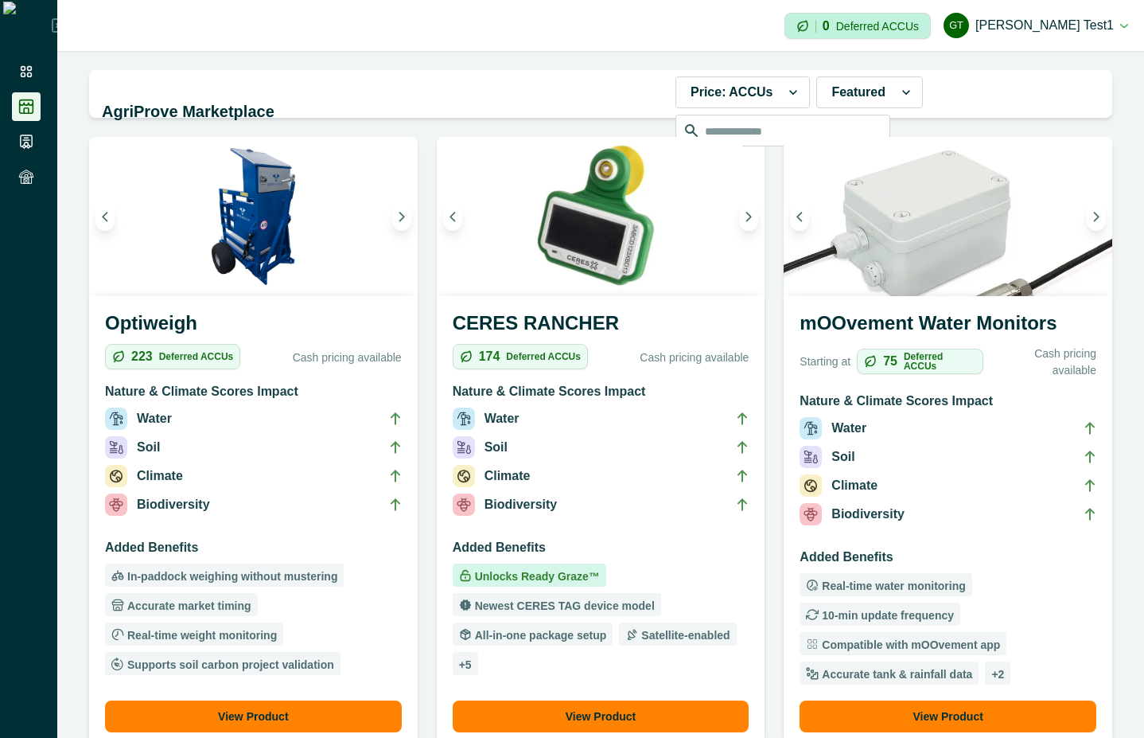
scroll to position [573, 0]
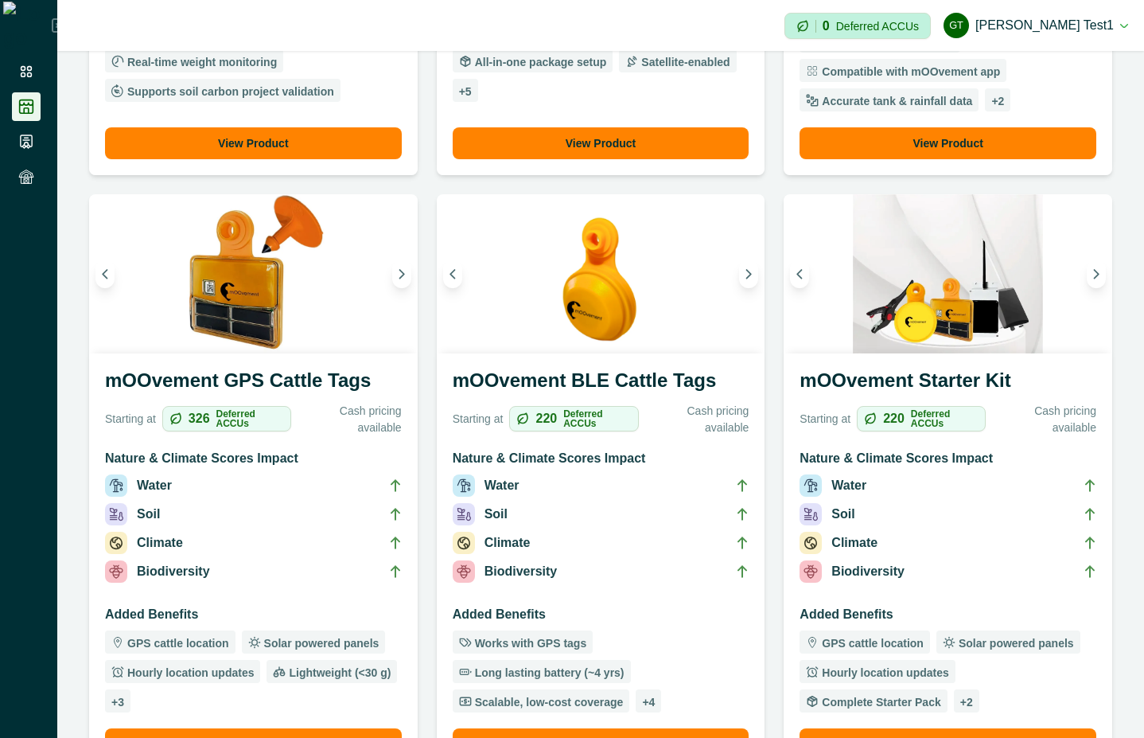
click at [949, 504] on li "Soil" at bounding box center [948, 517] width 297 height 29
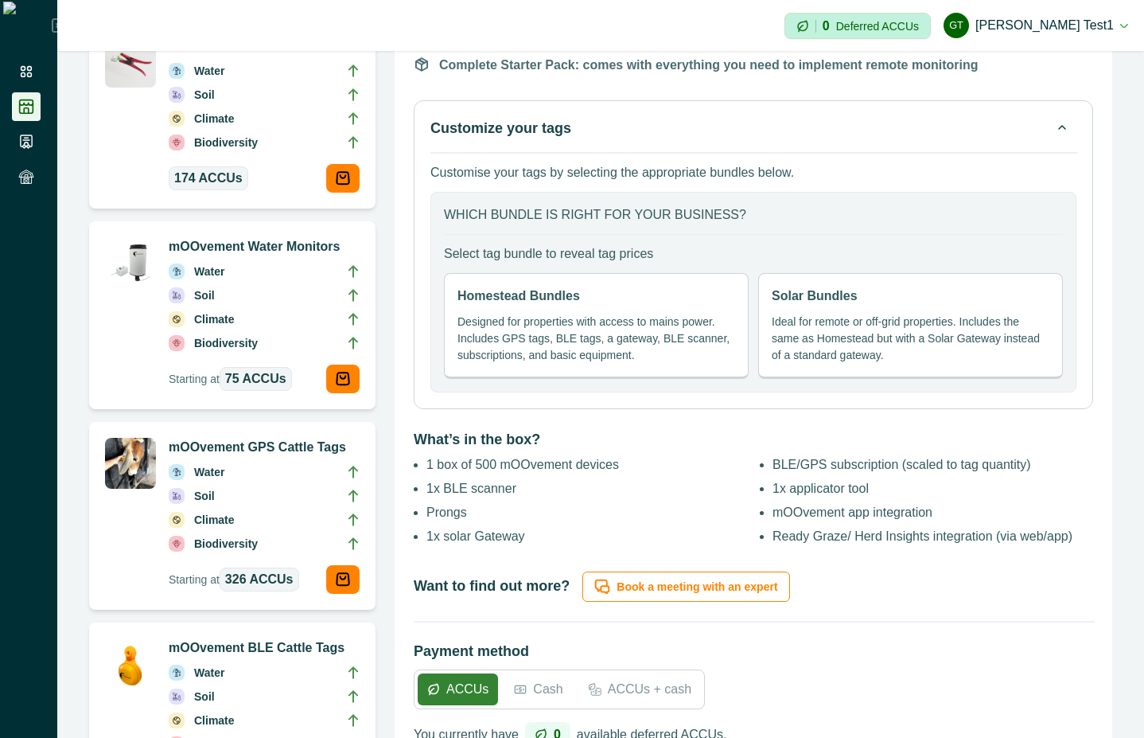
scroll to position [573, 0]
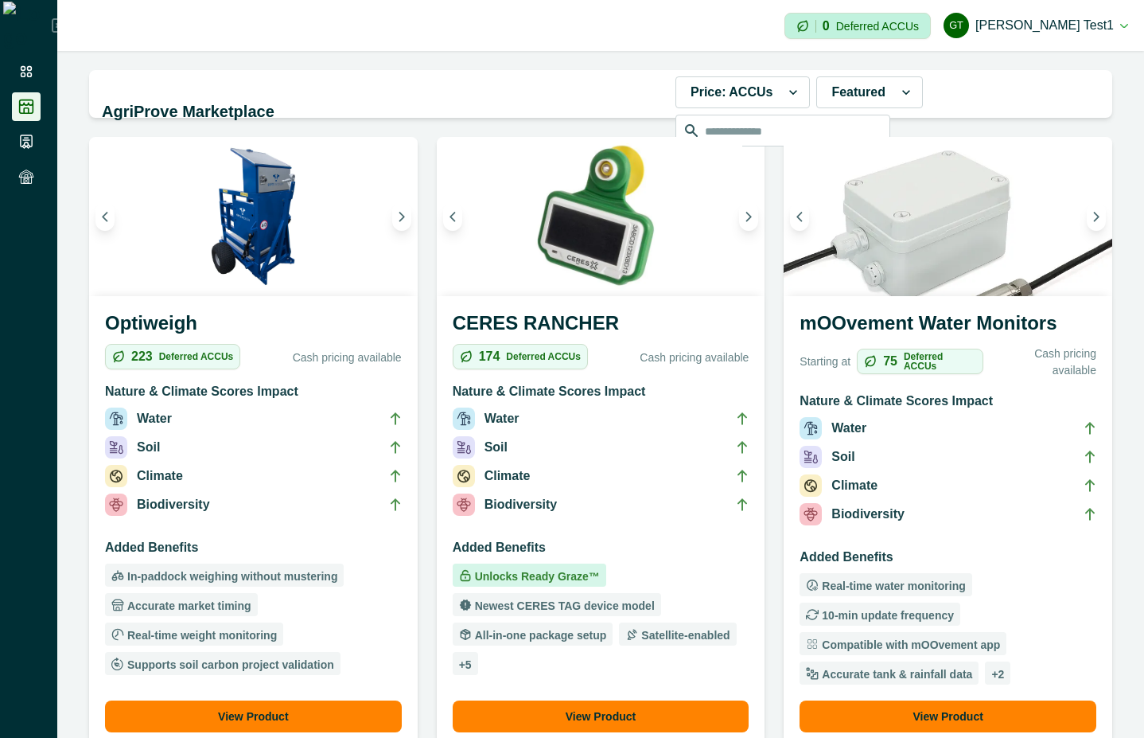
scroll to position [430, 0]
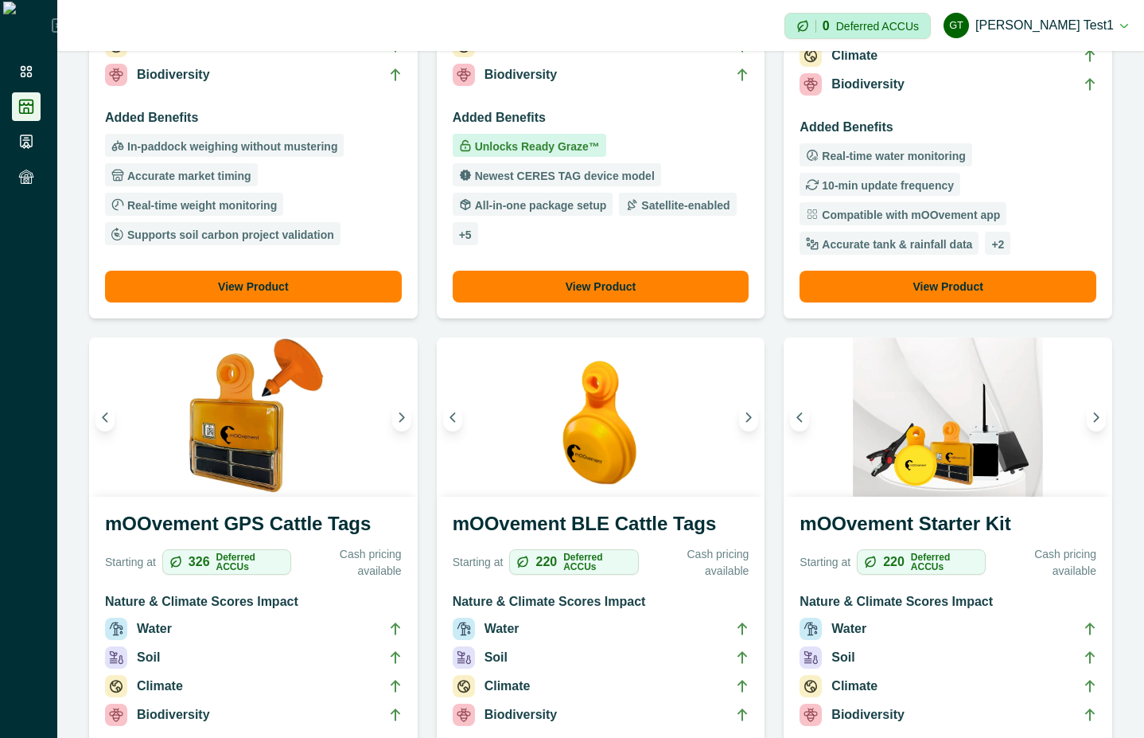
click at [280, 452] on img at bounding box center [253, 416] width 329 height 159
click at [264, 521] on h3 "mOOvement GPS Cattle Tags" at bounding box center [253, 526] width 297 height 35
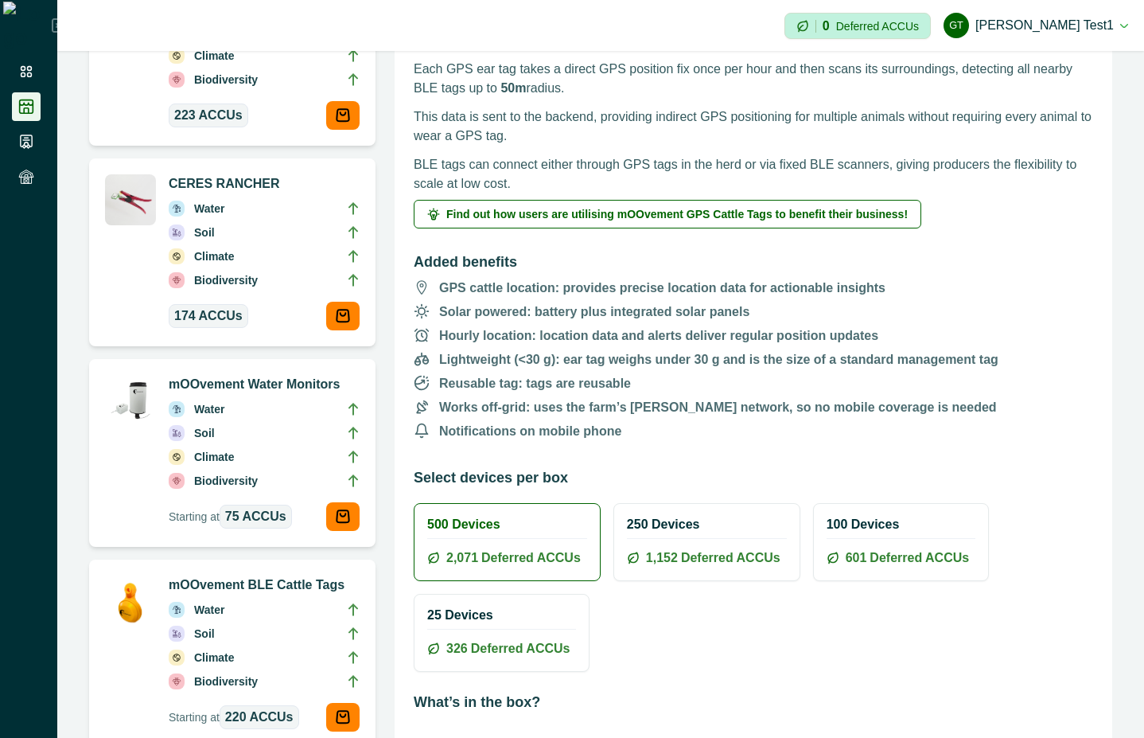
scroll to position [430, 0]
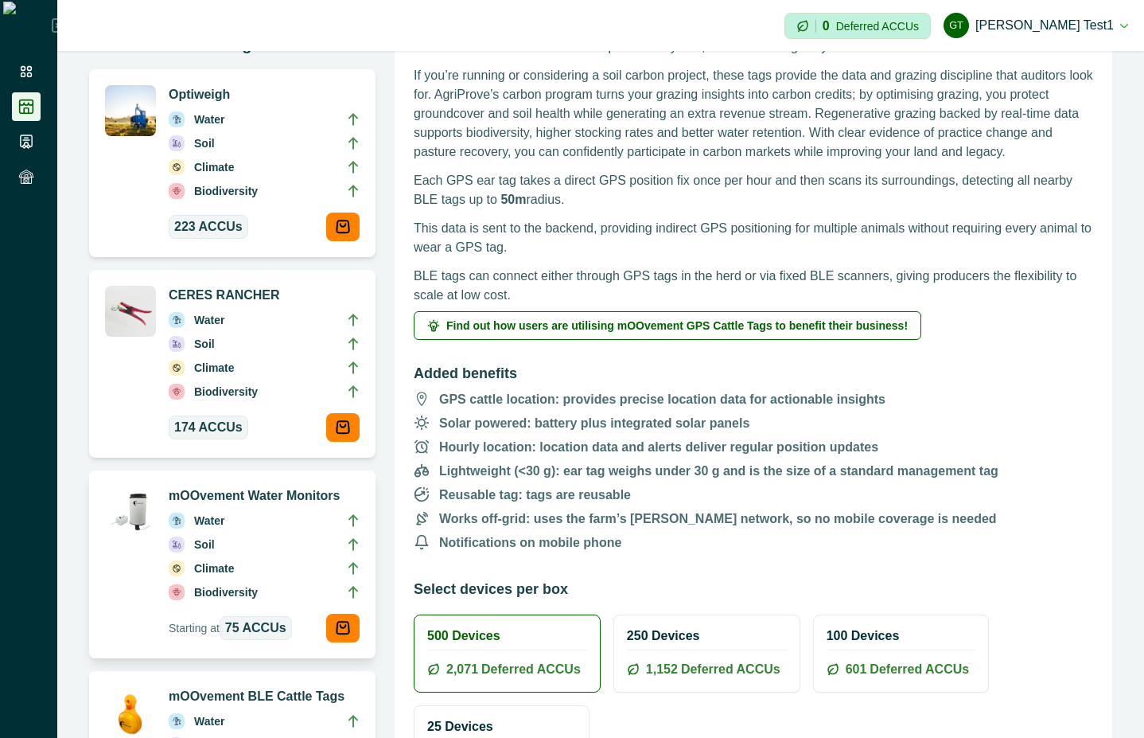
click at [277, 544] on li "Soil" at bounding box center [264, 548] width 191 height 24
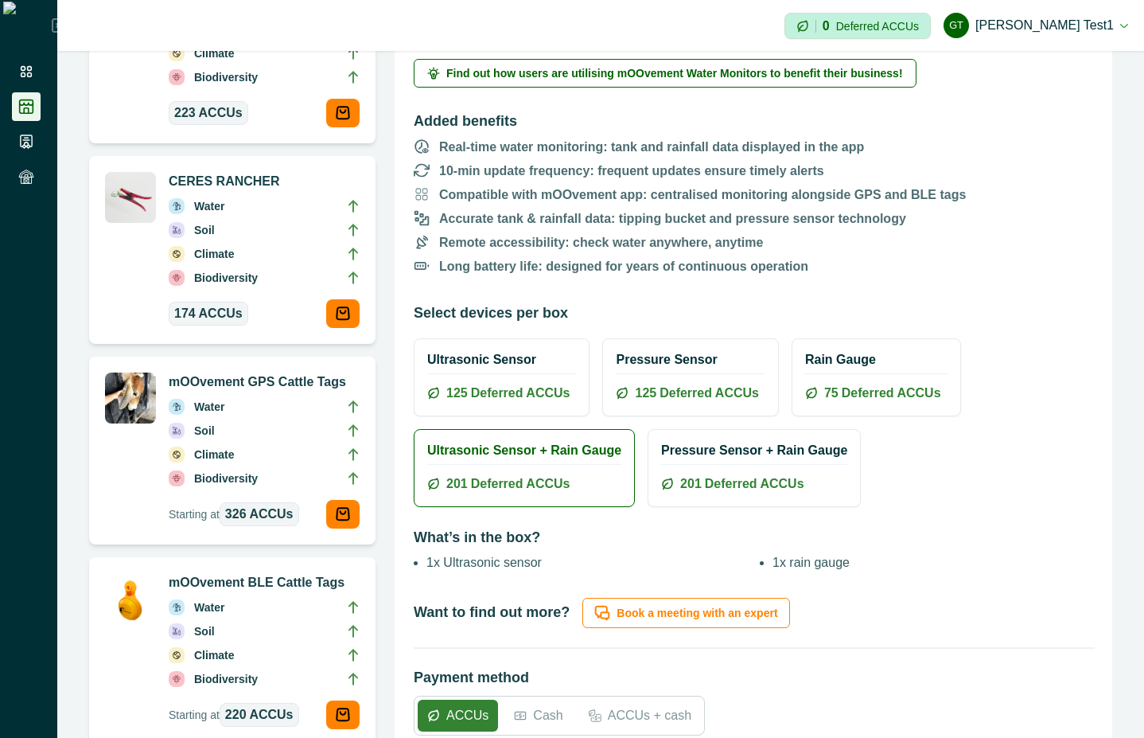
scroll to position [430, 0]
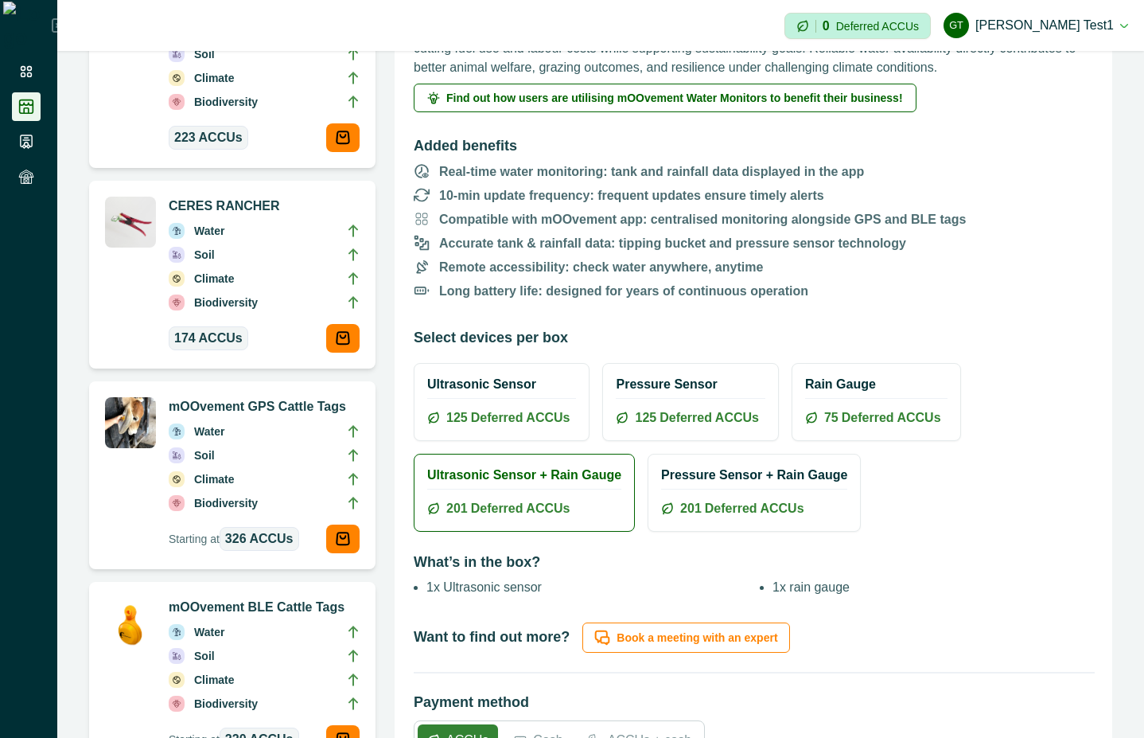
scroll to position [430, 0]
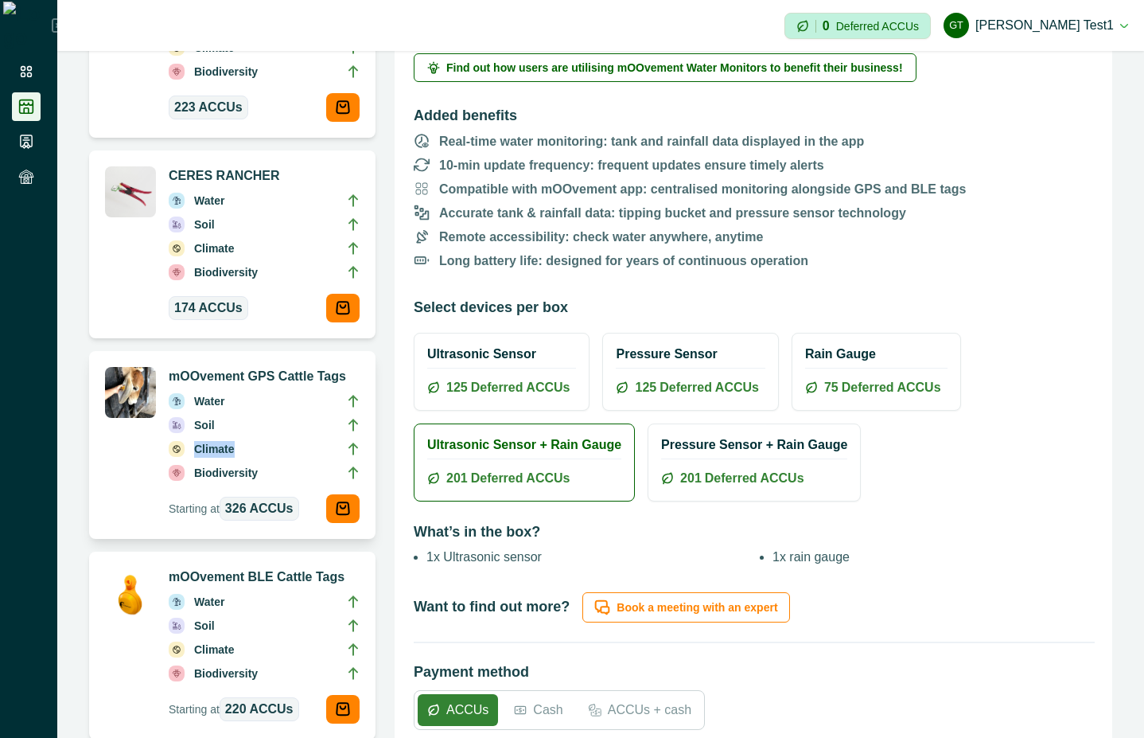
click at [246, 440] on li "Climate" at bounding box center [264, 452] width 191 height 24
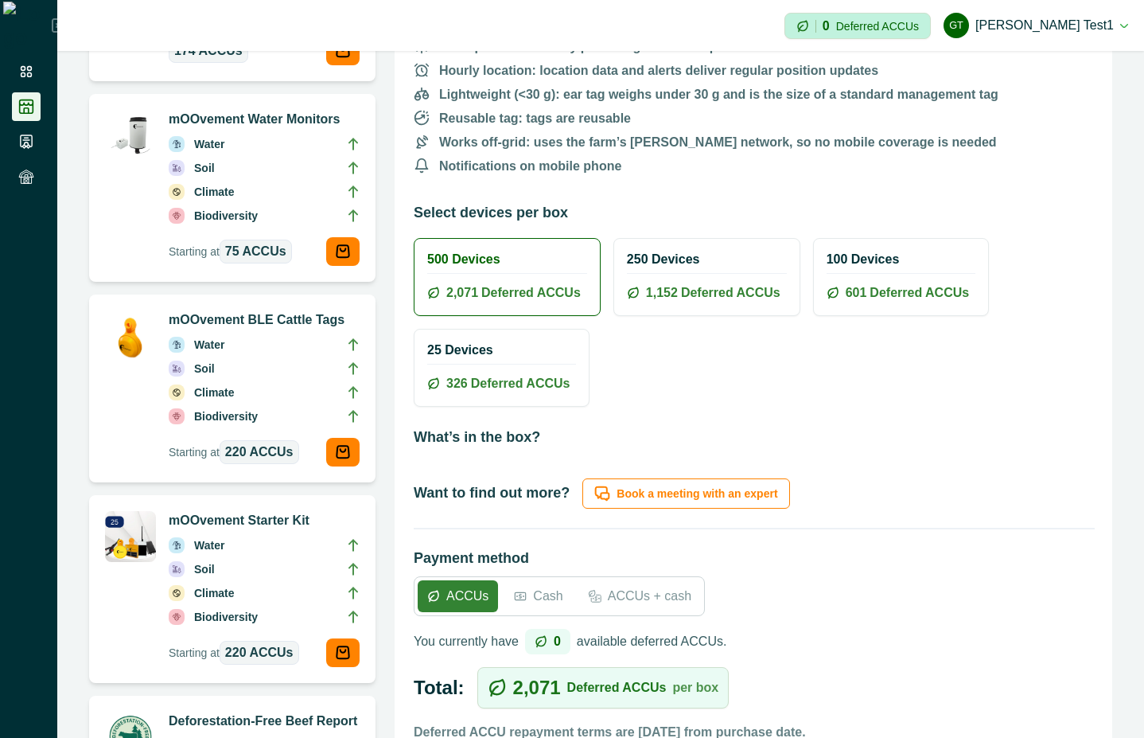
scroll to position [859, 0]
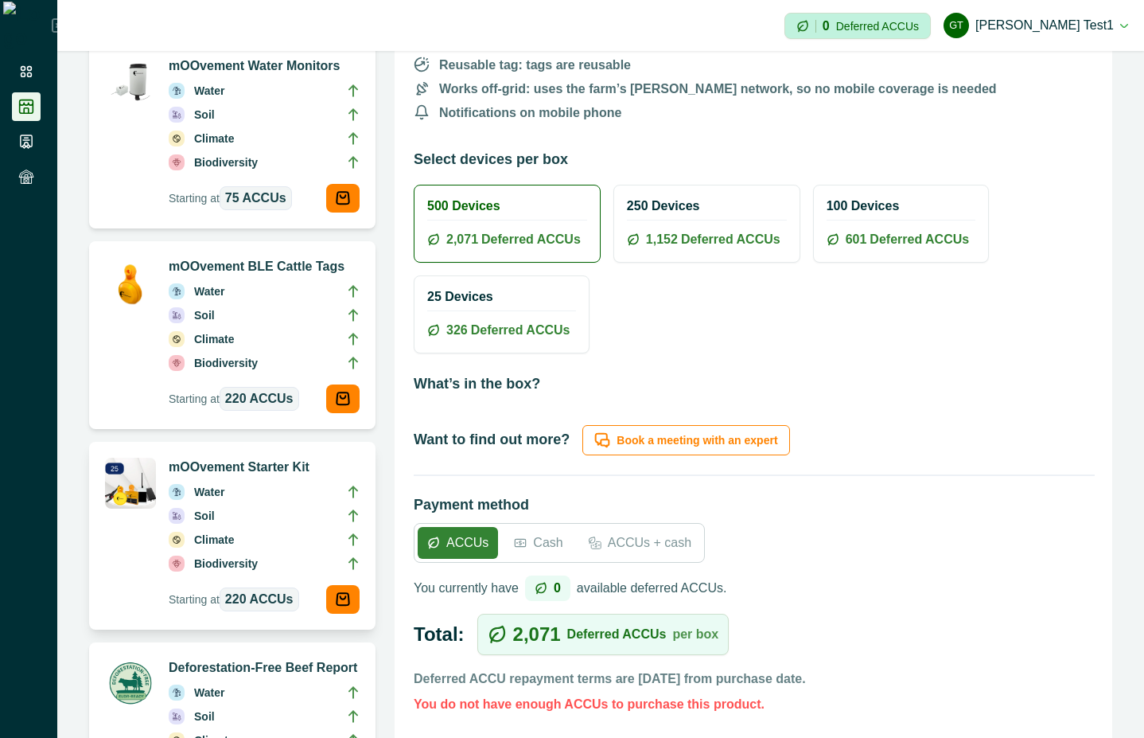
click at [229, 540] on p "Climate" at bounding box center [214, 540] width 41 height 18
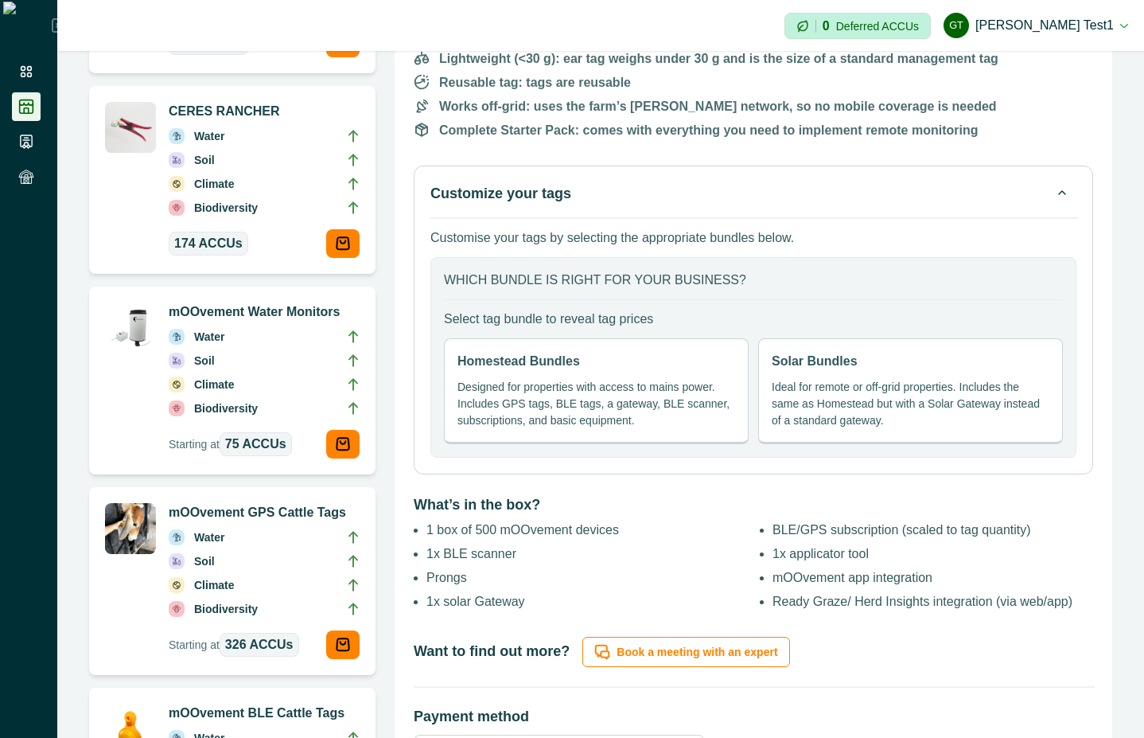
scroll to position [573, 0]
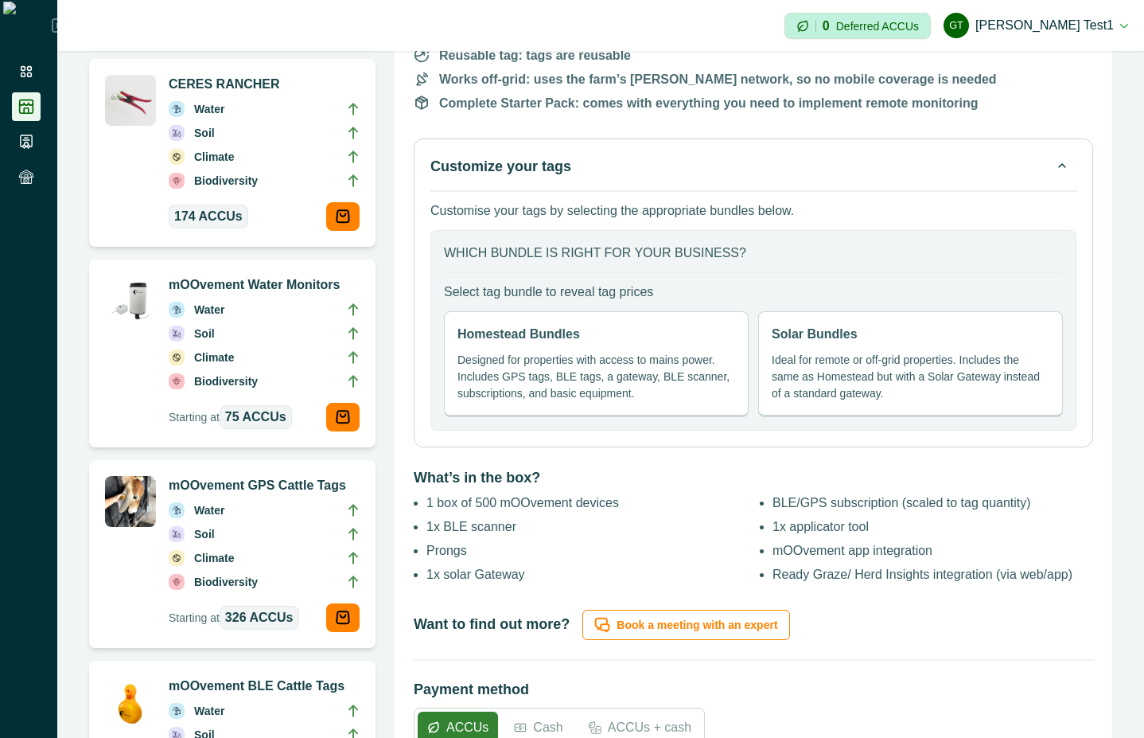
click at [608, 353] on p "Designed for properties with access to mains power. Includes GPS tags, BLE tags…" at bounding box center [597, 377] width 278 height 50
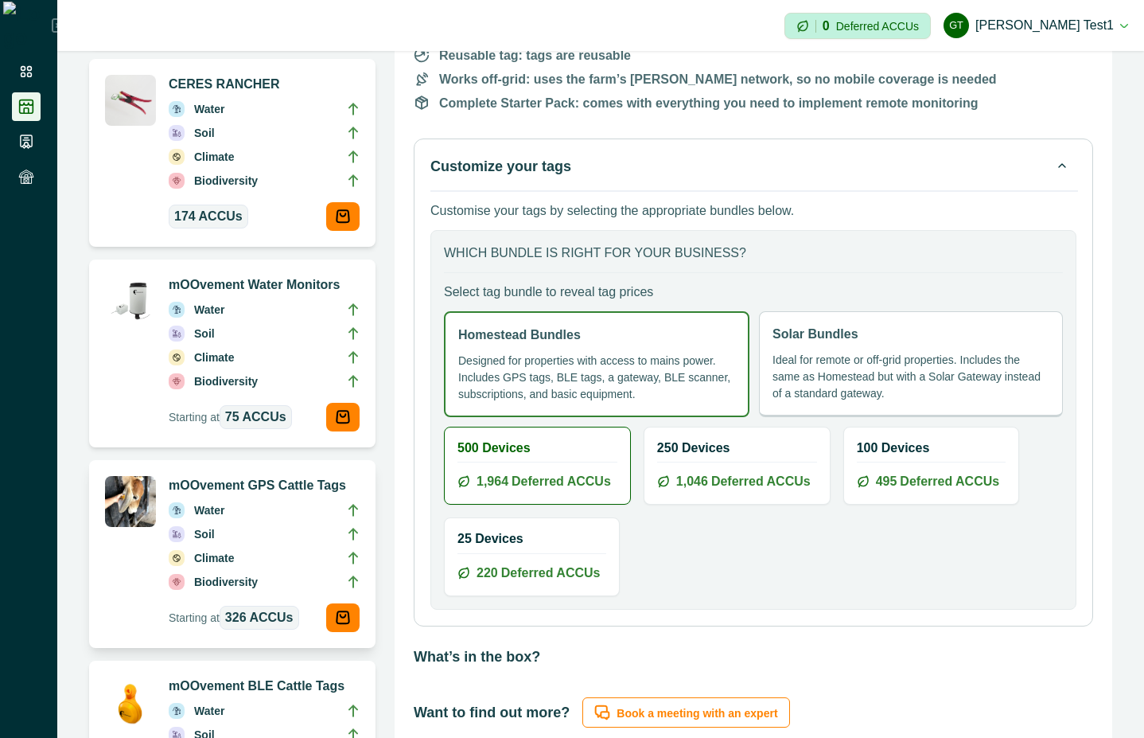
click at [257, 538] on li "Soil" at bounding box center [264, 537] width 191 height 24
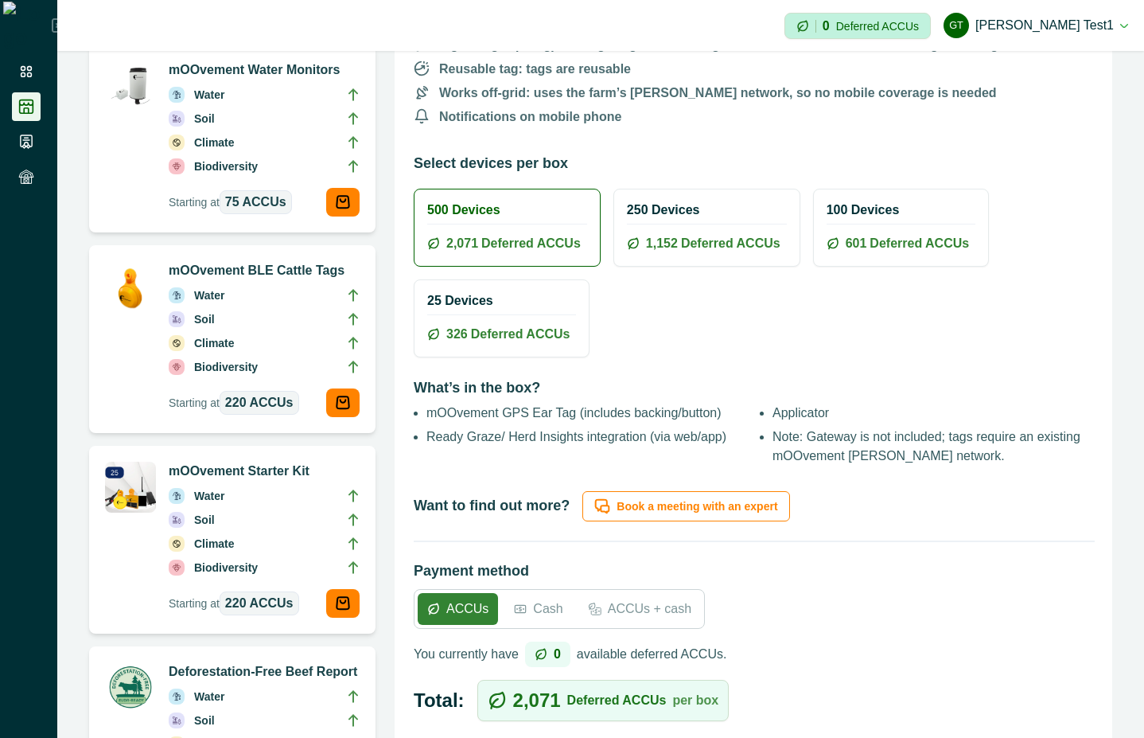
scroll to position [859, 0]
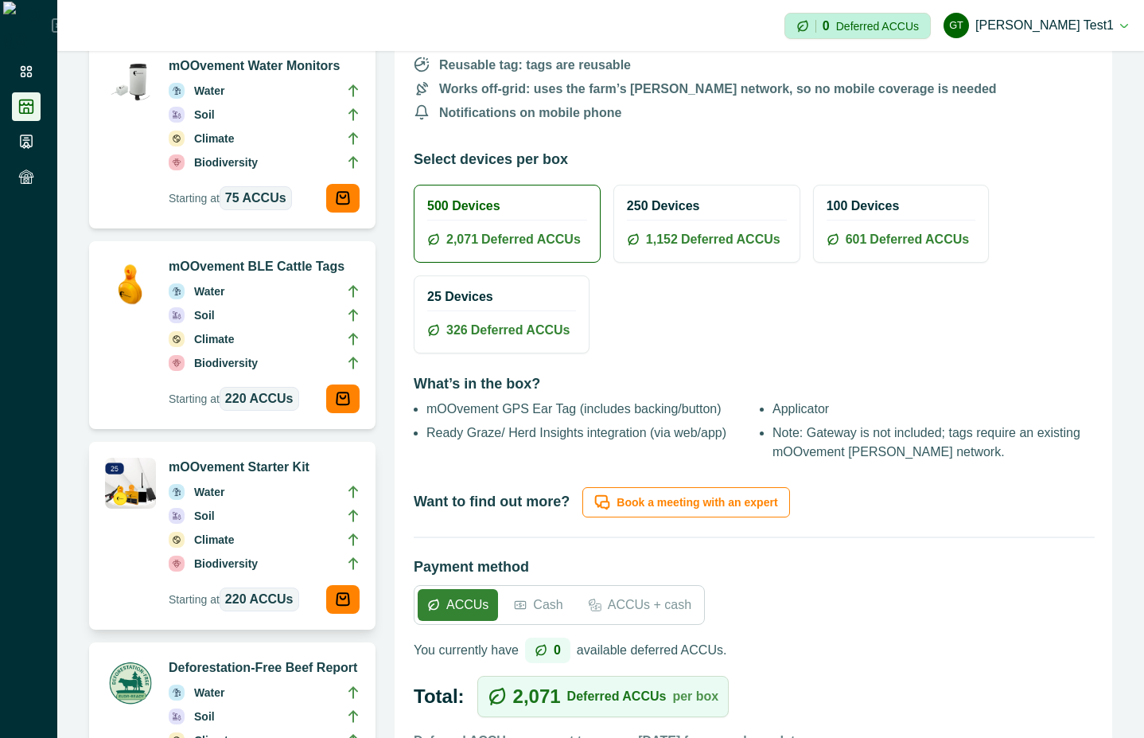
click at [273, 497] on li "Water" at bounding box center [264, 495] width 191 height 24
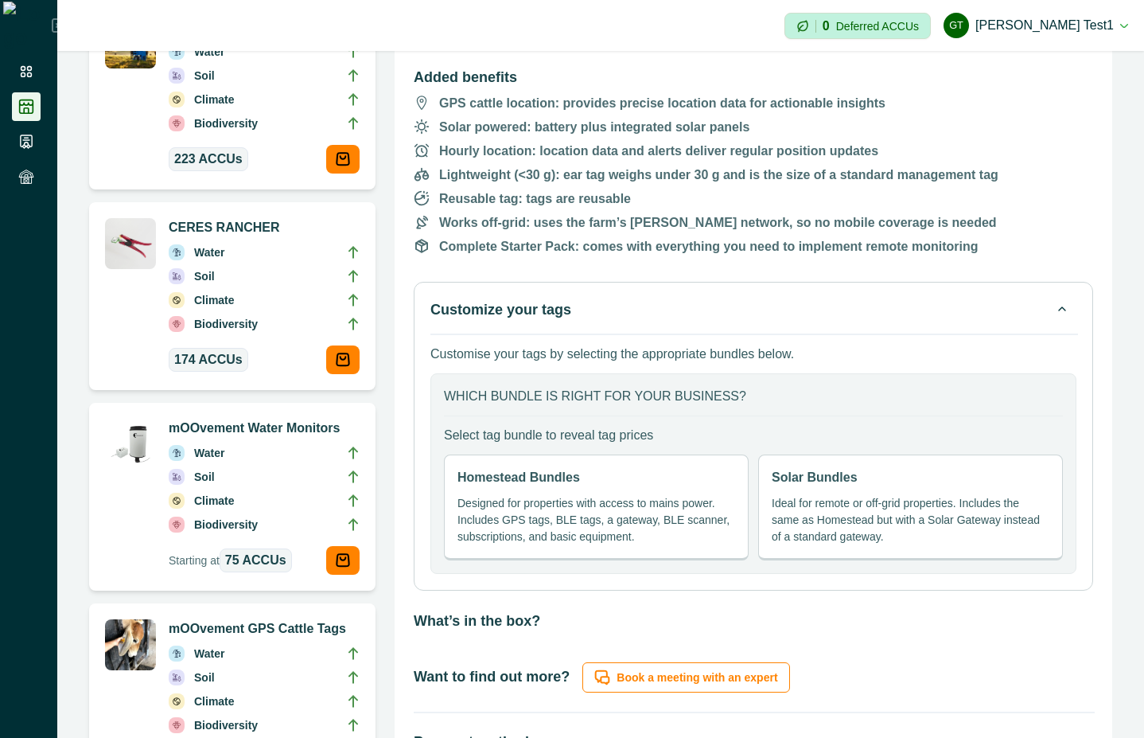
scroll to position [716, 0]
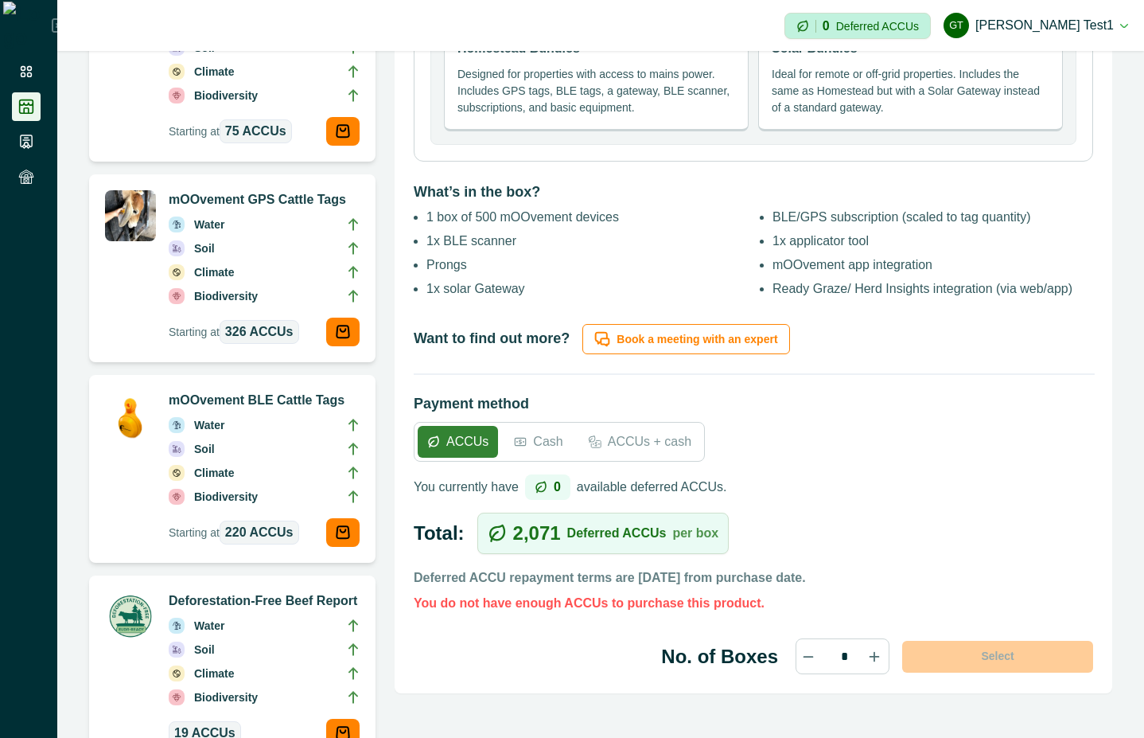
scroll to position [859, 0]
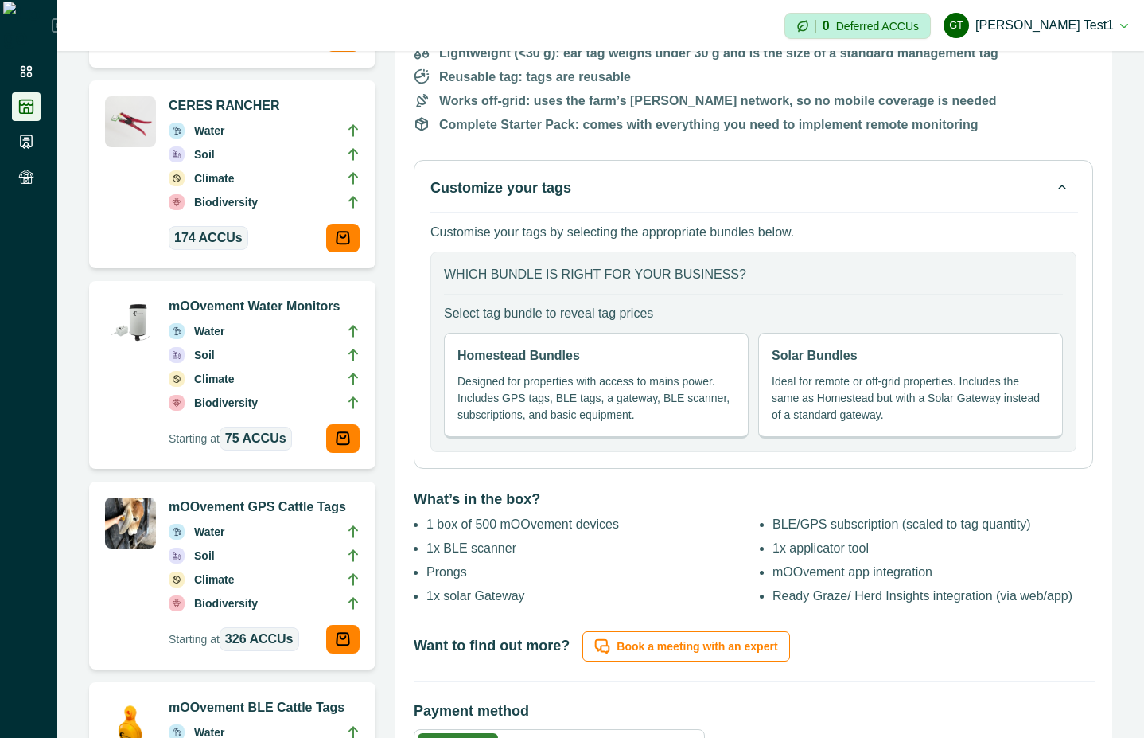
scroll to position [573, 0]
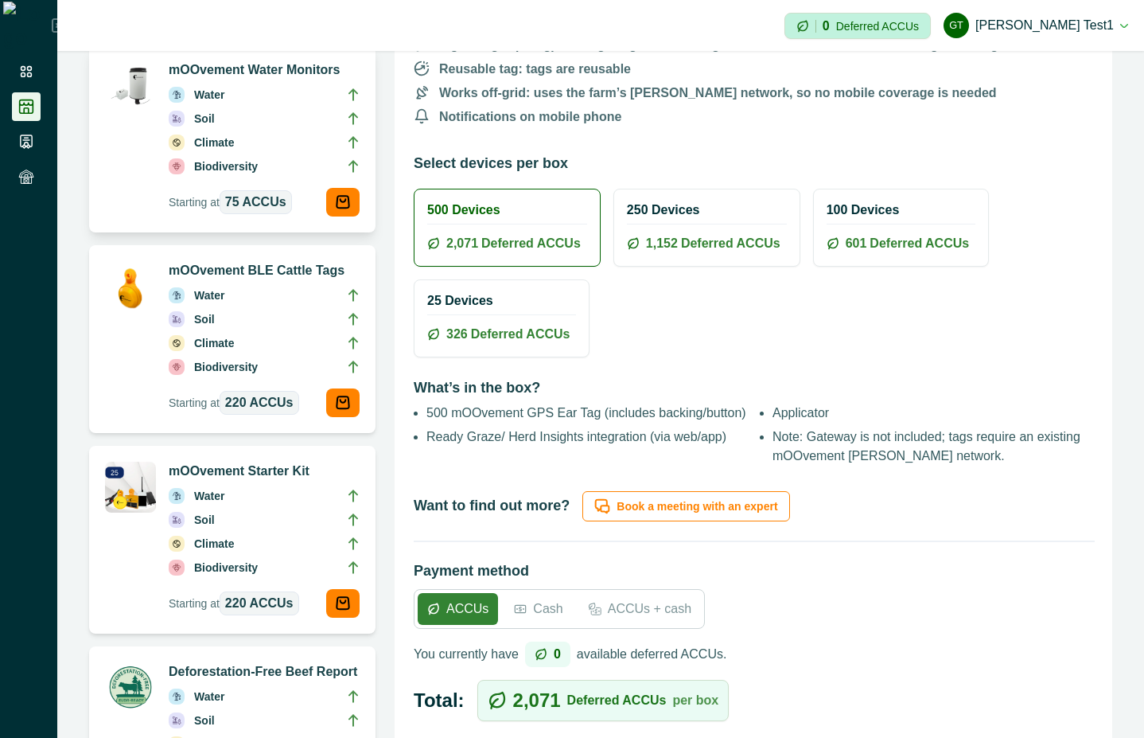
scroll to position [859, 0]
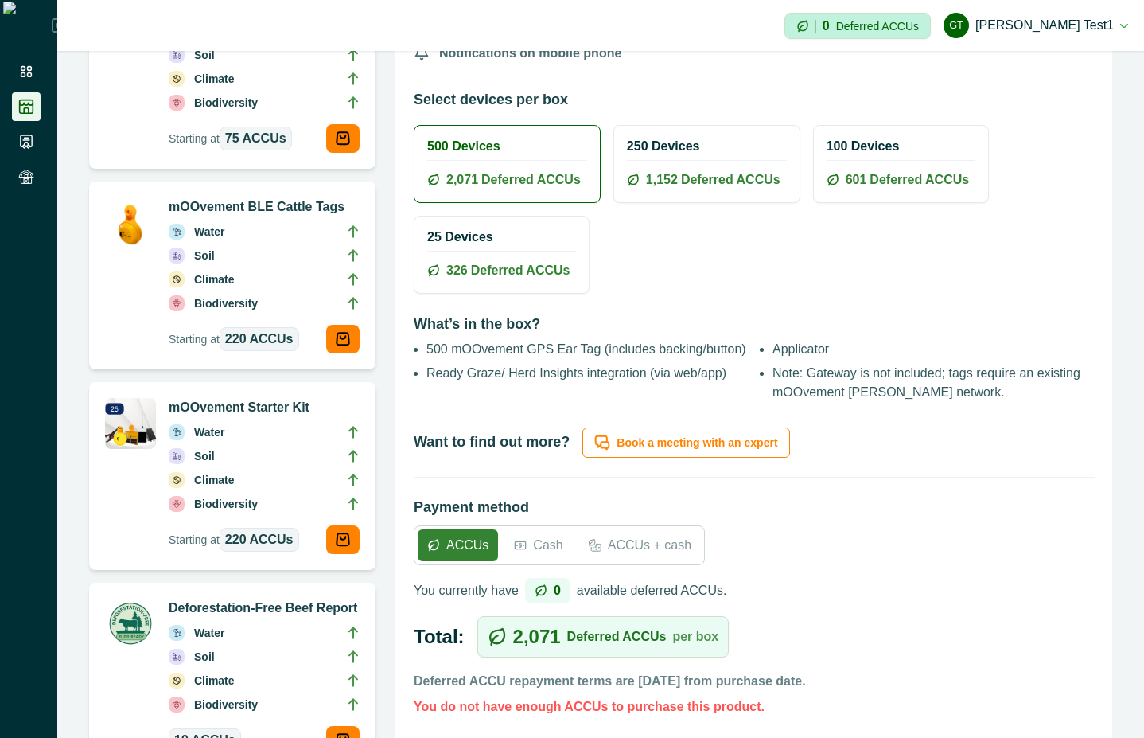
scroll to position [859, 0]
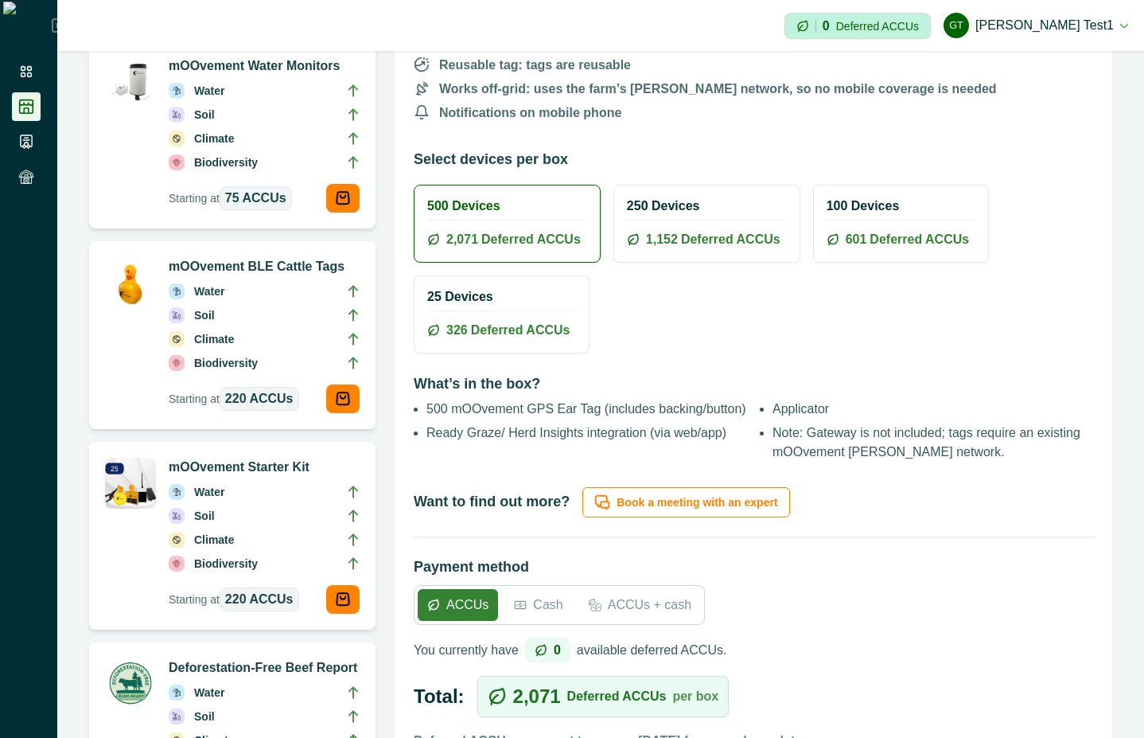
click at [696, 220] on hr at bounding box center [707, 220] width 160 height 1
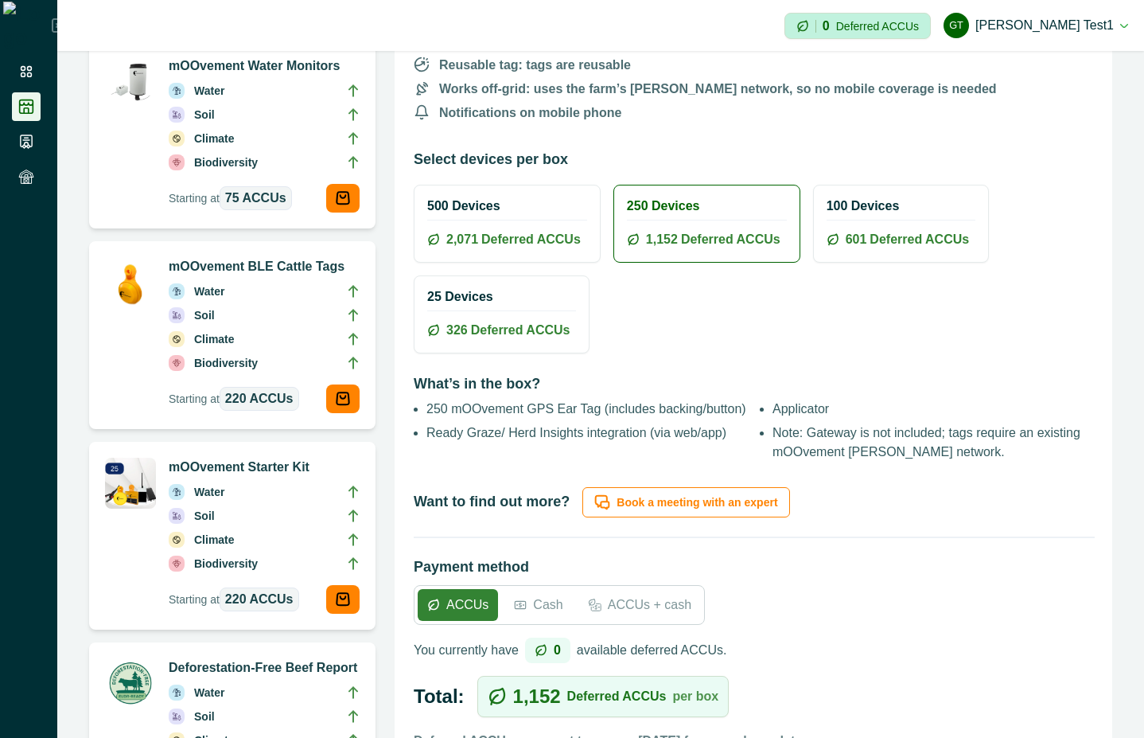
click at [855, 216] on div "100 Devices 601 Deferred ACCUs" at bounding box center [901, 223] width 174 height 76
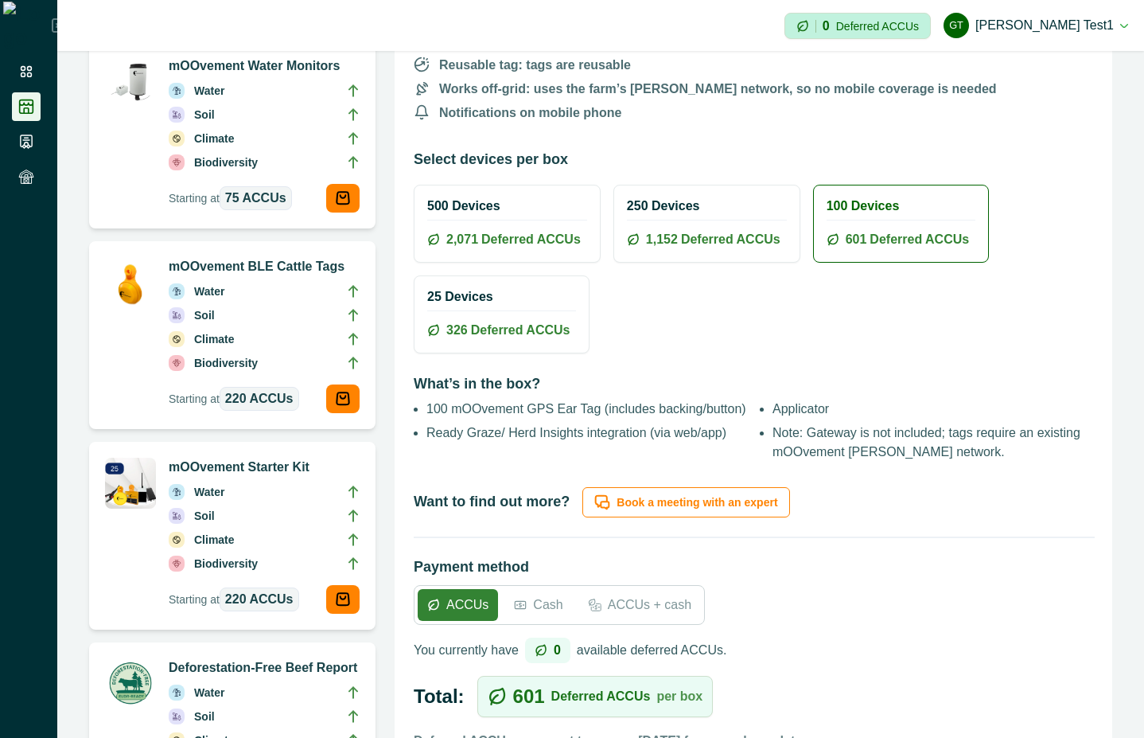
click at [465, 306] on div "25 Devices 326 Deferred ACCUs" at bounding box center [502, 314] width 174 height 76
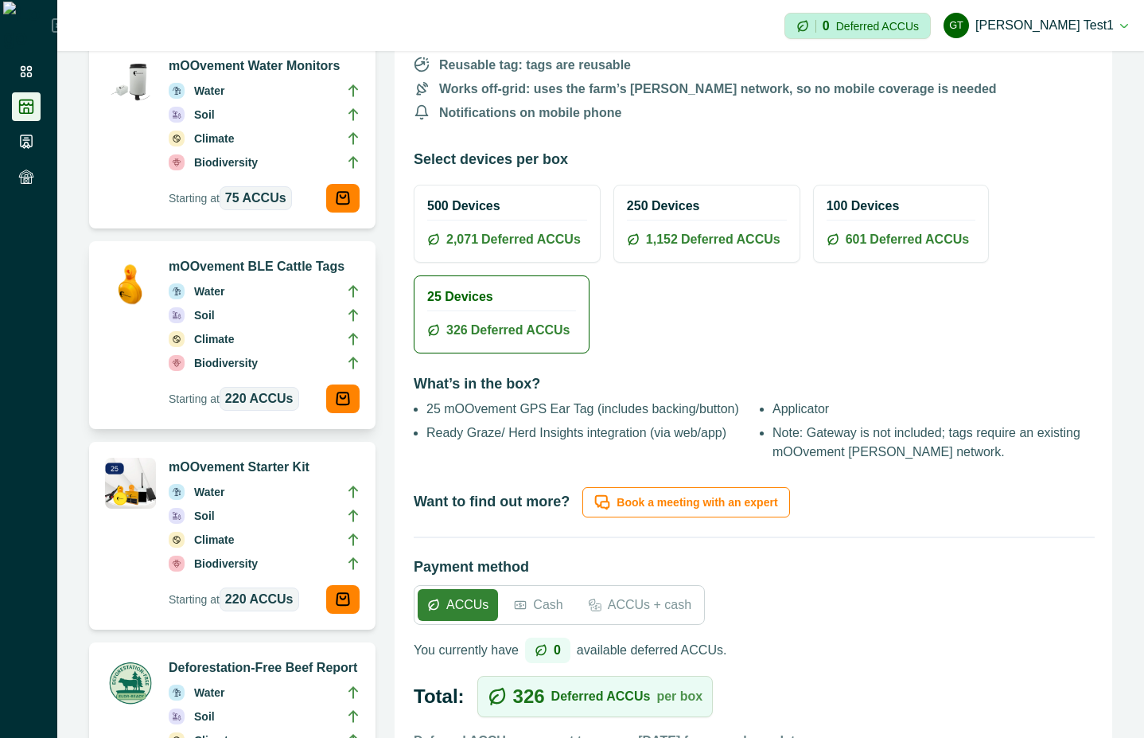
click at [272, 354] on li "Biodiversity" at bounding box center [264, 366] width 191 height 24
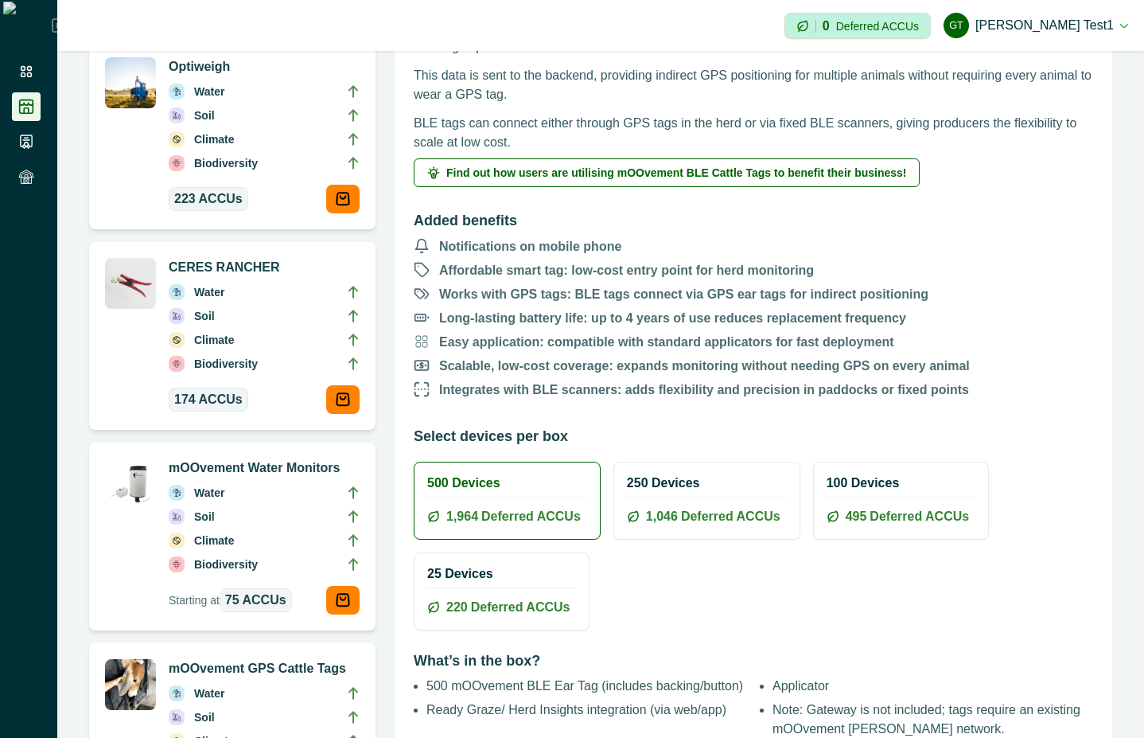
scroll to position [573, 0]
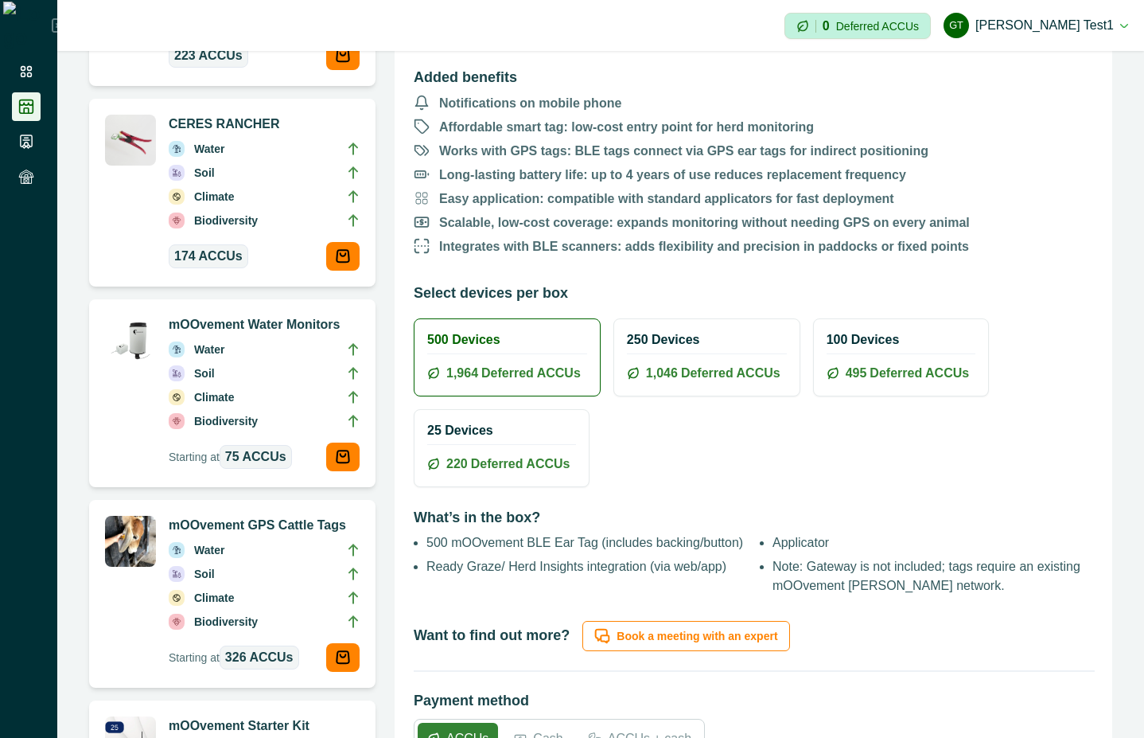
click at [658, 354] on div "250 Devices 1,046 Deferred ACCUs" at bounding box center [706, 357] width 185 height 76
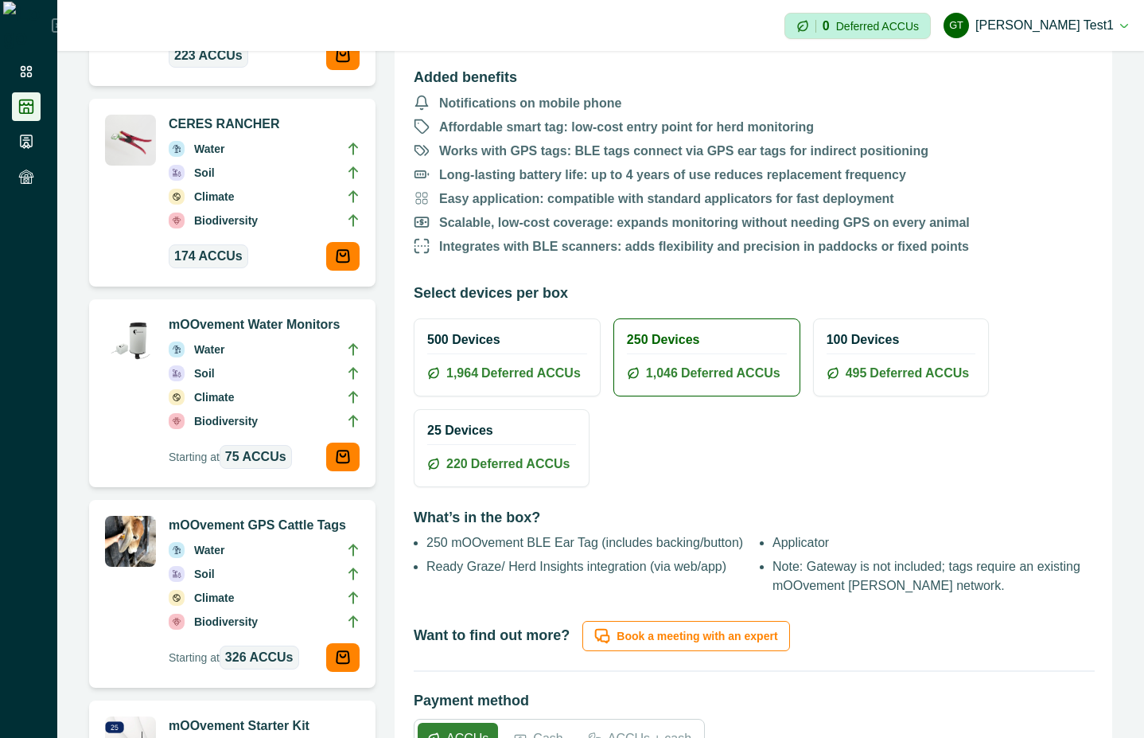
click at [891, 348] on div "100 Devices 495 Deferred ACCUs" at bounding box center [901, 357] width 174 height 76
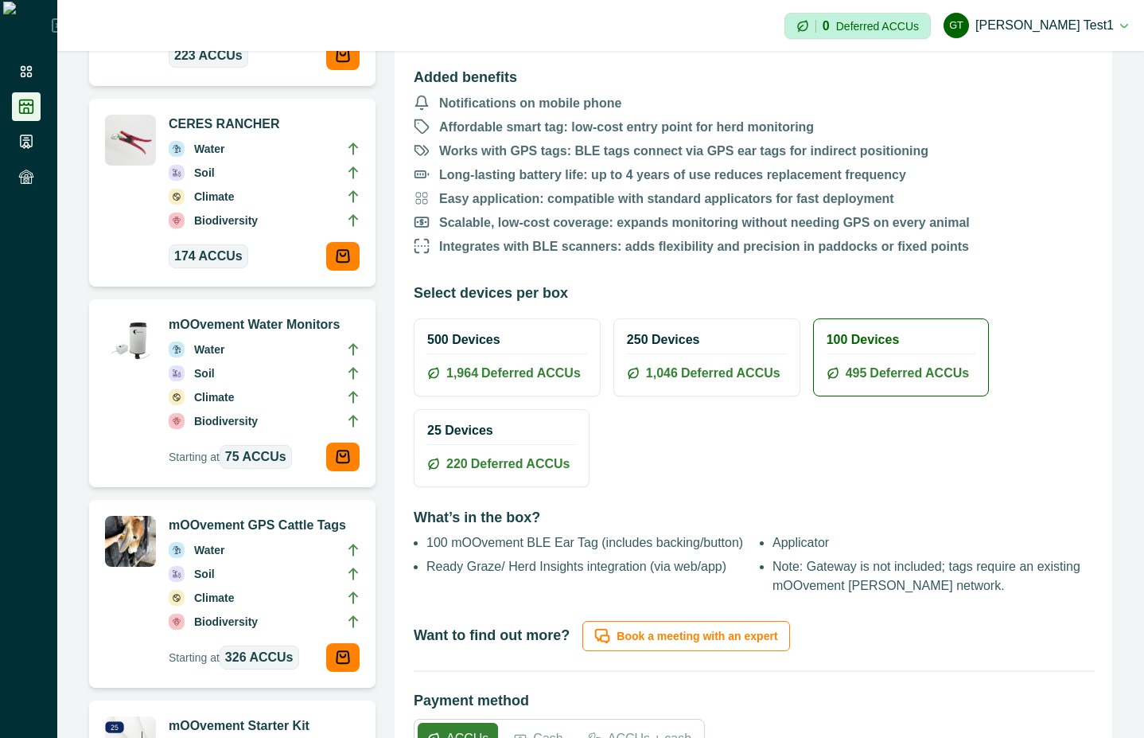
click at [489, 458] on span "Deferred ACCUs" at bounding box center [520, 463] width 99 height 19
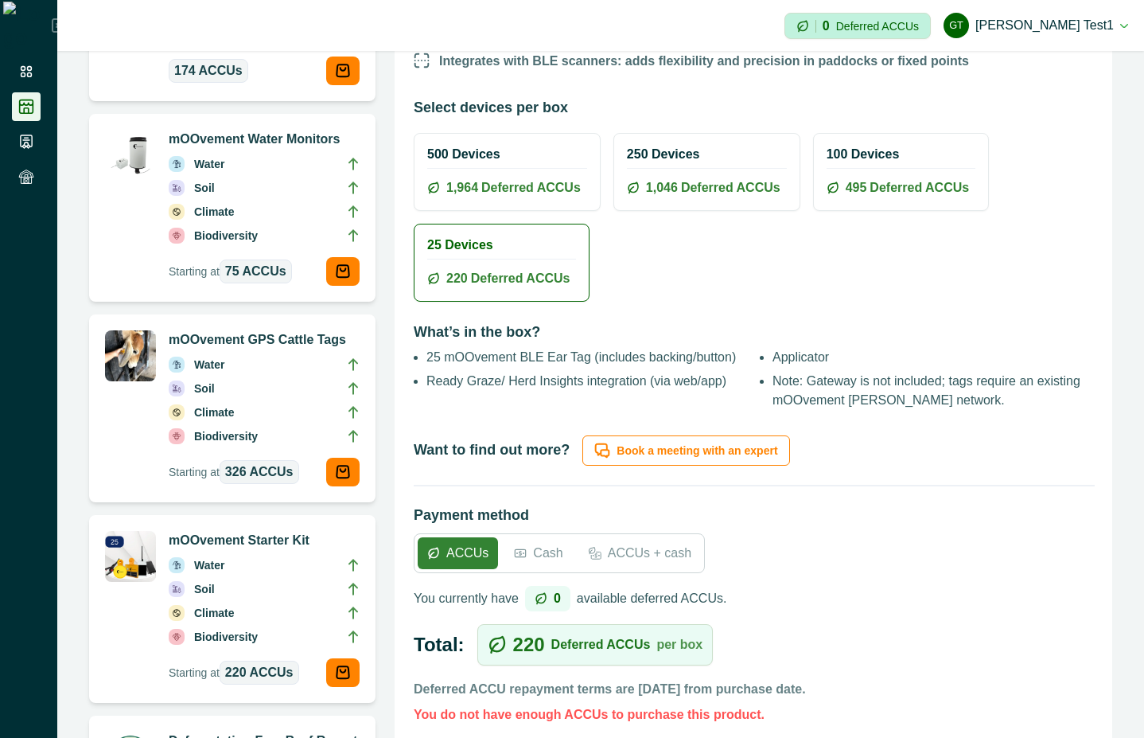
scroll to position [859, 0]
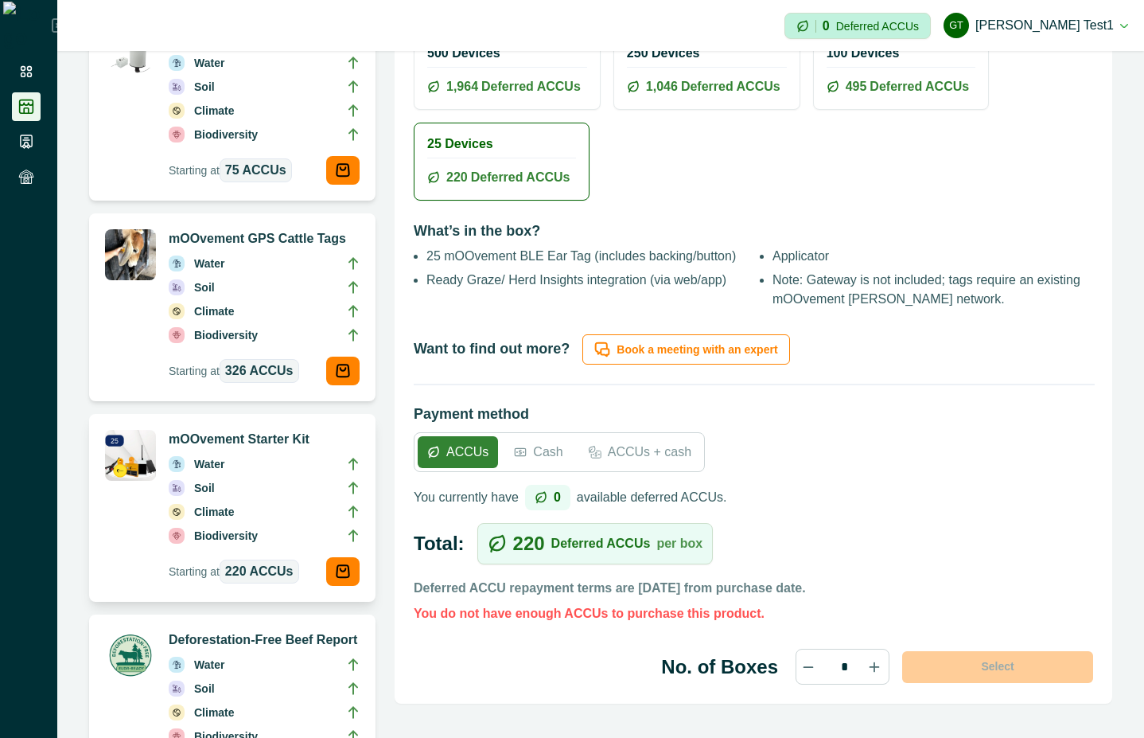
click at [274, 508] on li "Climate" at bounding box center [264, 515] width 191 height 24
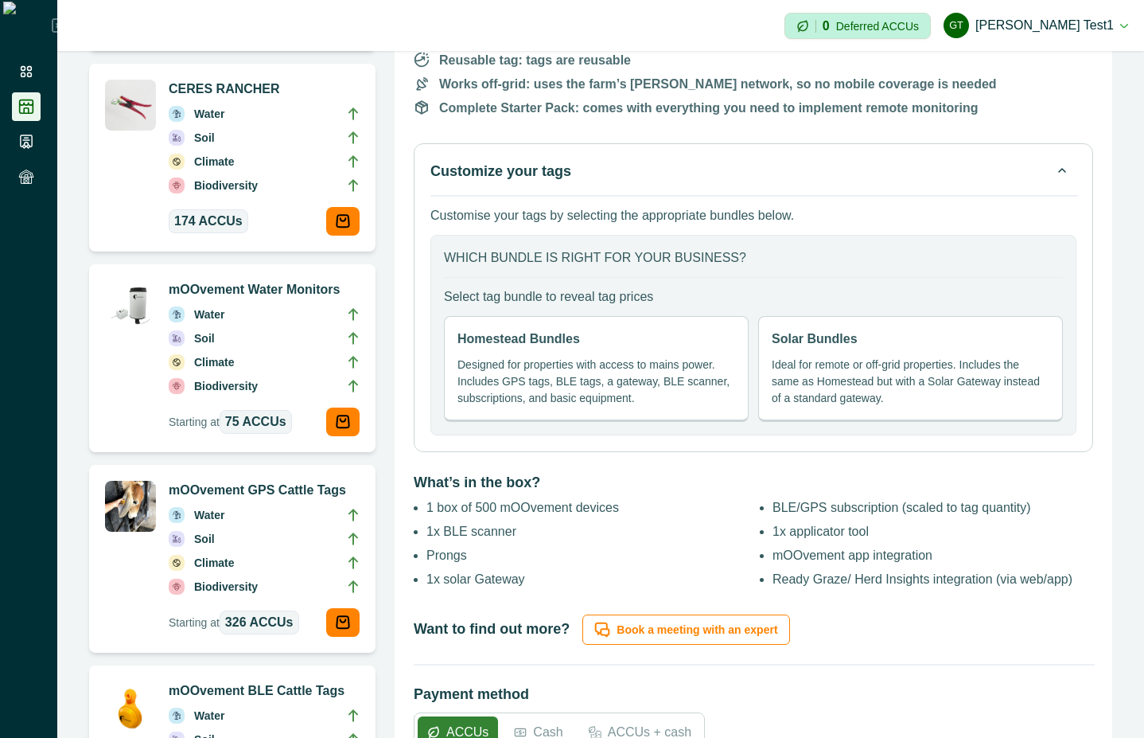
scroll to position [573, 0]
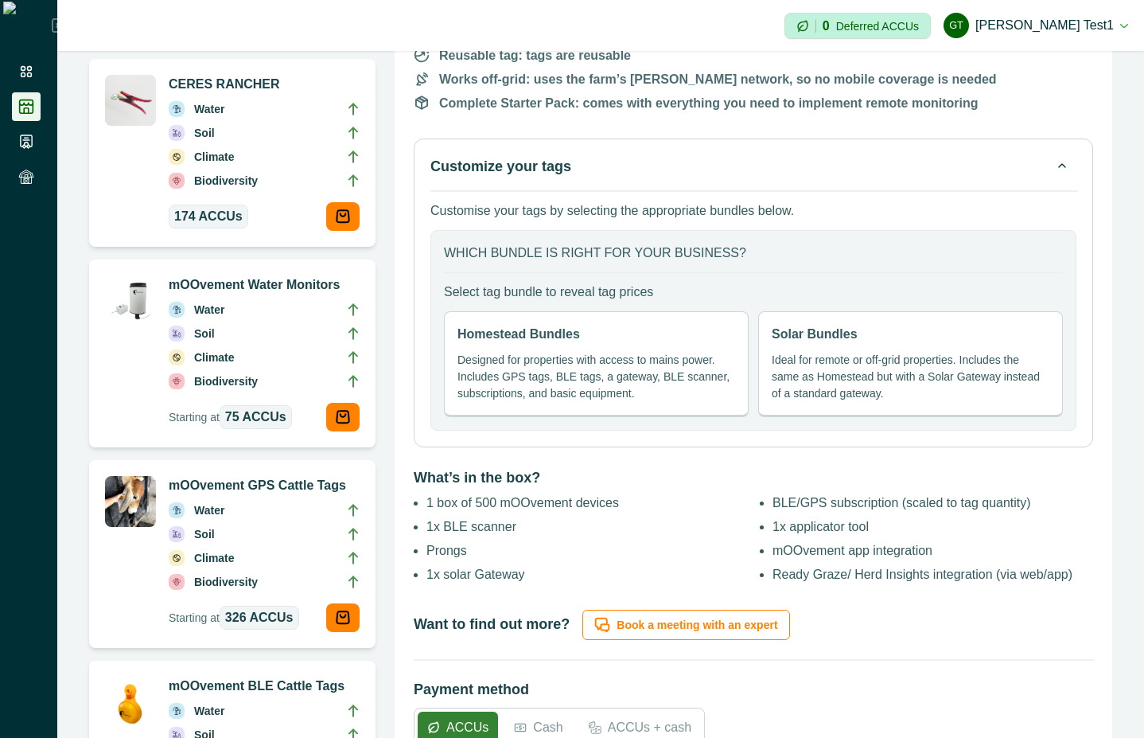
click at [660, 371] on p "Designed for properties with access to mains power. Includes GPS tags, BLE tags…" at bounding box center [597, 377] width 278 height 50
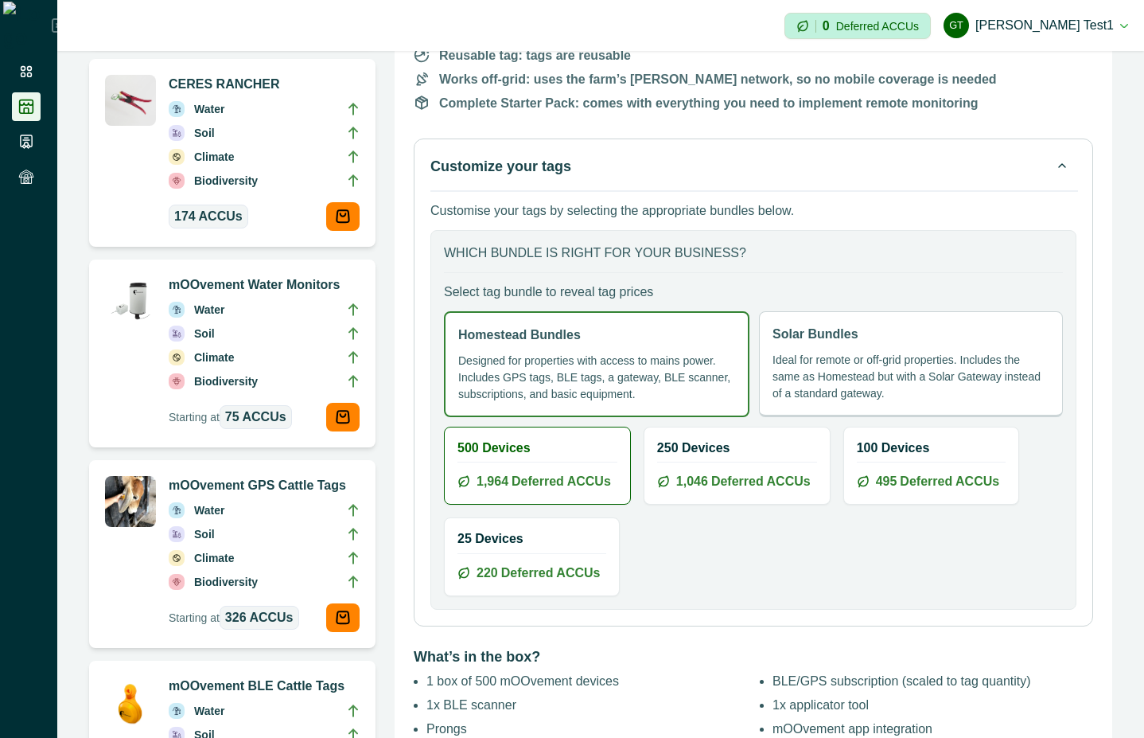
scroll to position [716, 0]
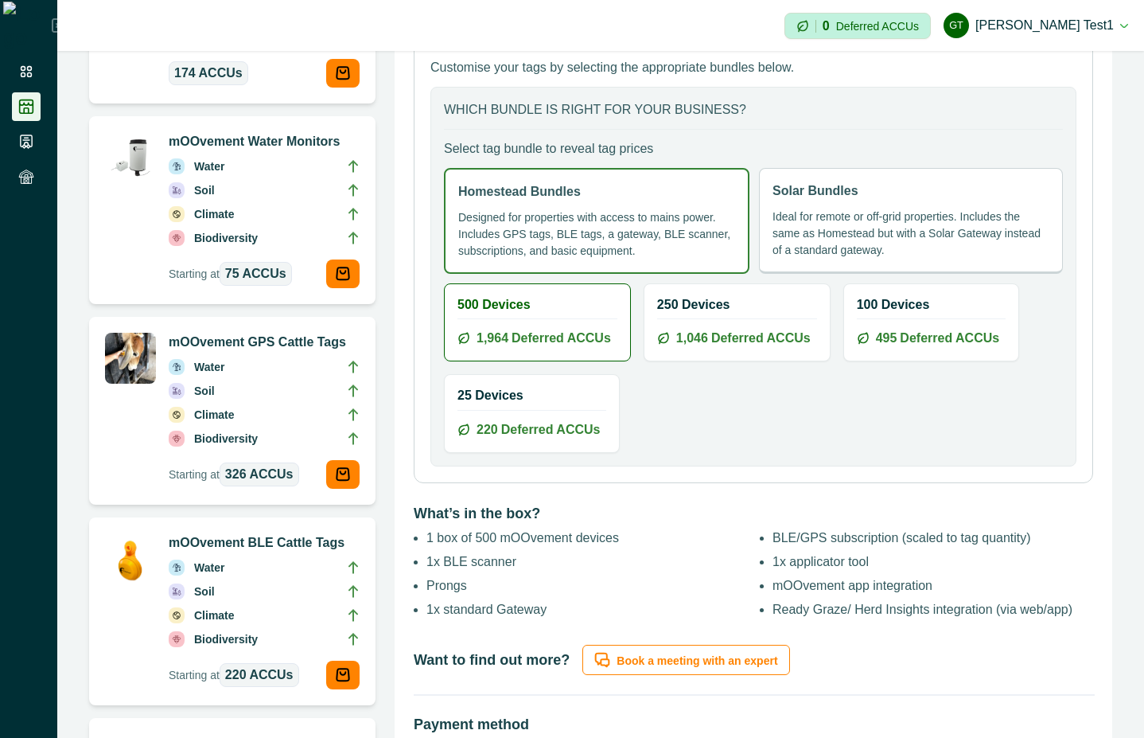
click at [718, 305] on h2 "250 Devices" at bounding box center [737, 304] width 160 height 15
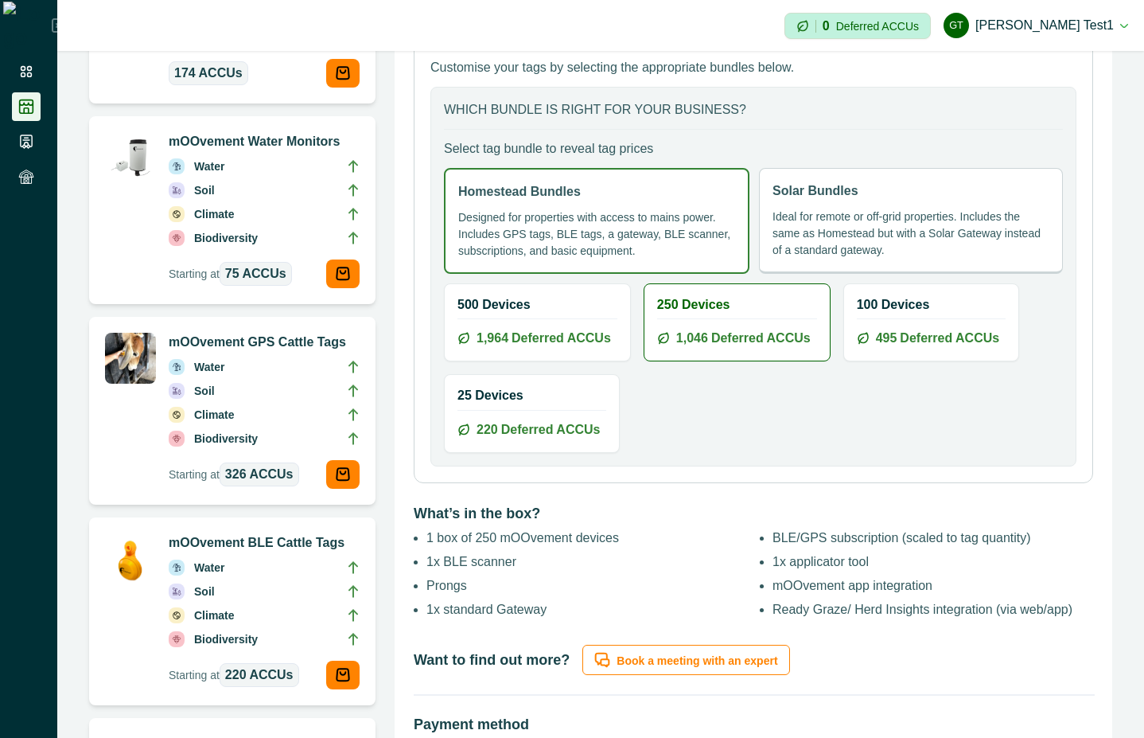
click at [964, 304] on h2 "100 Devices" at bounding box center [931, 304] width 149 height 15
click at [530, 438] on span "Deferred ACCUs" at bounding box center [550, 429] width 99 height 19
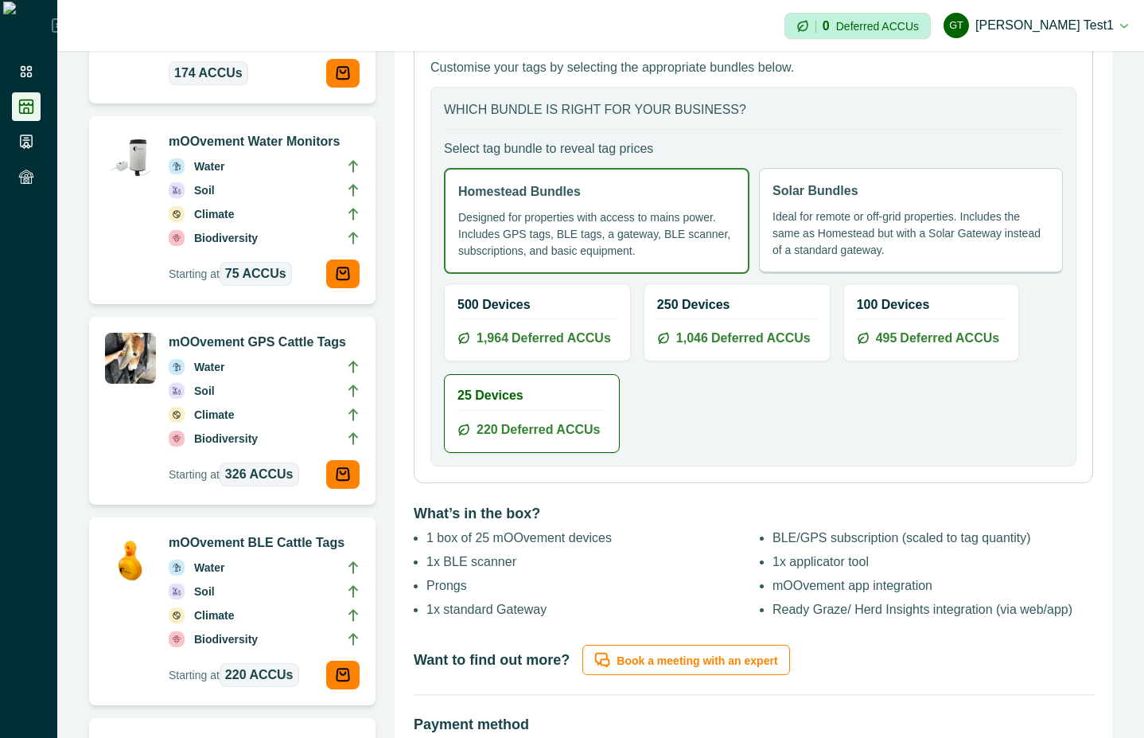
click at [851, 247] on p "Ideal for remote or off-grid properties. Includes the same as Homestead but wit…" at bounding box center [911, 233] width 277 height 50
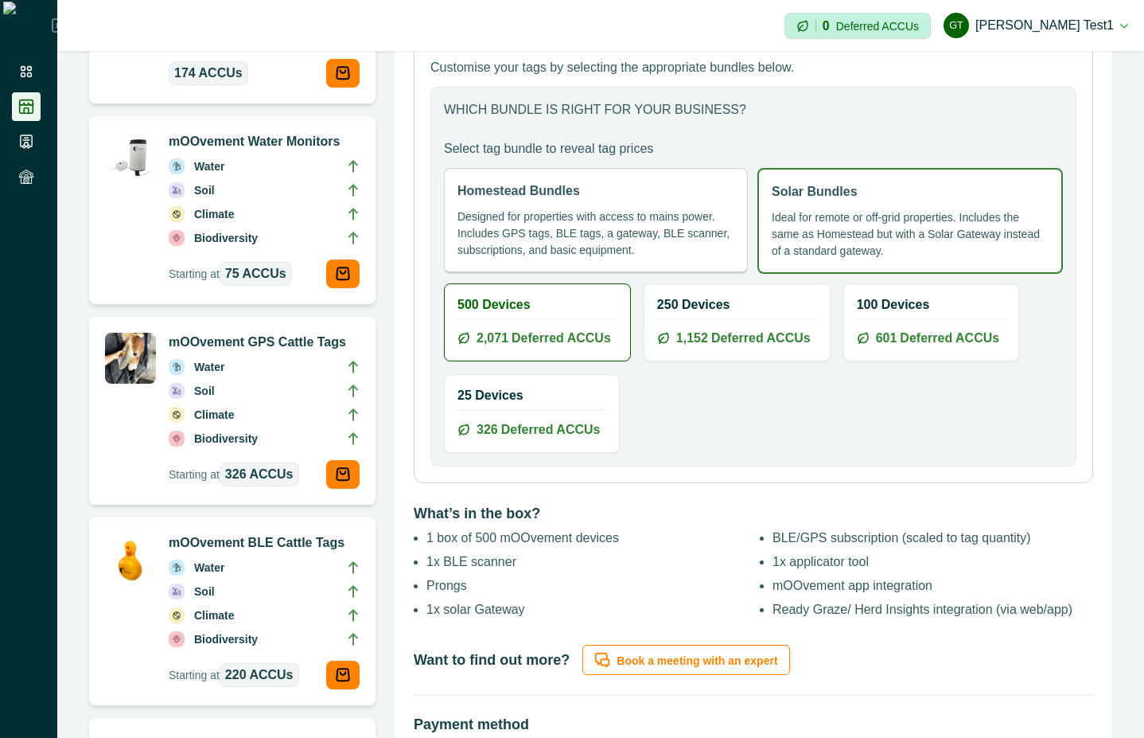
click at [723, 318] on hr at bounding box center [737, 318] width 160 height 1
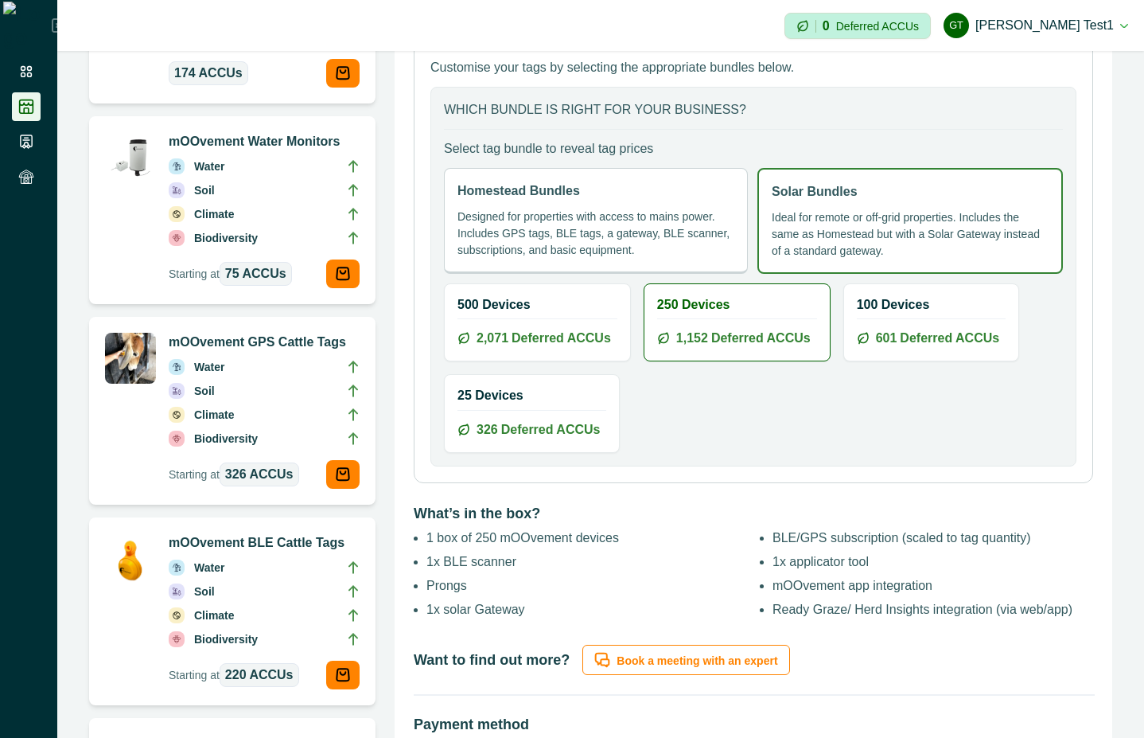
click at [854, 323] on div "100 Devices 601 Deferred ACCUs" at bounding box center [931, 322] width 174 height 76
click at [523, 413] on div "25 Devices 326 Deferred ACCUs" at bounding box center [532, 413] width 174 height 76
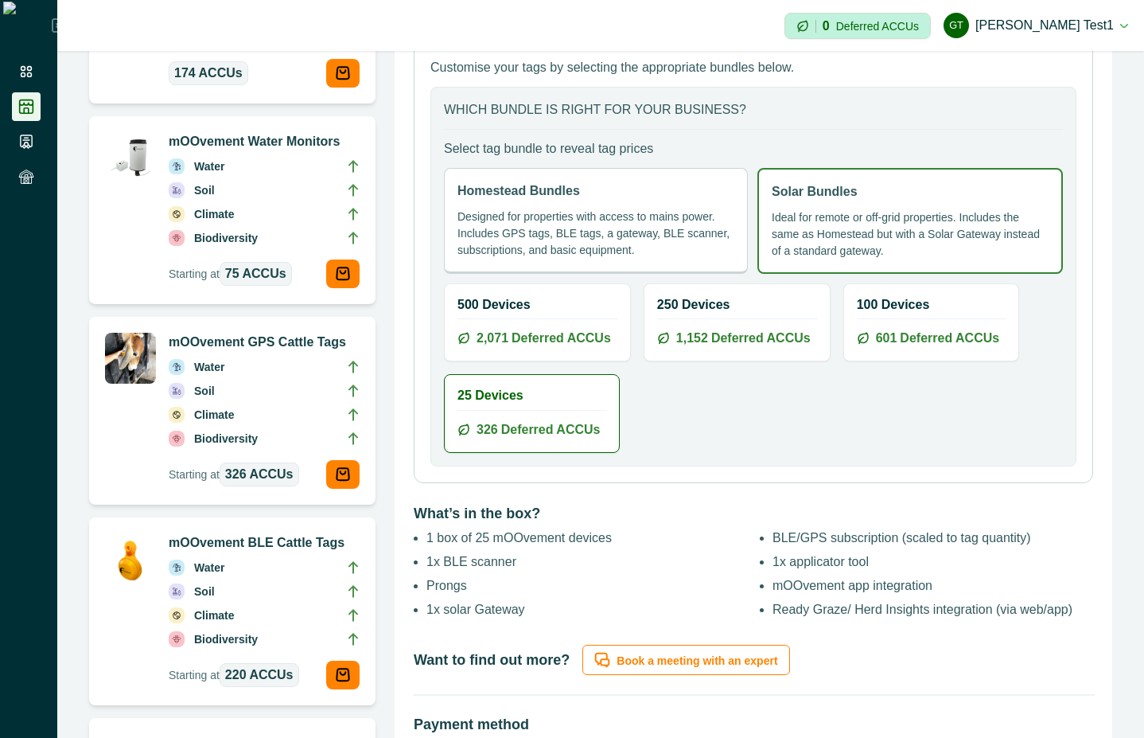
click at [553, 322] on div "500 Devices 2,071 Deferred ACCUs" at bounding box center [537, 322] width 185 height 76
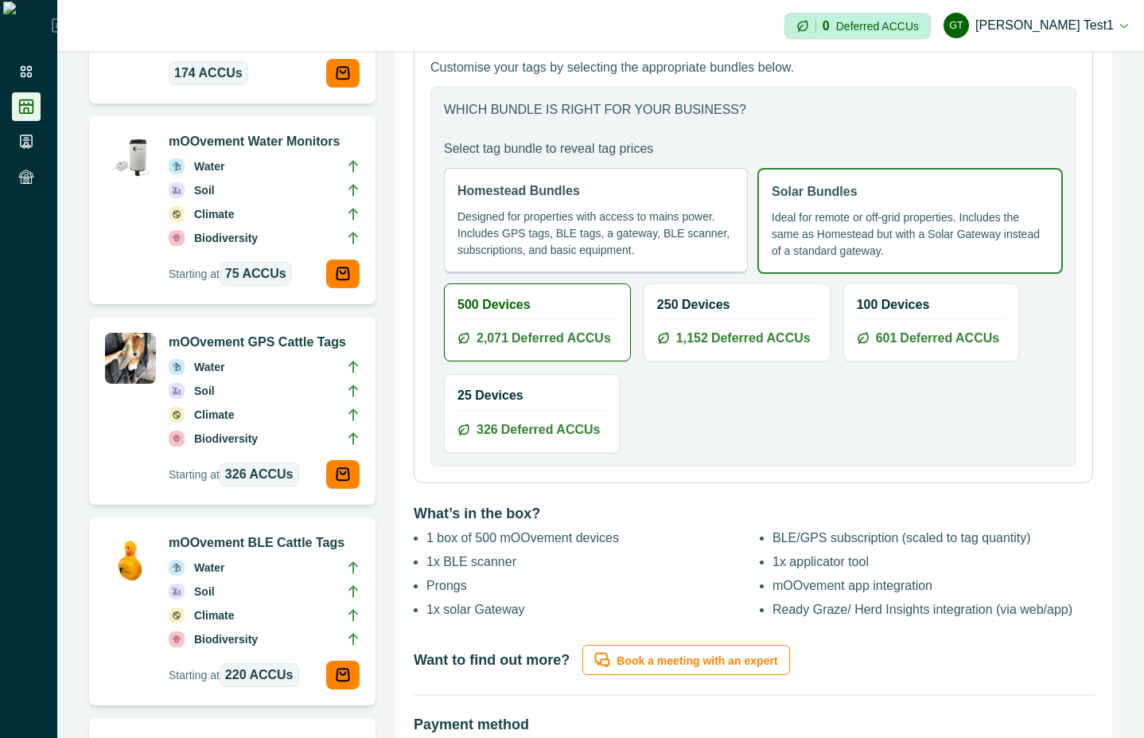
scroll to position [143, 0]
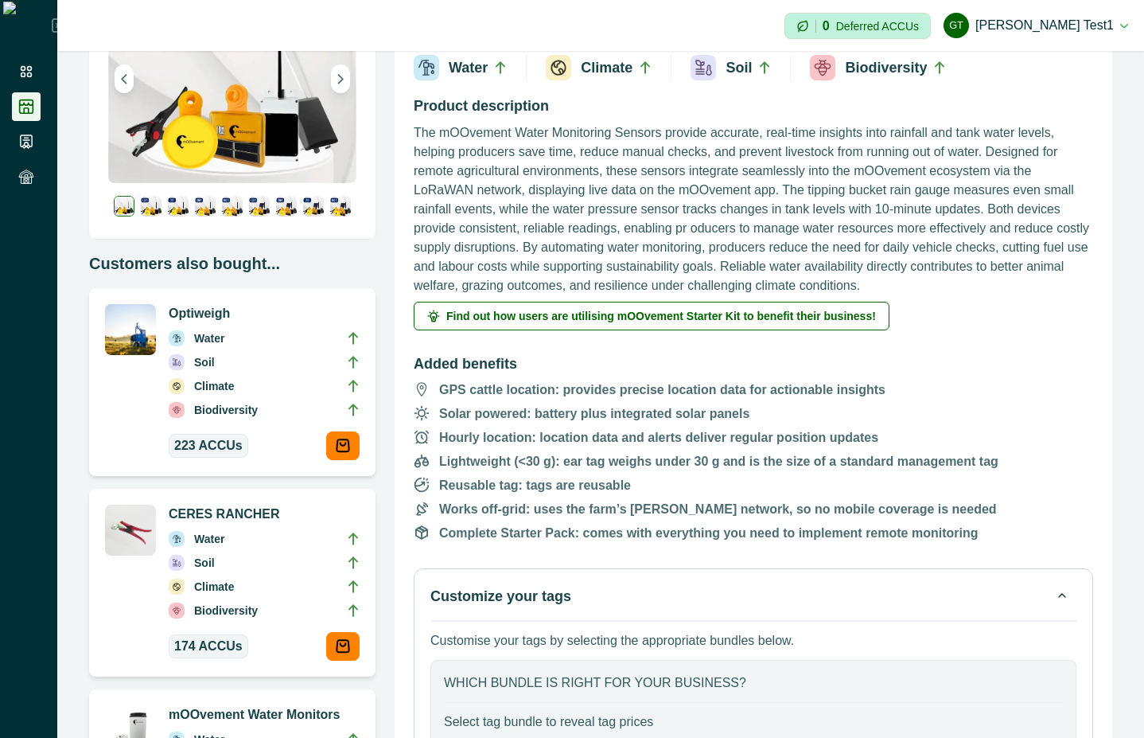
click at [511, 16] on div "Impersonation Mode 0 Deferred ACCUs Gt Gayathri test1 Sign out" at bounding box center [600, 25] width 1087 height 51
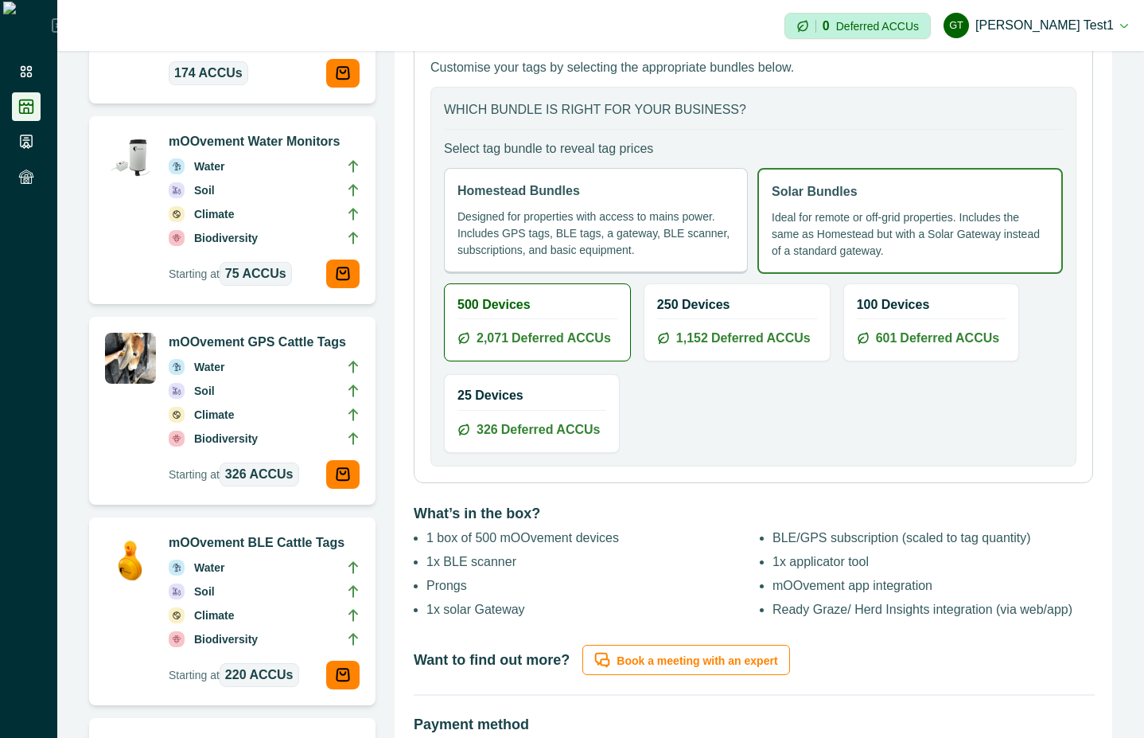
scroll to position [859, 0]
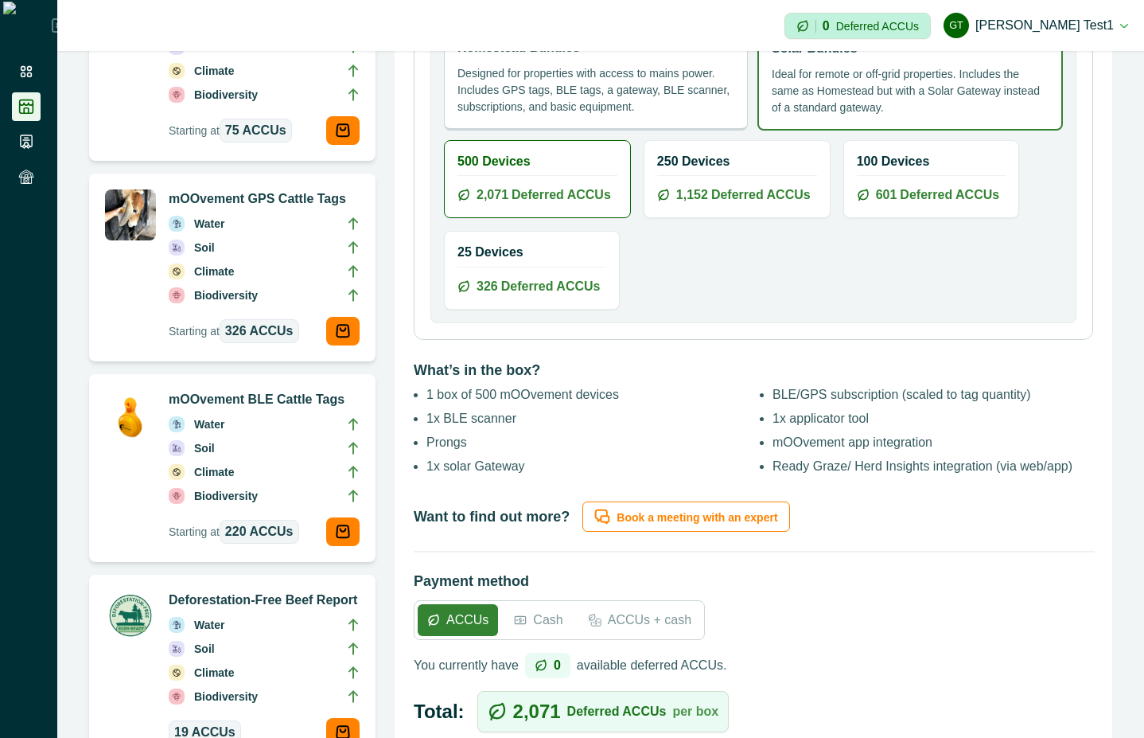
click at [516, 614] on icon at bounding box center [520, 620] width 13 height 13
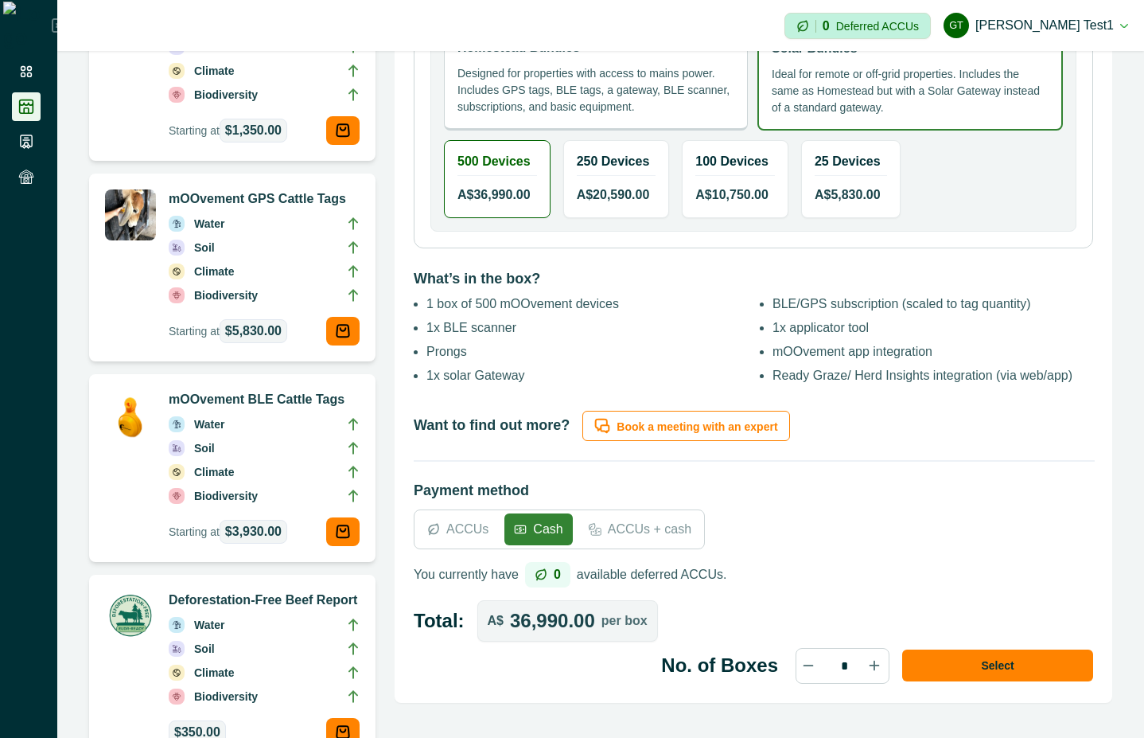
click at [640, 111] on p "Designed for properties with access to mains power. Includes GPS tags, BLE tags…" at bounding box center [596, 90] width 277 height 50
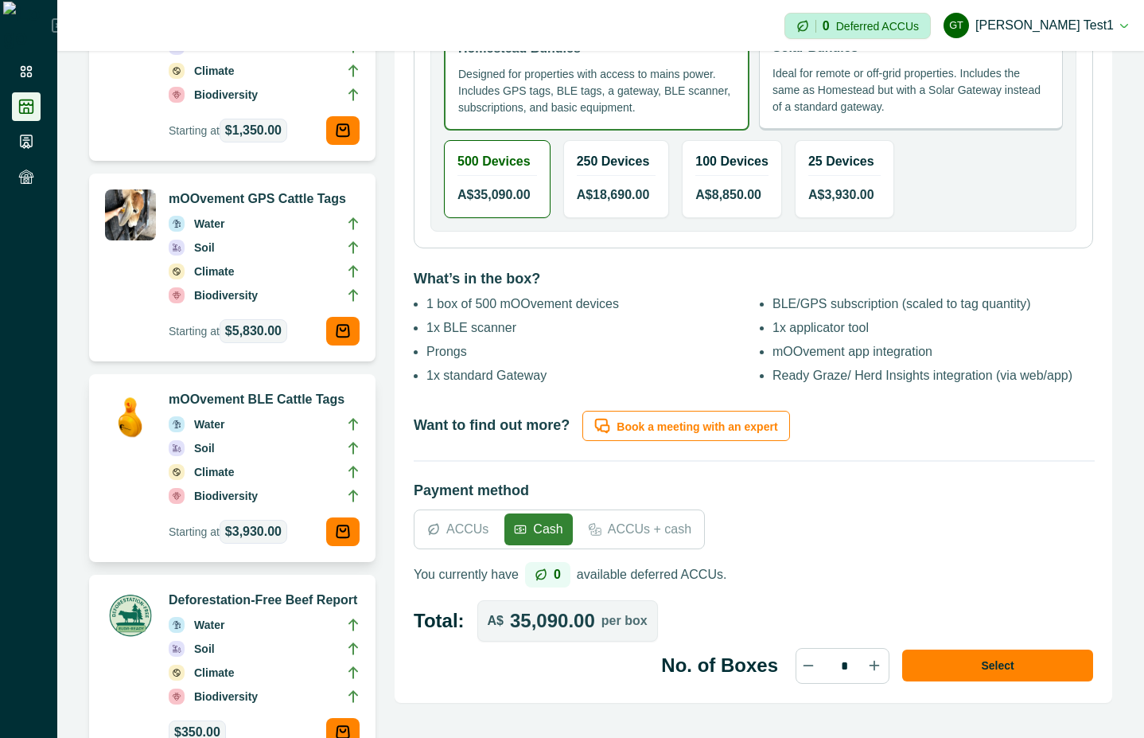
scroll to position [573, 0]
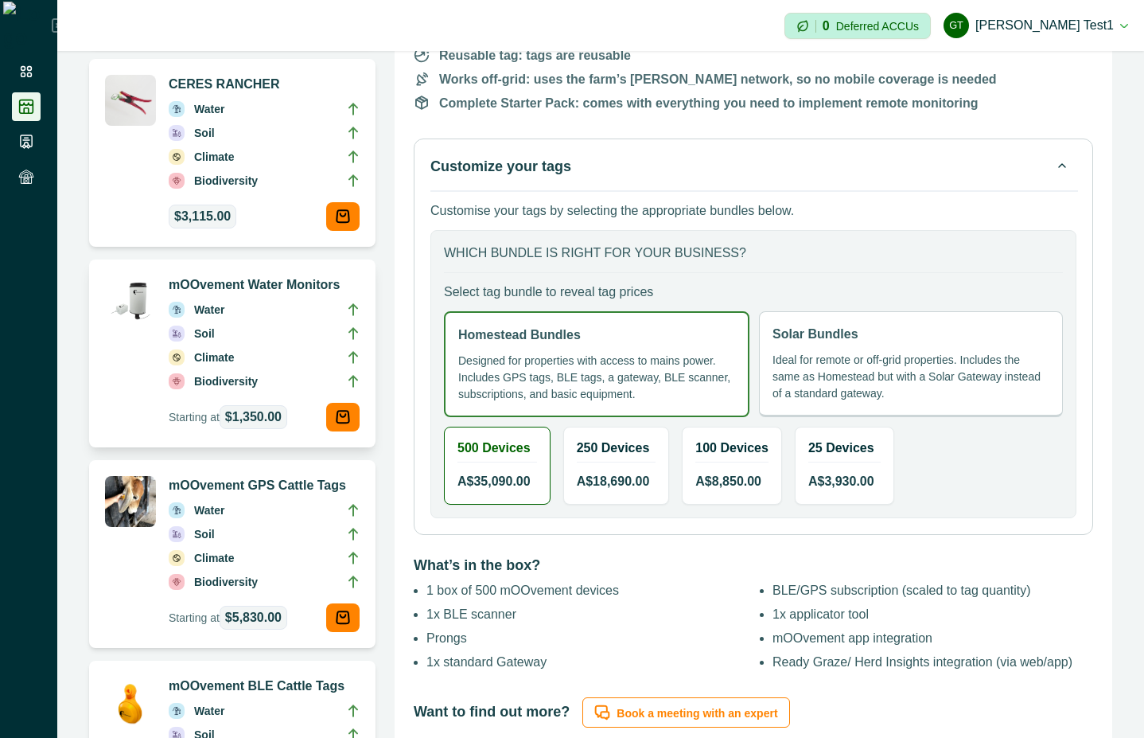
click at [286, 363] on li "Climate" at bounding box center [264, 361] width 191 height 24
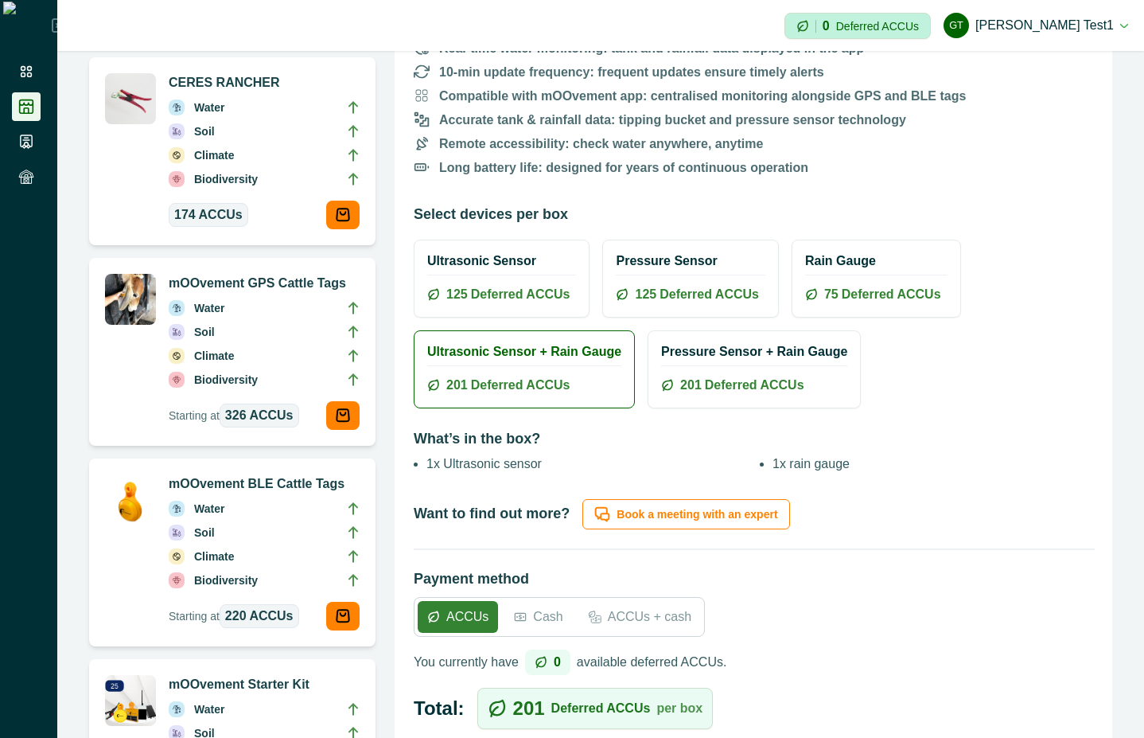
scroll to position [573, 0]
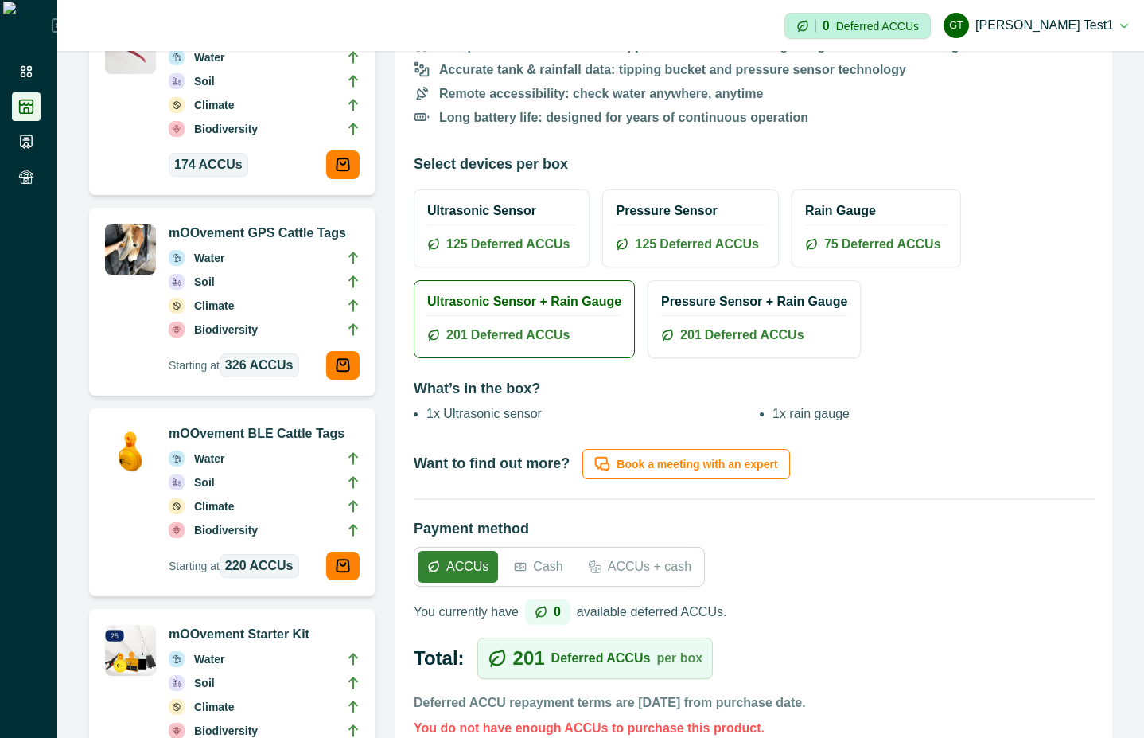
click at [543, 551] on div "Cash" at bounding box center [539, 567] width 68 height 32
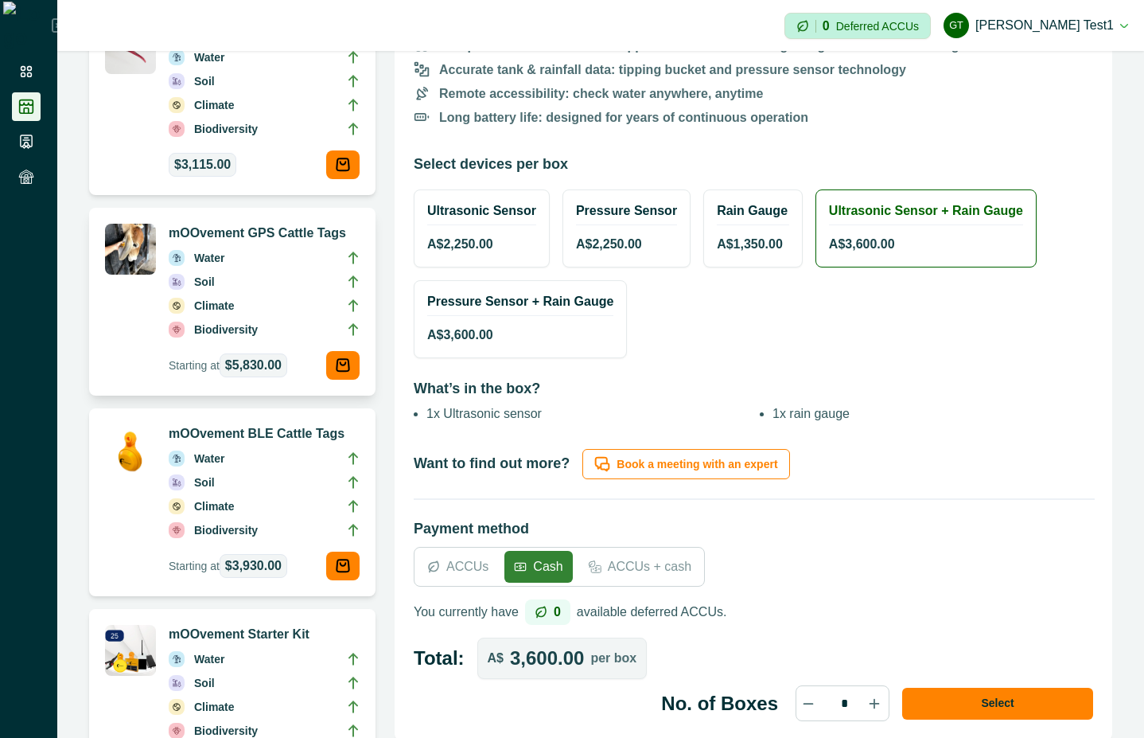
click at [239, 325] on p "Biodiversity" at bounding box center [226, 330] width 64 height 18
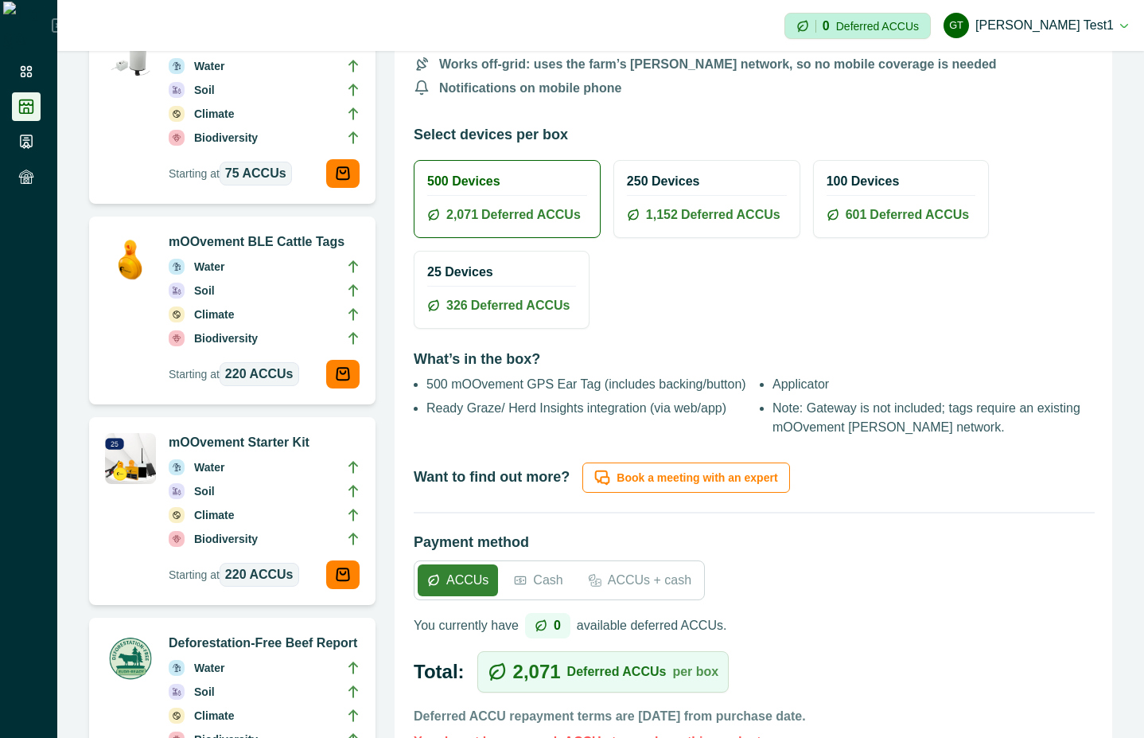
scroll to position [1003, 0]
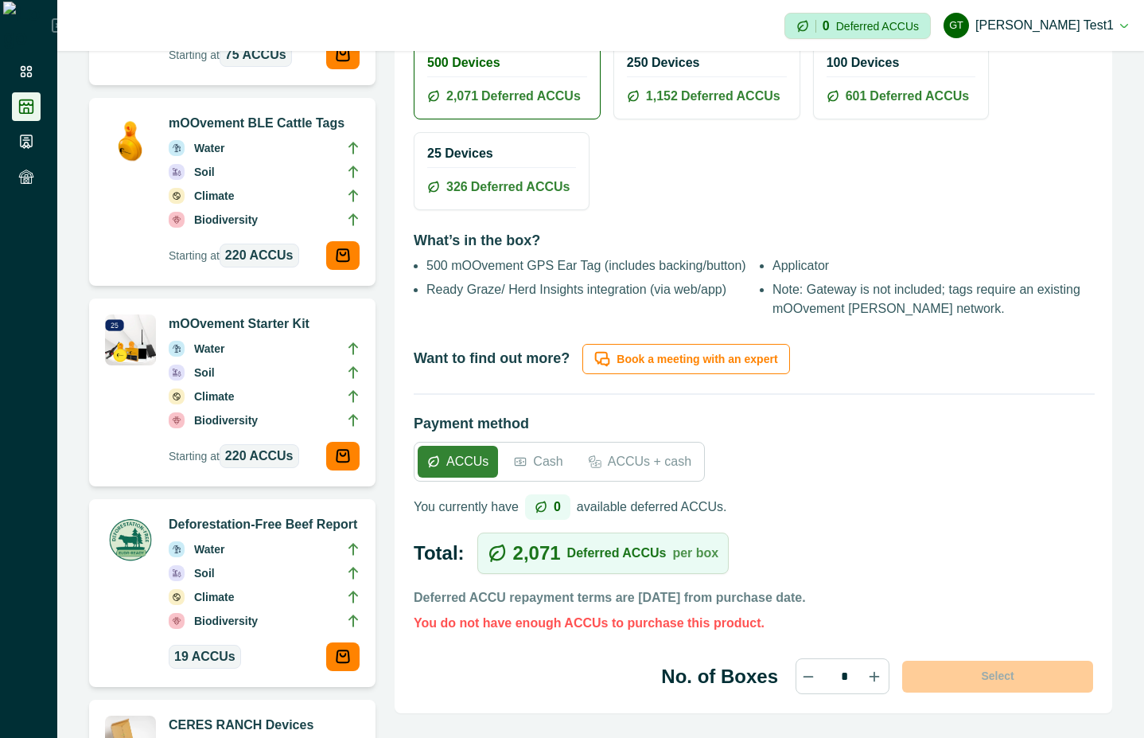
click at [545, 462] on p "Cash" at bounding box center [547, 461] width 29 height 19
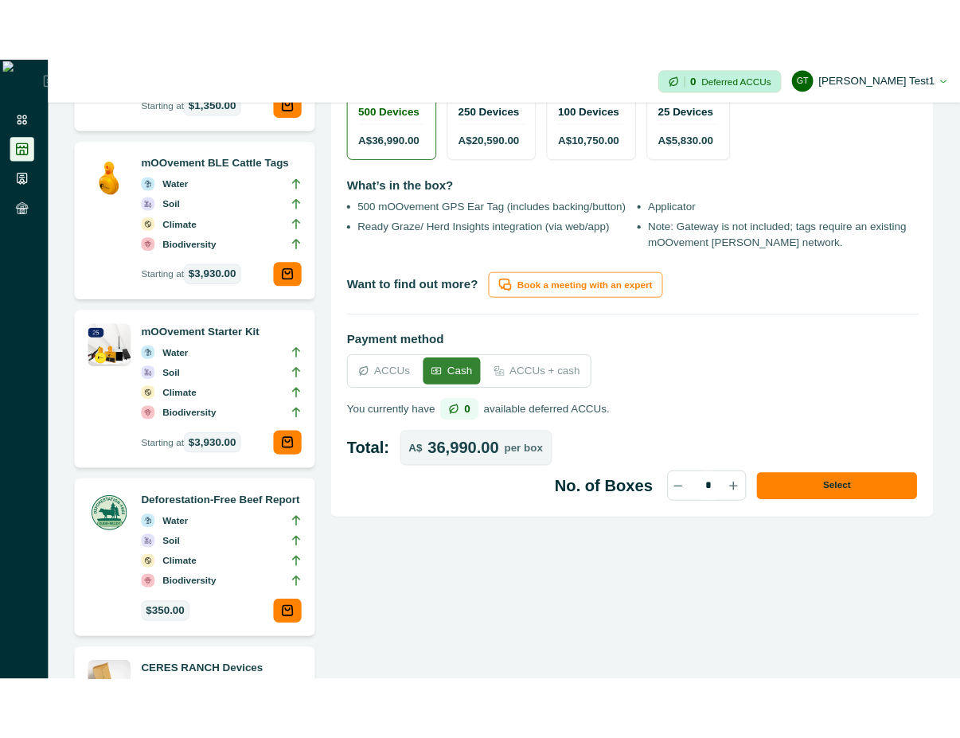
scroll to position [859, 0]
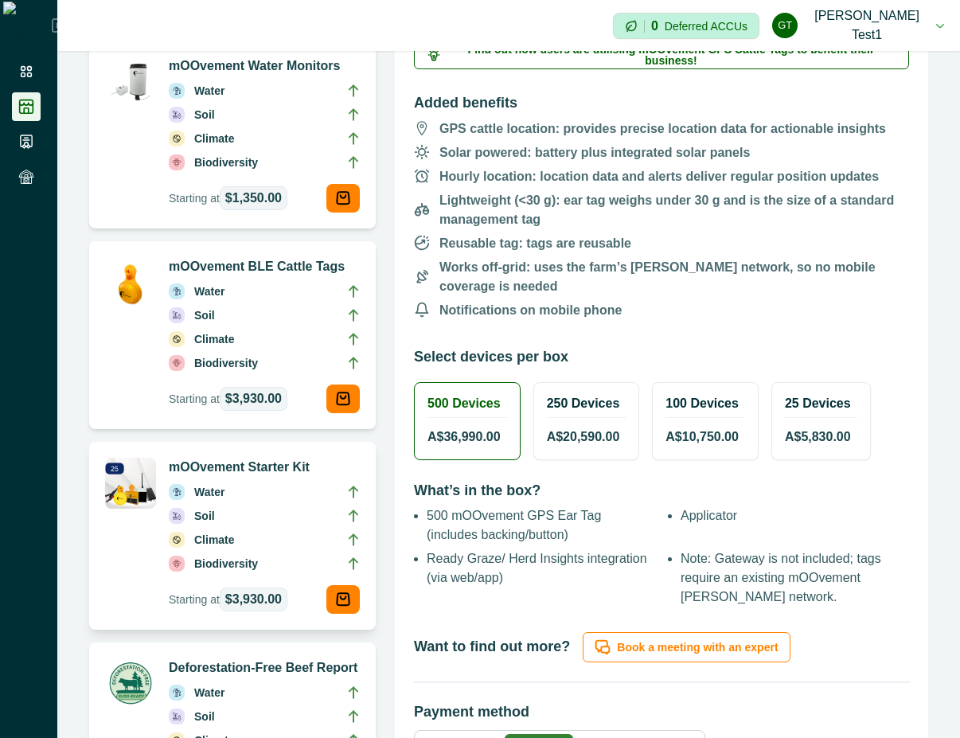
click at [227, 528] on li "Soil" at bounding box center [264, 519] width 191 height 24
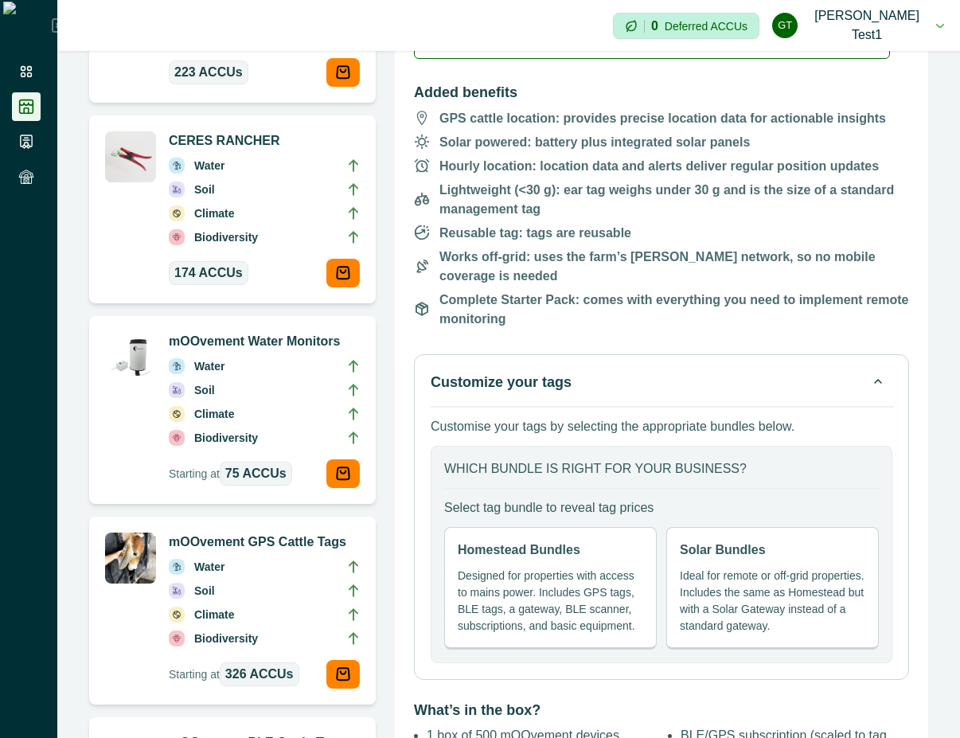
scroll to position [573, 0]
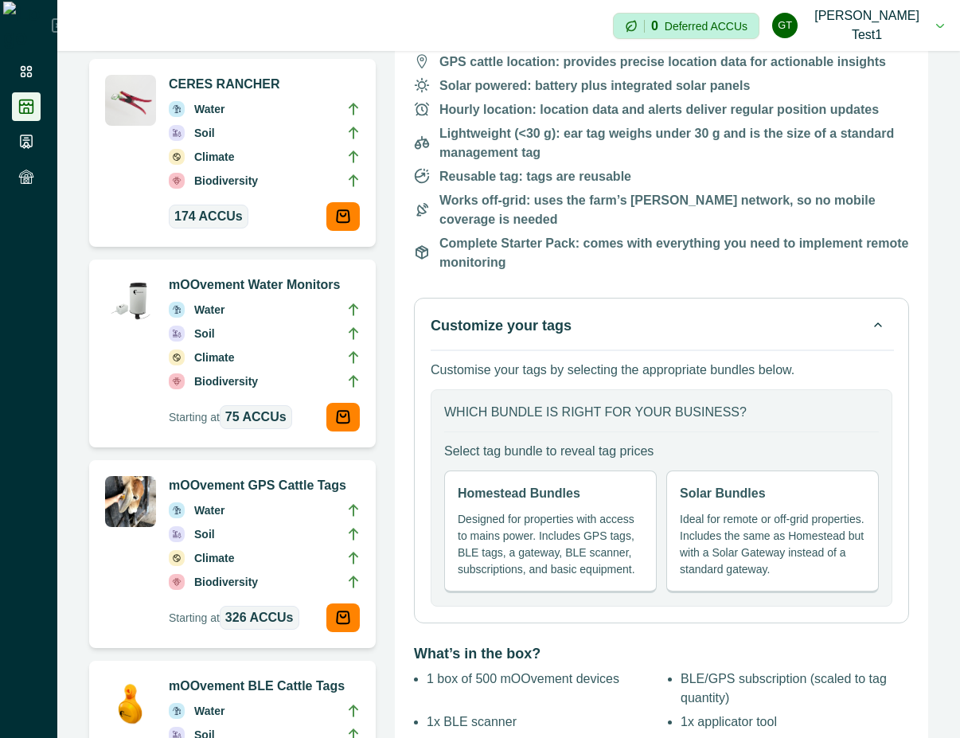
click at [708, 511] on p "Ideal for remote or off-grid properties. Includes the same as Homestead but wit…" at bounding box center [772, 544] width 185 height 67
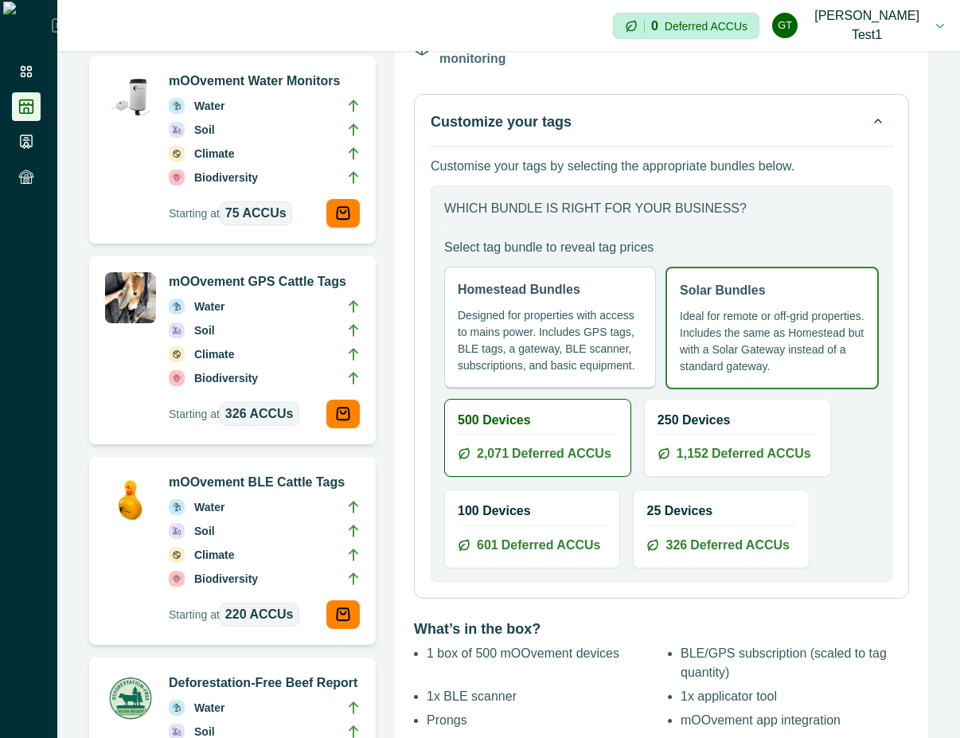
scroll to position [716, 0]
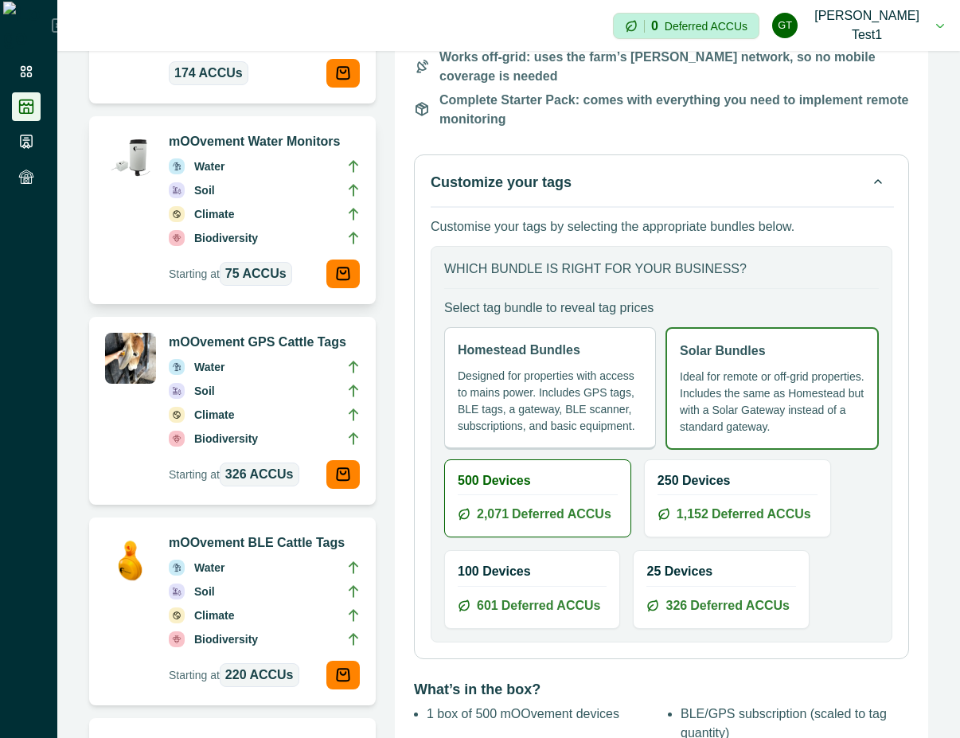
click at [264, 205] on li "Soil" at bounding box center [264, 193] width 191 height 24
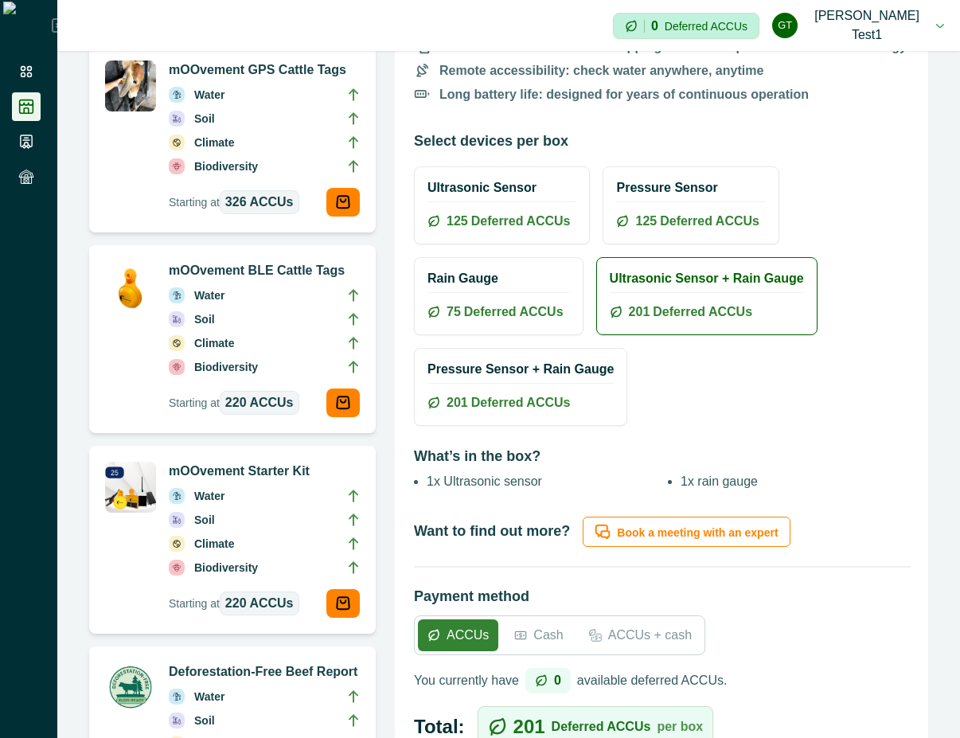
scroll to position [1146, 0]
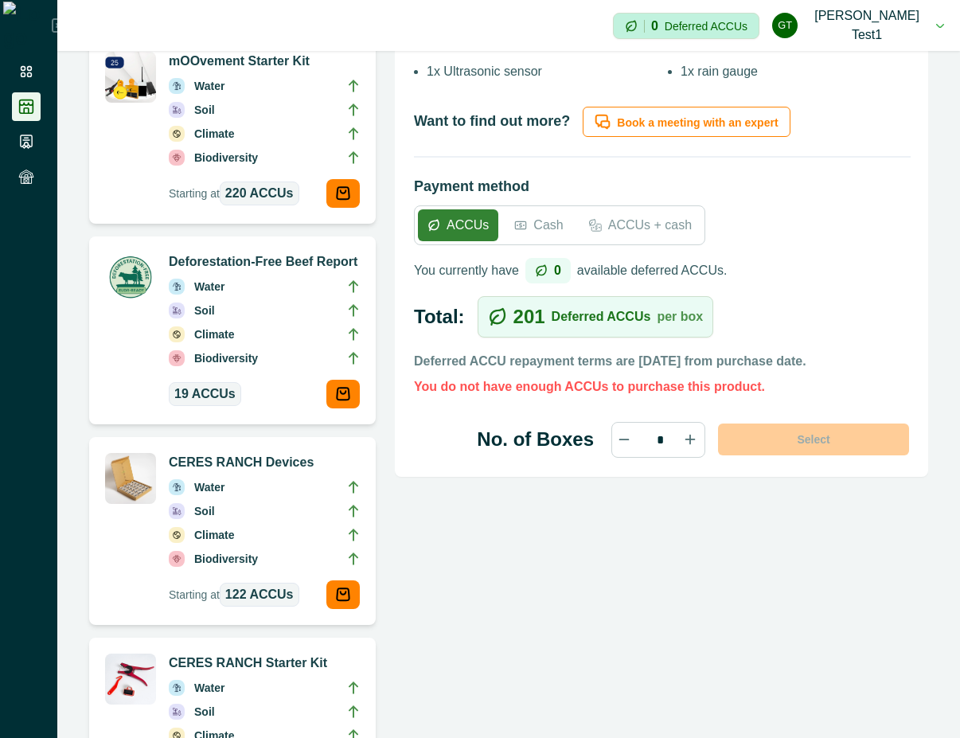
click at [548, 219] on p "Cash" at bounding box center [547, 225] width 29 height 19
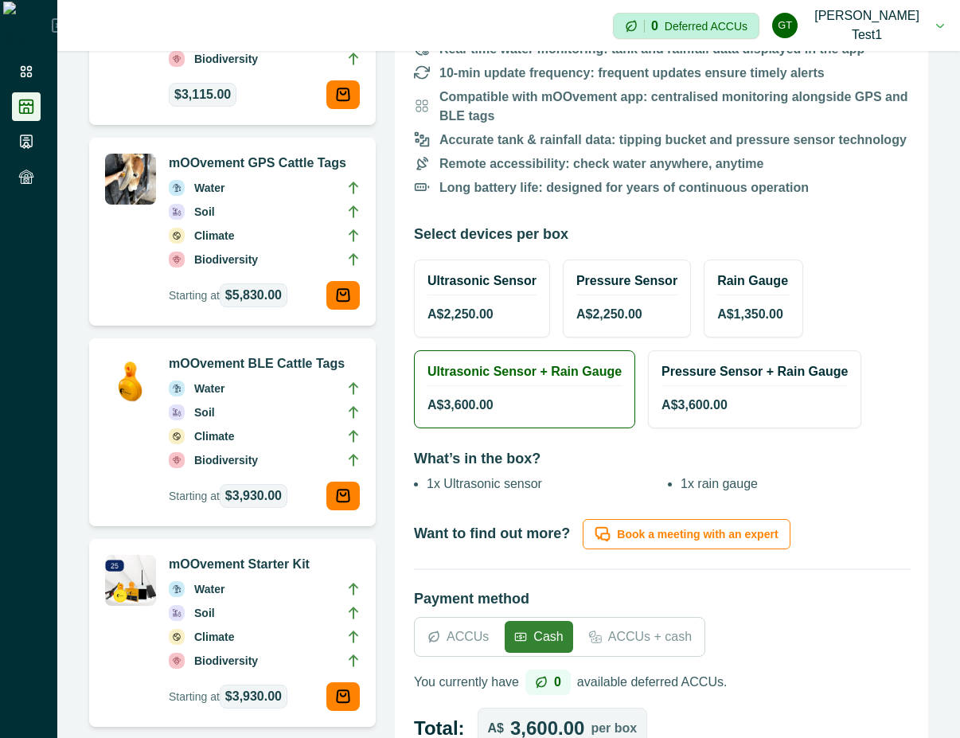
scroll to position [573, 0]
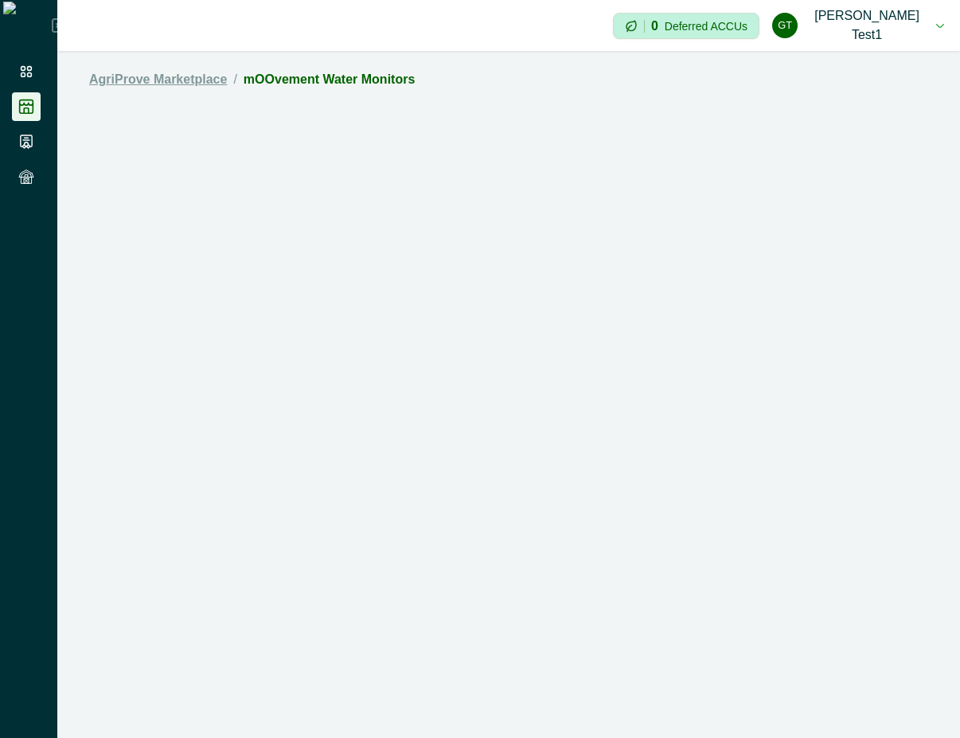
click at [177, 83] on link "AgriProve Marketplace" at bounding box center [158, 79] width 138 height 19
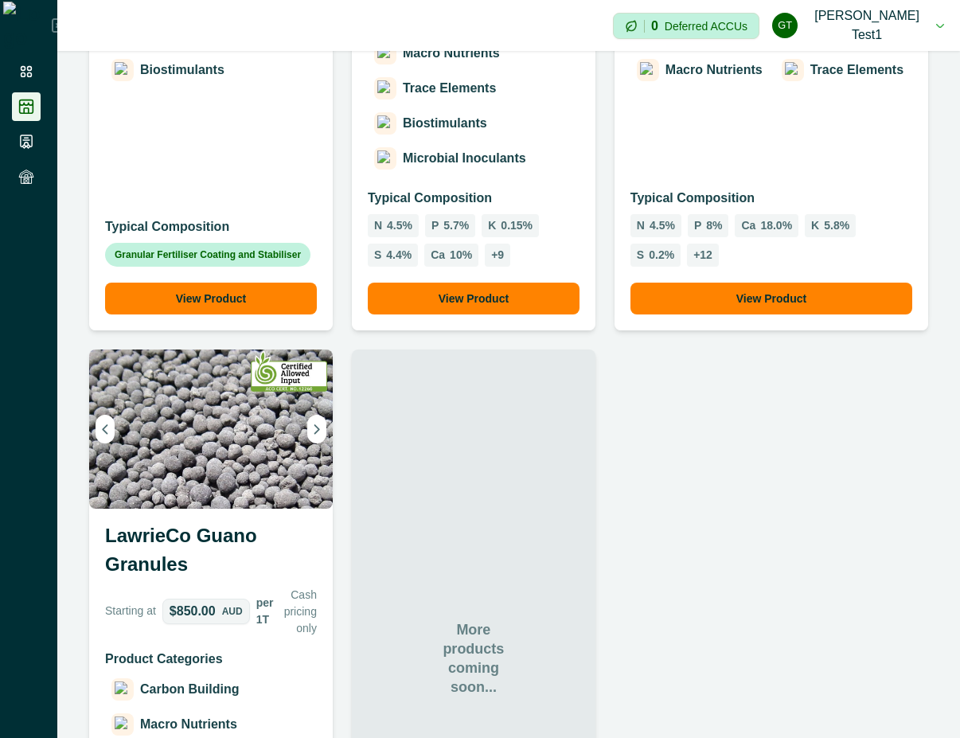
scroll to position [1940, 0]
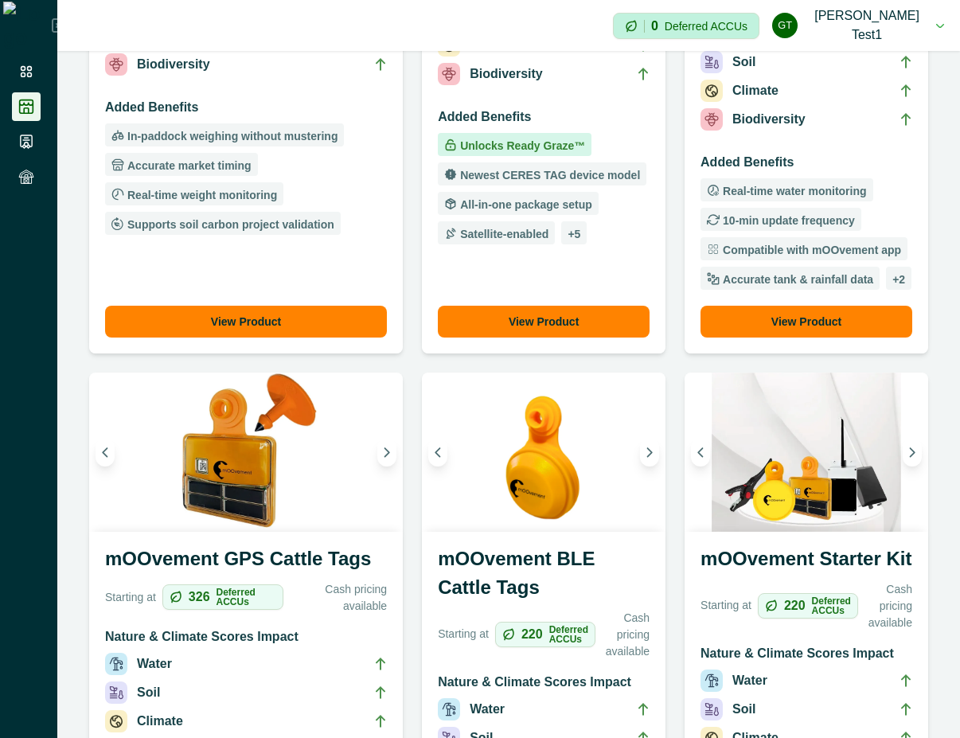
scroll to position [573, 0]
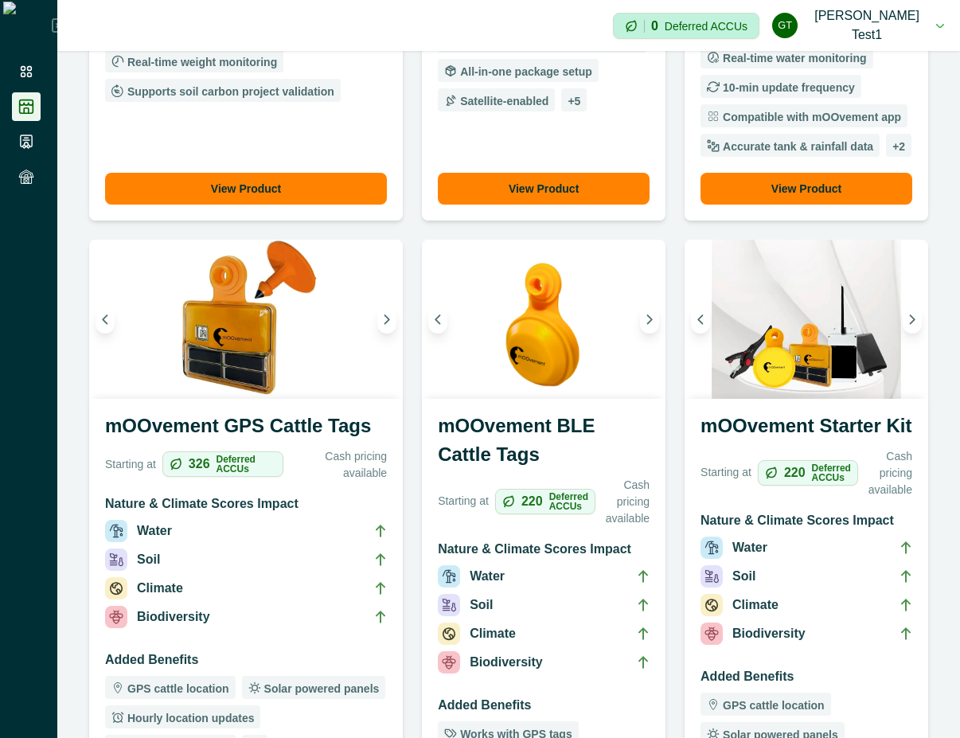
click at [518, 594] on li "Soil" at bounding box center [544, 608] width 212 height 29
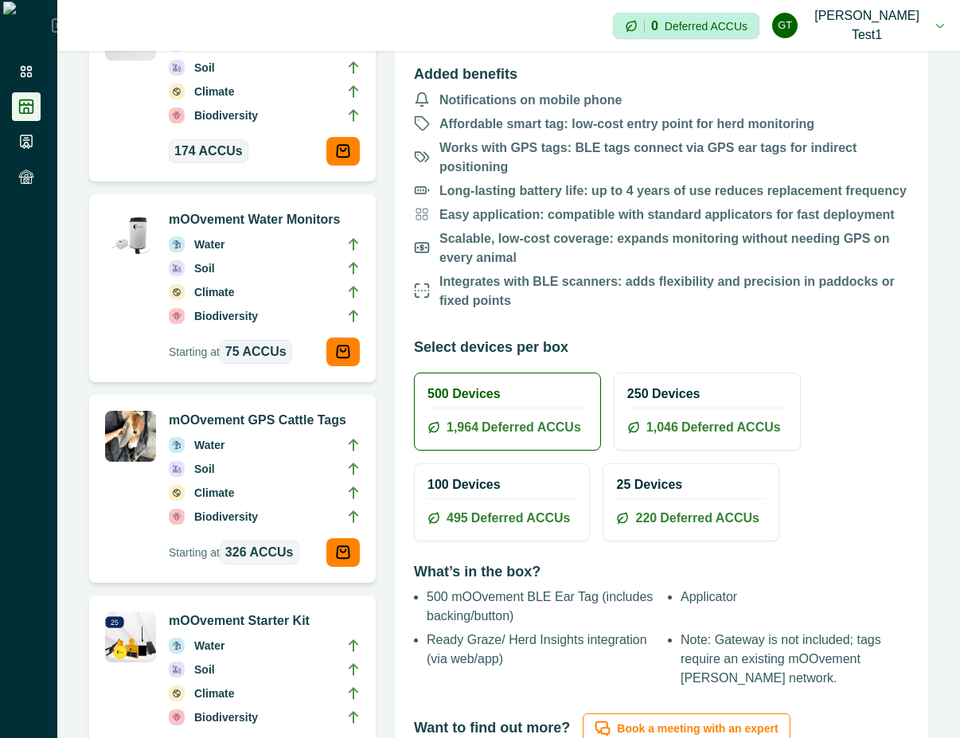
scroll to position [716, 0]
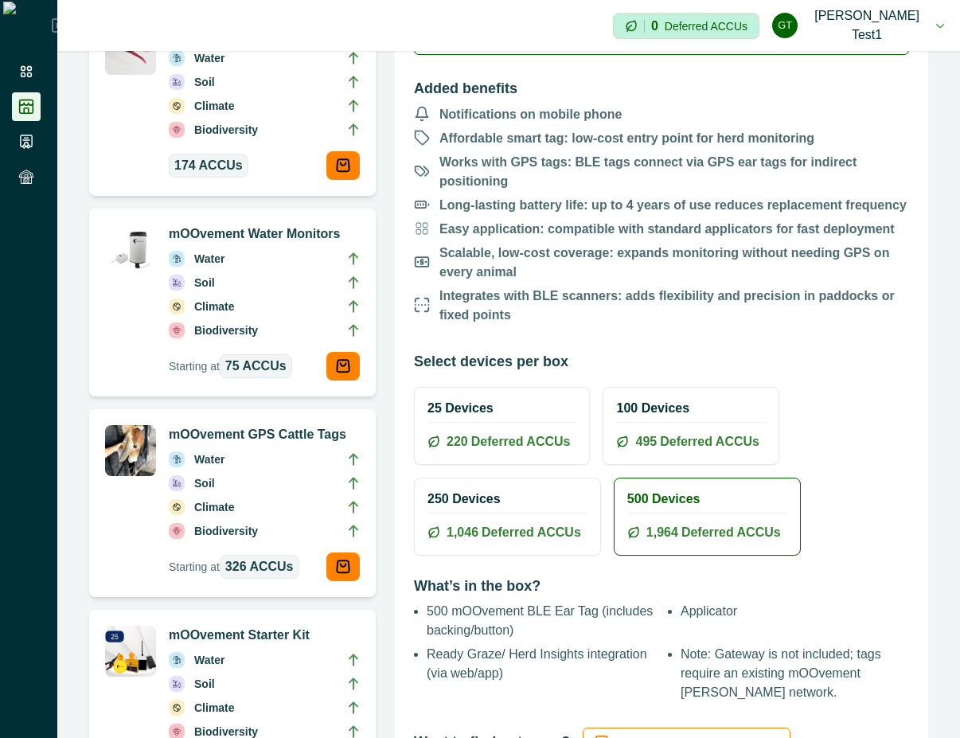
scroll to position [716, 0]
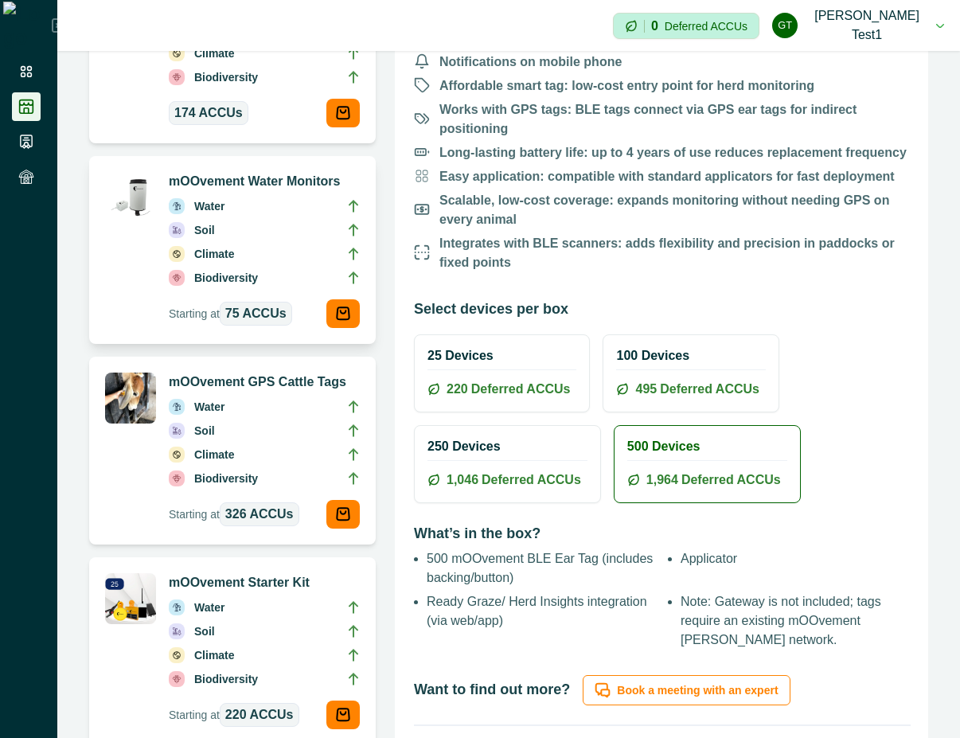
click at [254, 234] on li "Soil" at bounding box center [264, 233] width 191 height 24
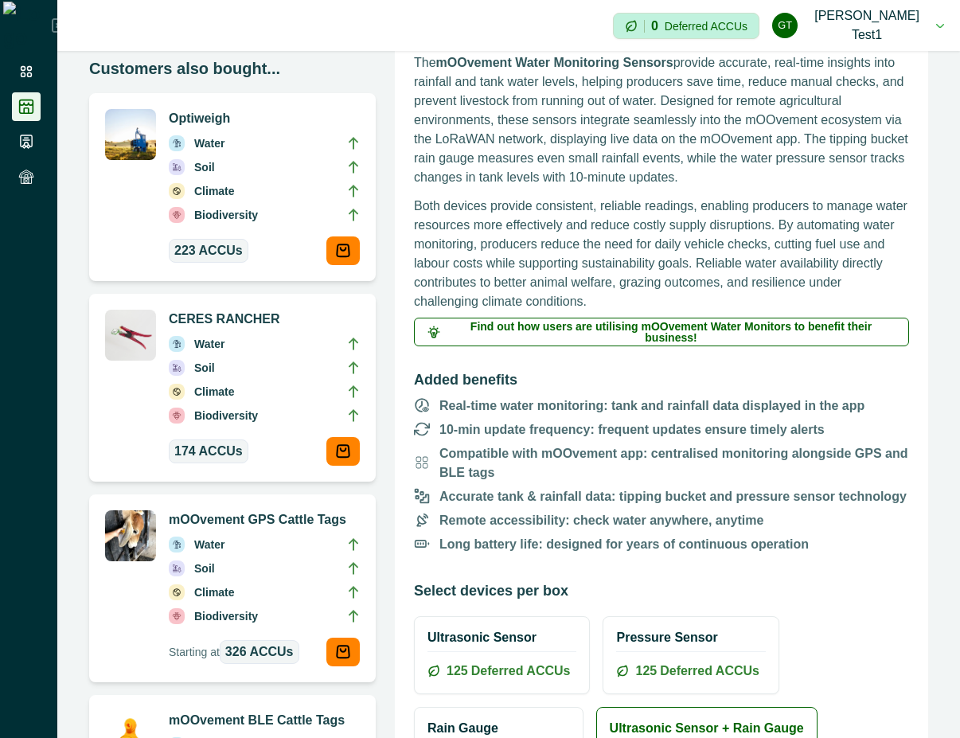
scroll to position [573, 0]
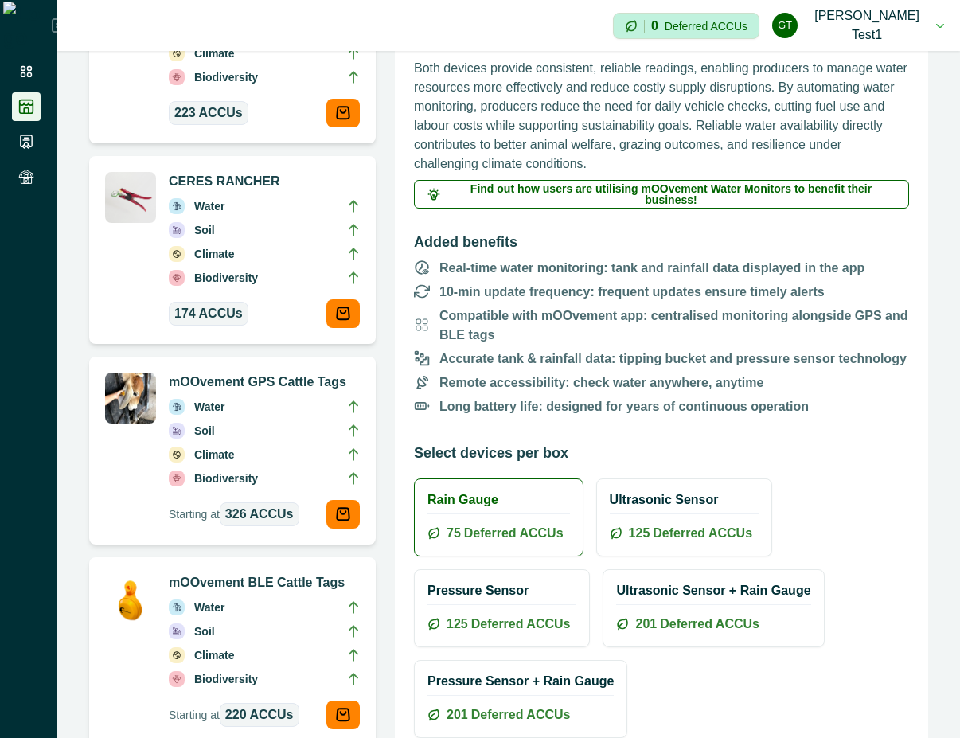
scroll to position [573, 0]
